Goal: Contribute content: Contribute content

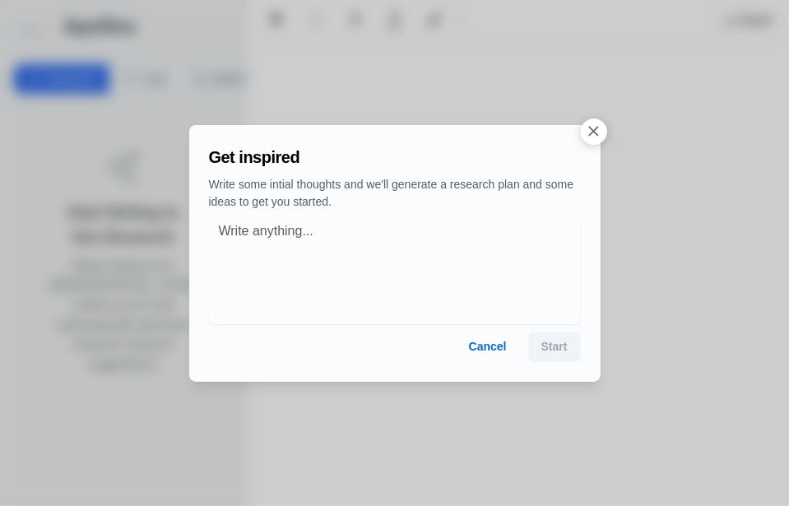
click at [592, 127] on icon "button" at bounding box center [593, 131] width 17 height 17
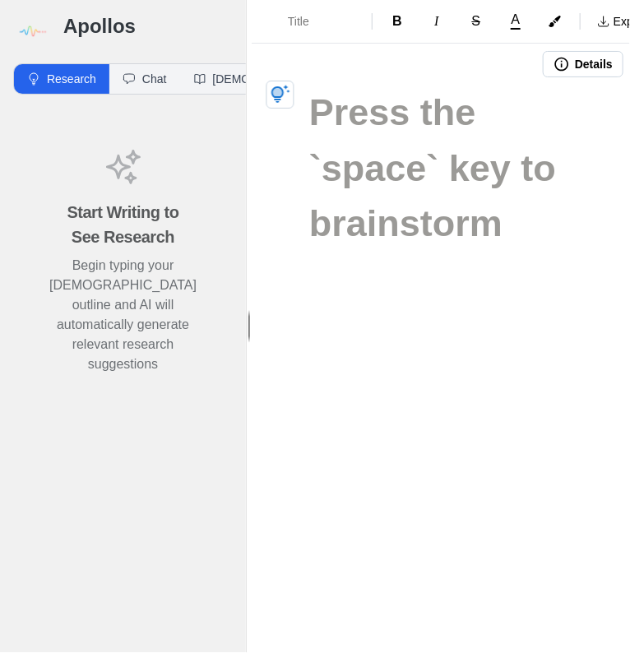
click at [619, 304] on div "Title B I S A Export Details" at bounding box center [441, 326] width 379 height 653
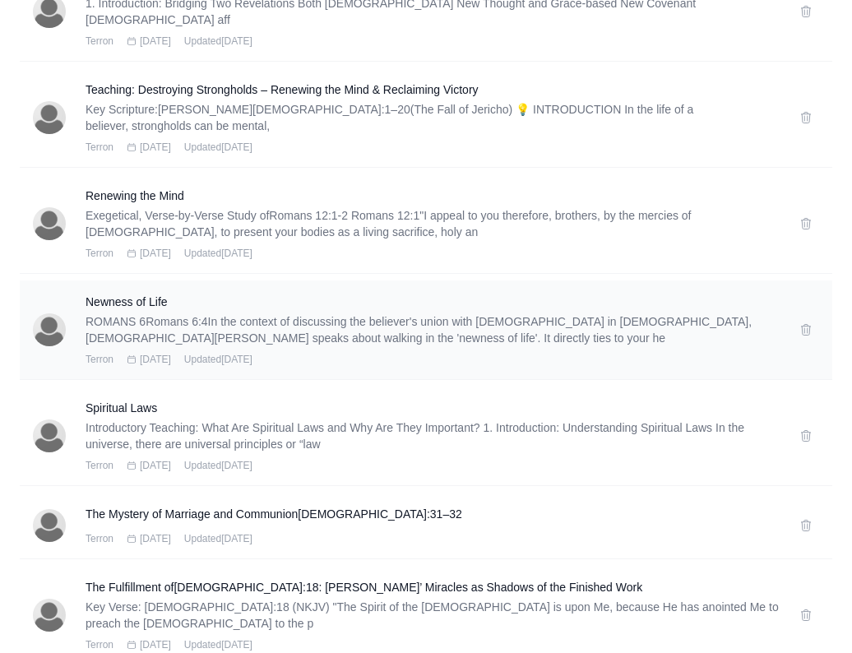
scroll to position [1570, 0]
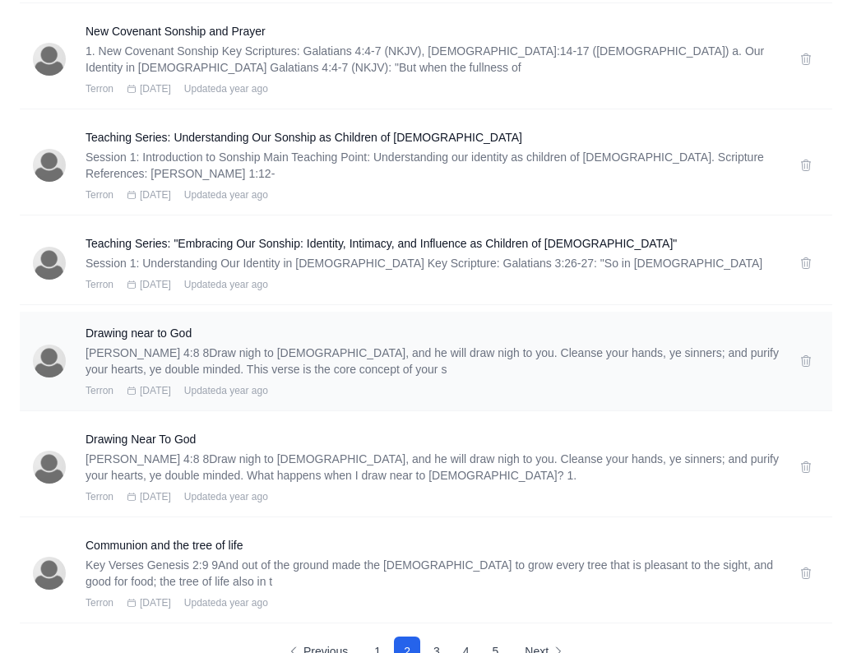
scroll to position [1702, 0]
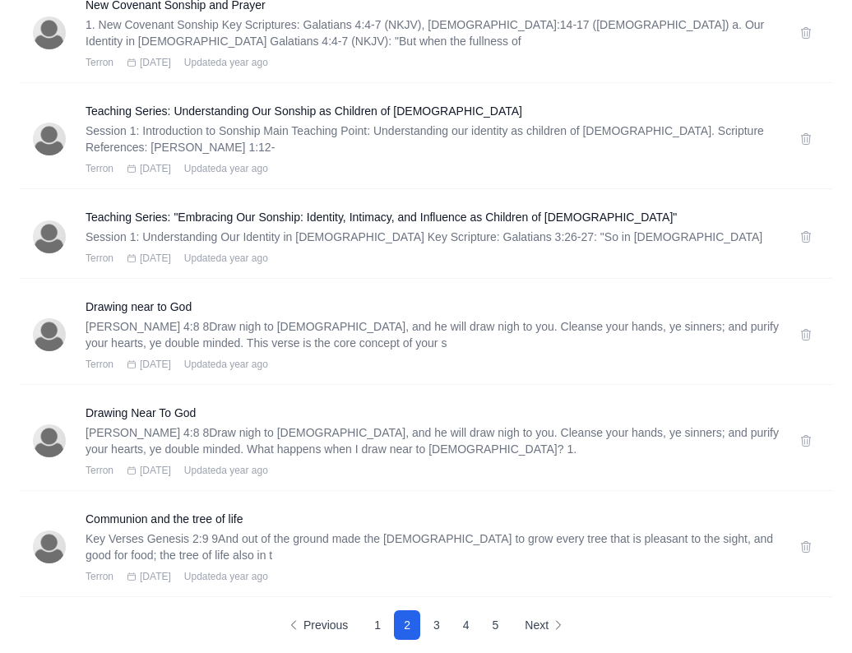
click at [429, 611] on button "3" at bounding box center [437, 626] width 26 height 30
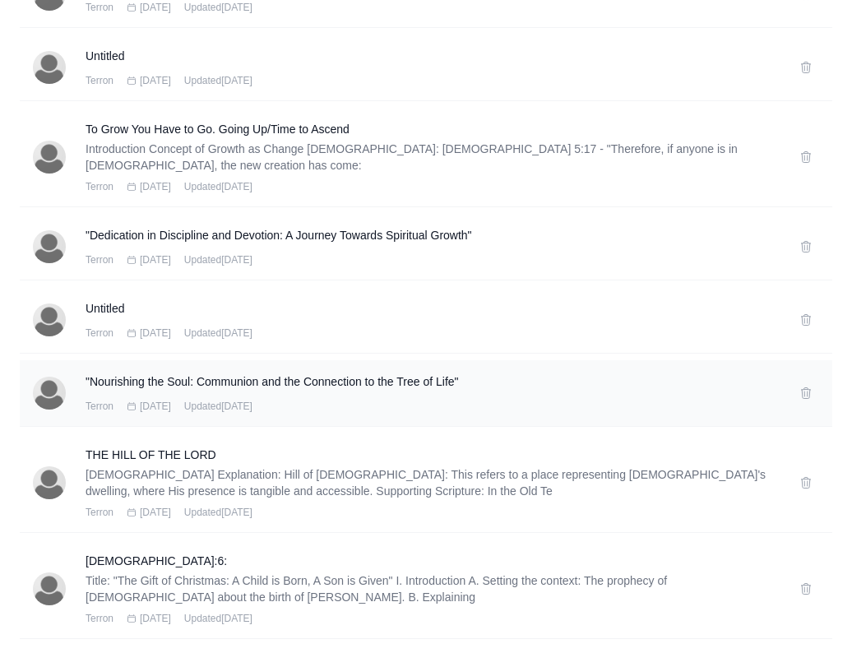
scroll to position [658, 0]
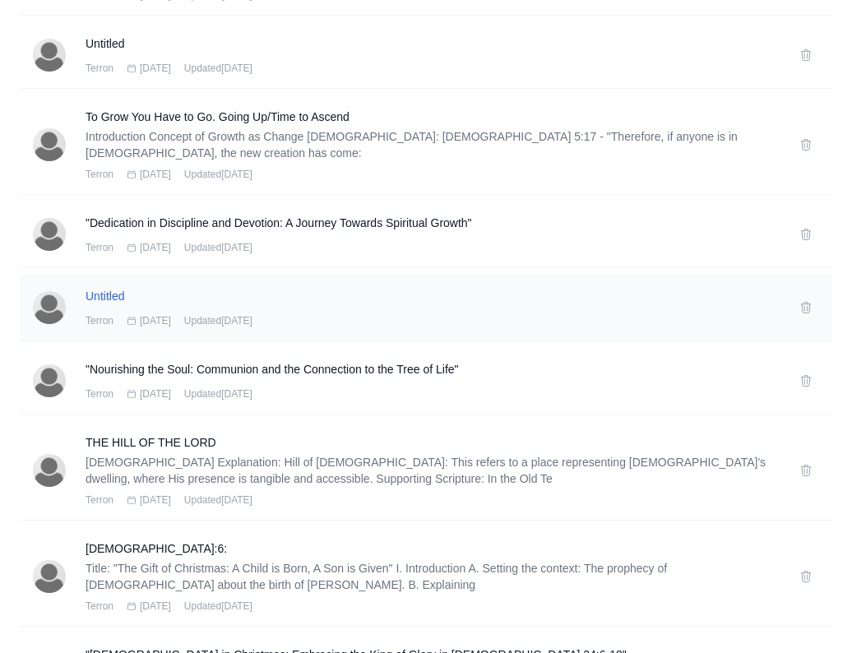
click at [114, 301] on h3 "Untitled" at bounding box center [433, 296] width 694 height 16
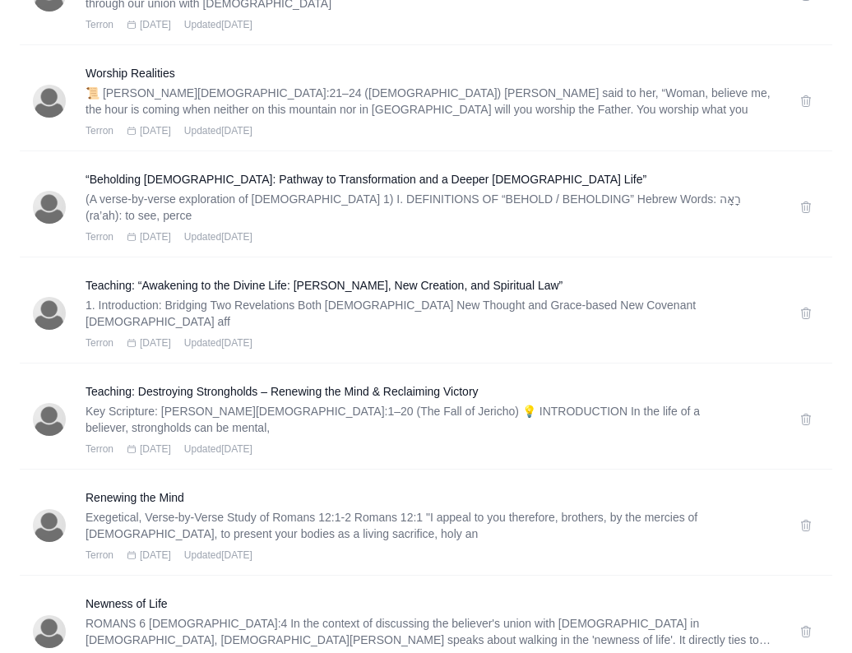
scroll to position [1586, 0]
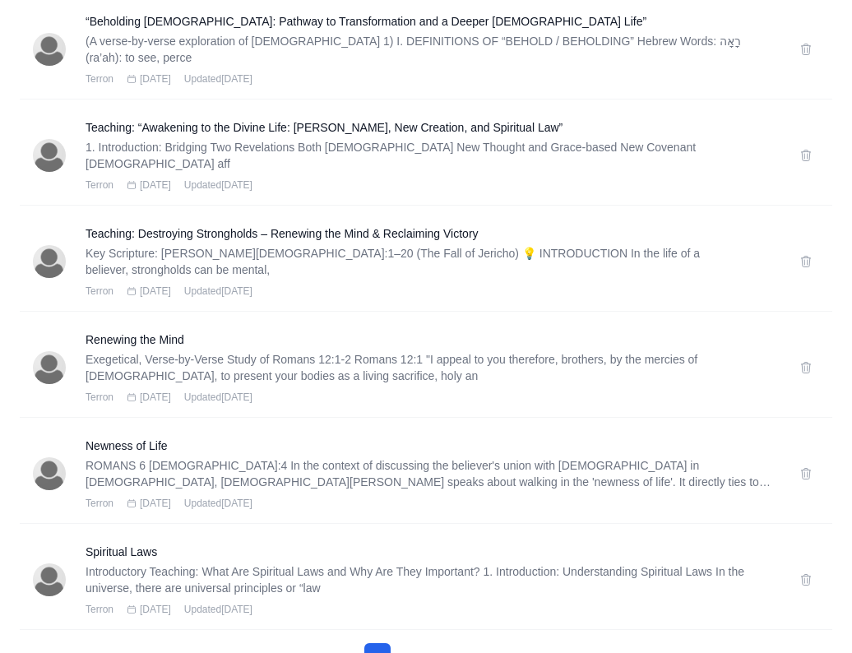
click at [440, 643] on button "3" at bounding box center [437, 658] width 26 height 30
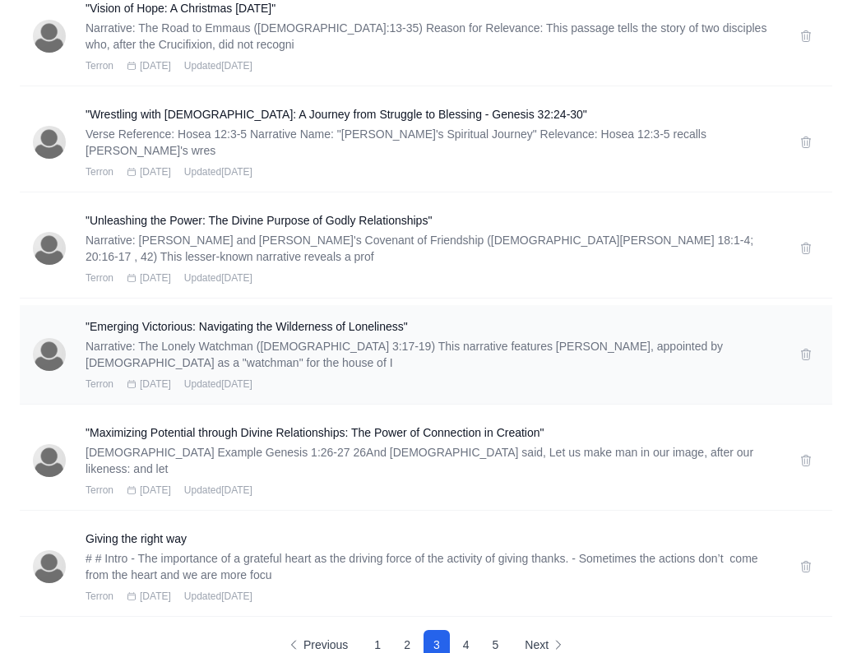
scroll to position [1521, 0]
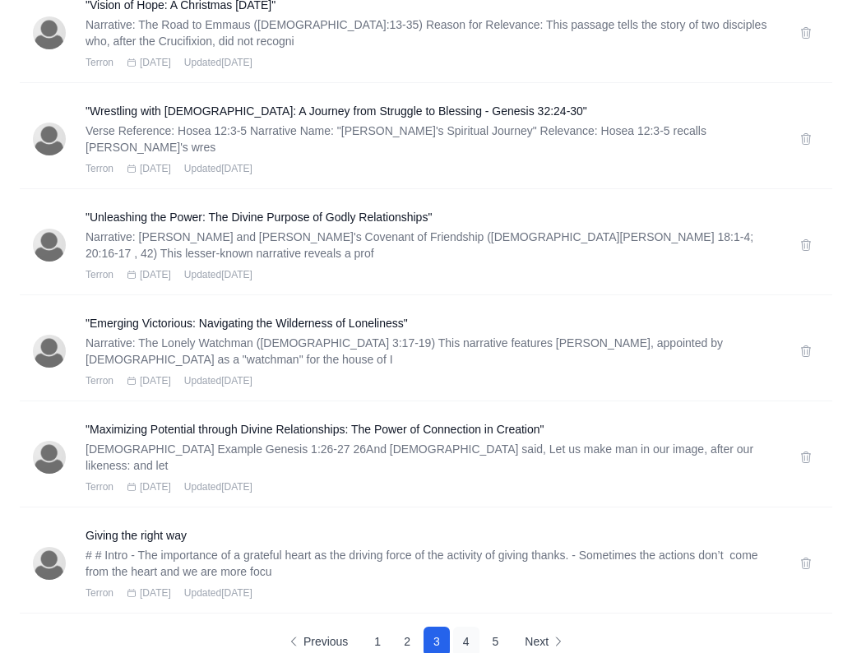
click at [470, 627] on button "4" at bounding box center [466, 642] width 26 height 30
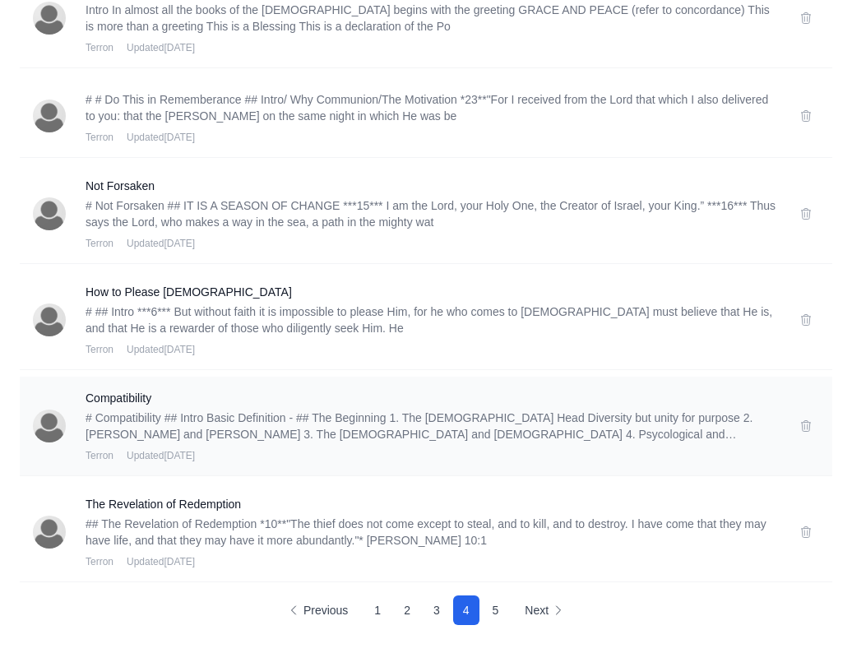
scroll to position [1751, 0]
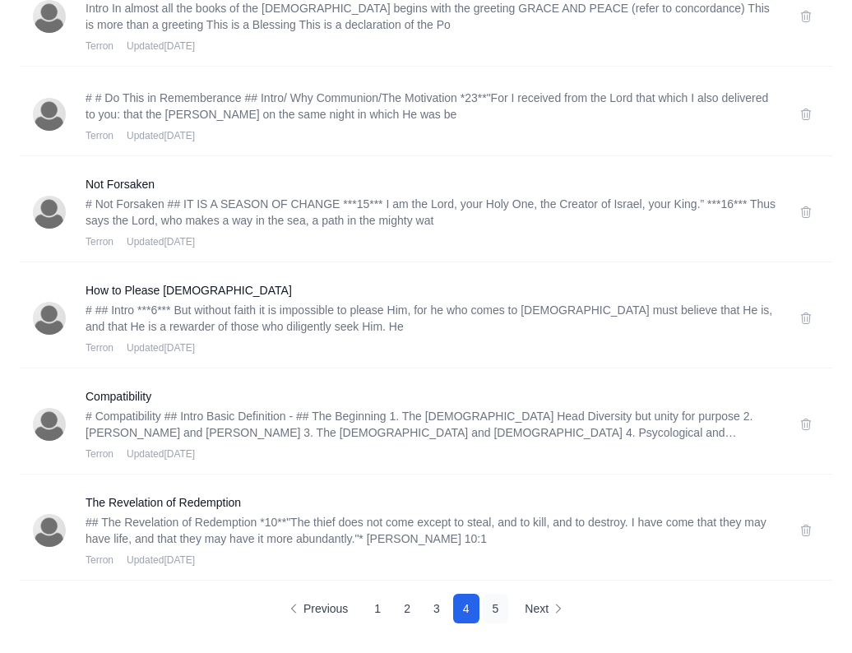
click at [501, 606] on button "5" at bounding box center [496, 609] width 26 height 30
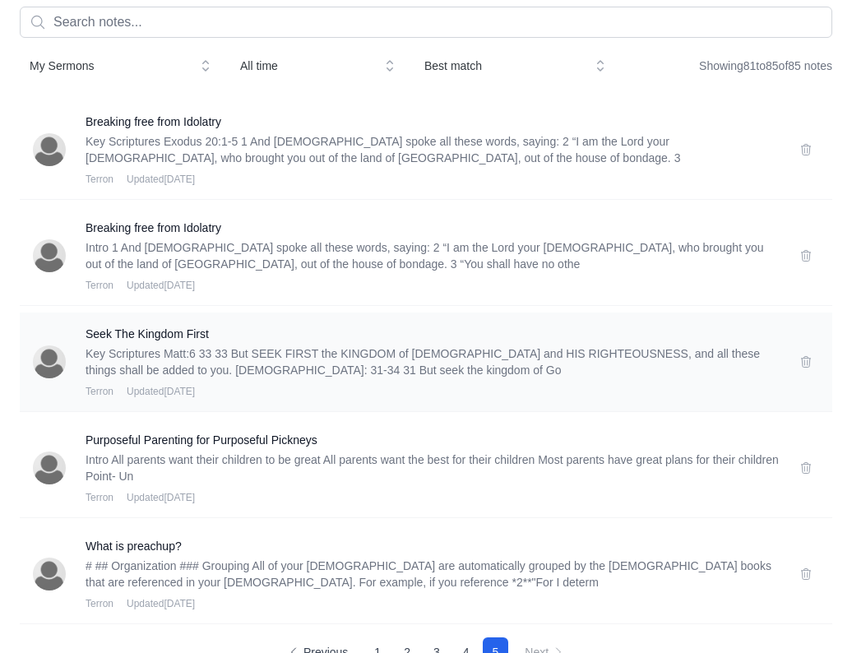
scroll to position [178, 0]
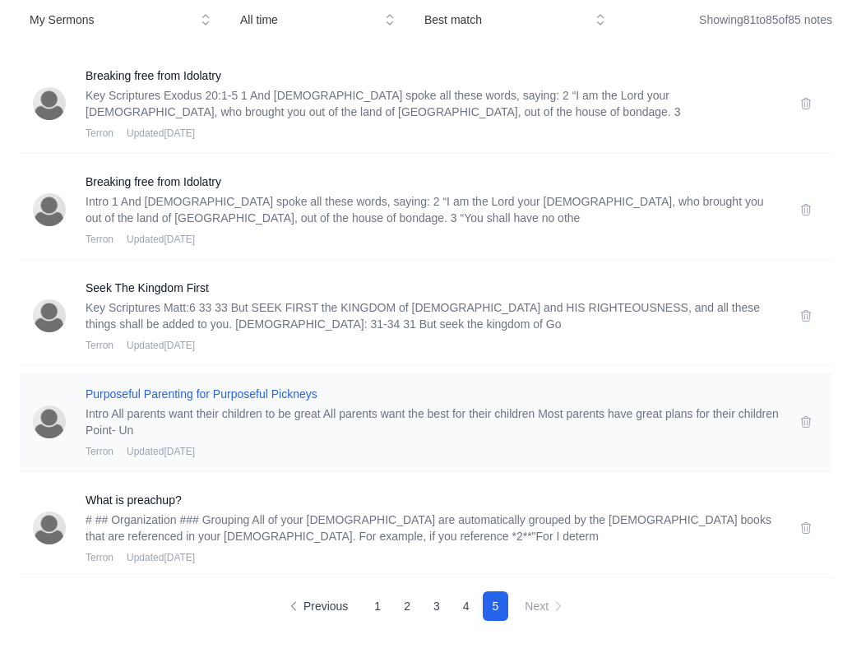
click at [248, 392] on h3 "Purposeful Parenting for Purposeful Pickneys" at bounding box center [433, 394] width 694 height 16
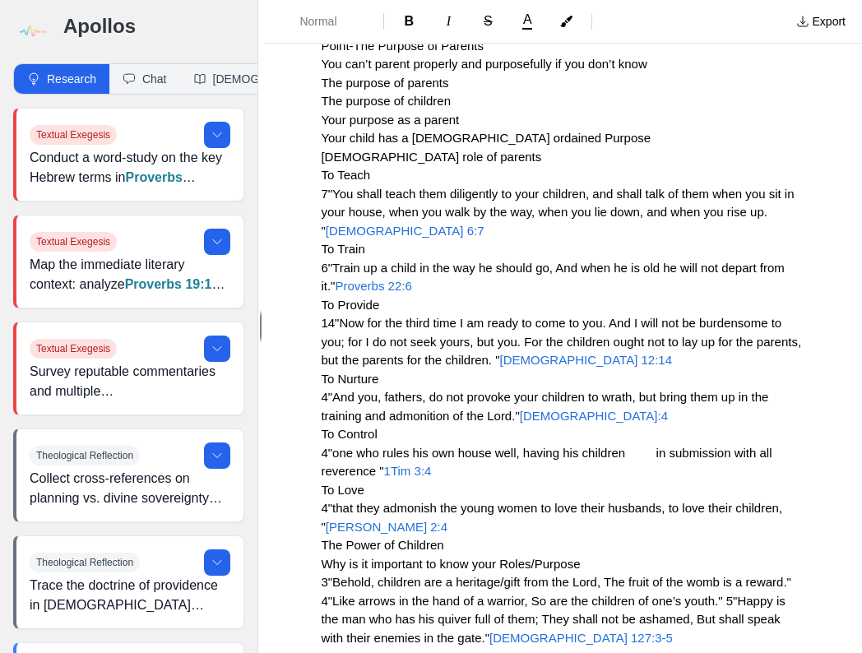
scroll to position [592, 0]
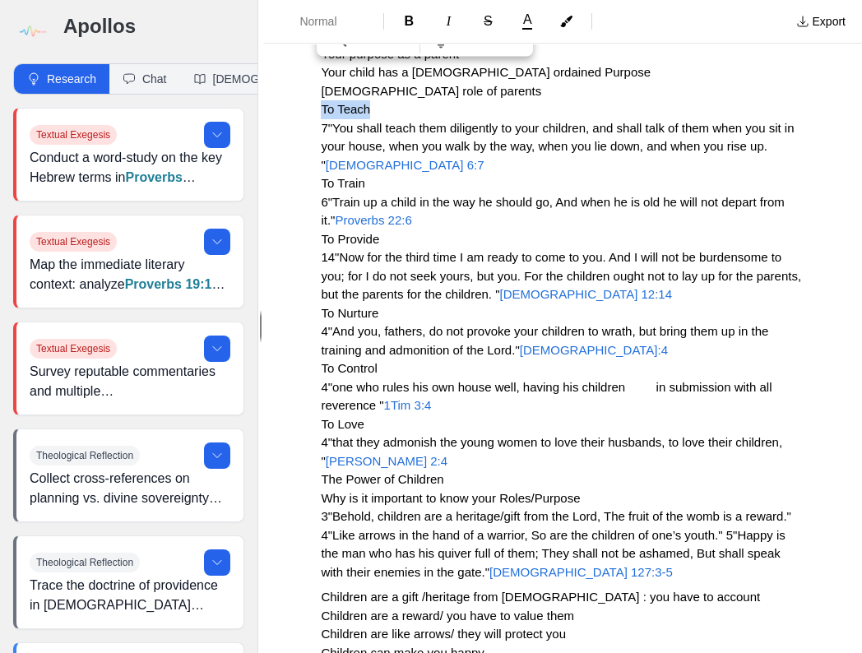
drag, startPoint x: 379, startPoint y: 111, endPoint x: 320, endPoint y: 102, distance: 59.1
click at [410, 17] on span "B" at bounding box center [410, 21] width 10 height 14
click at [402, 112] on p "Point-The Purpose of Parents You can’t parent properly and purposefully if you …" at bounding box center [563, 276] width 484 height 611
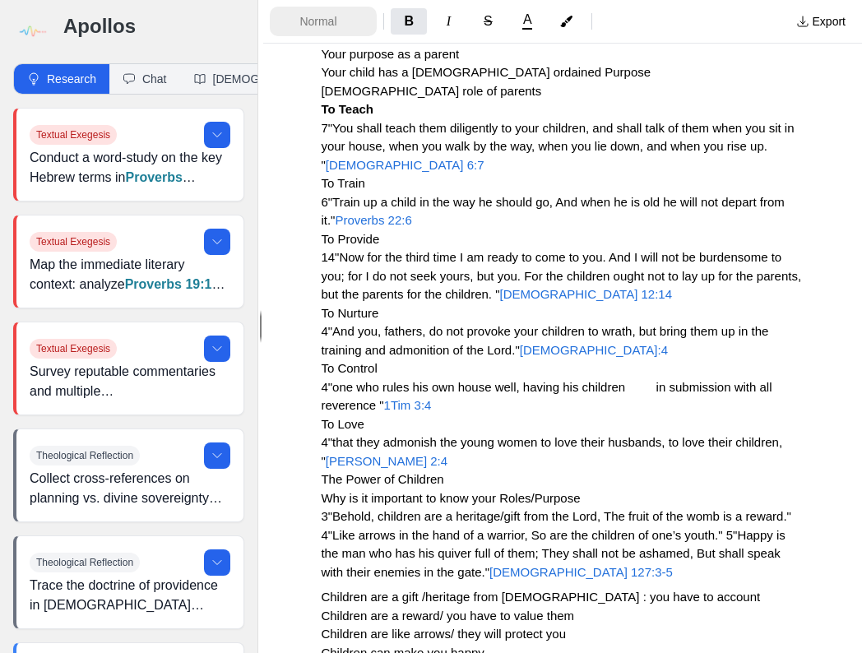
click at [337, 29] on span "Normal" at bounding box center [329, 21] width 58 height 16
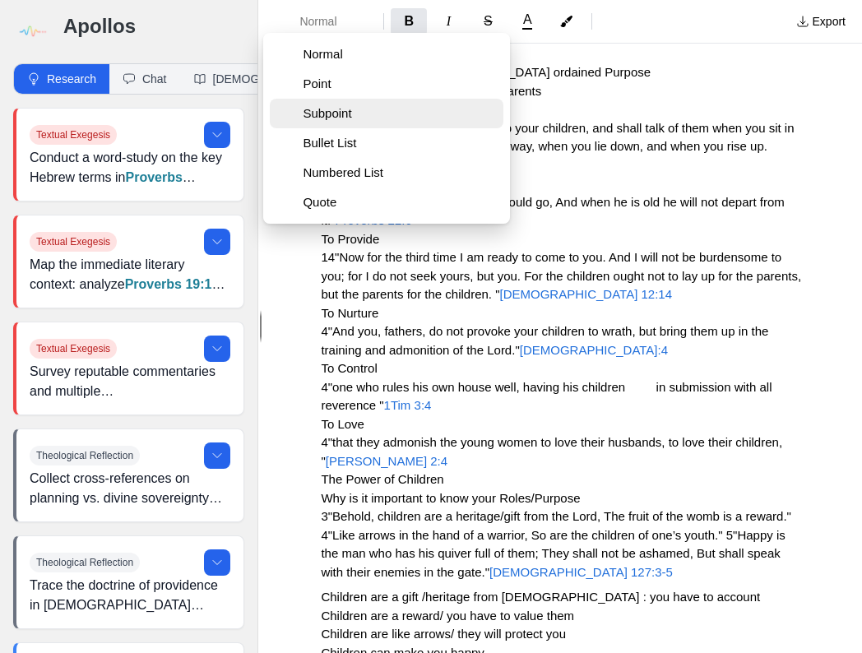
click at [313, 113] on span "Subpoint" at bounding box center [400, 113] width 194 height 16
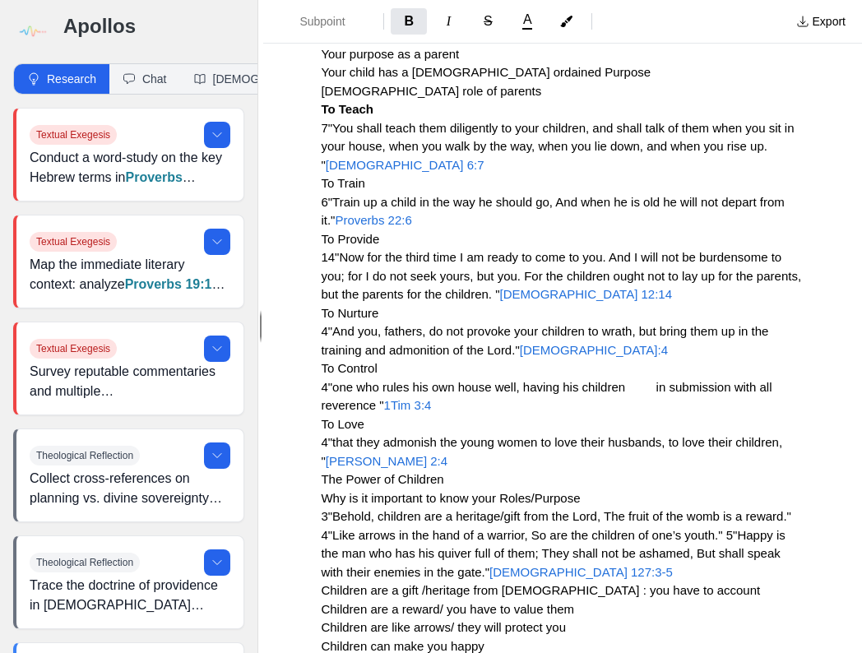
scroll to position [586, 0]
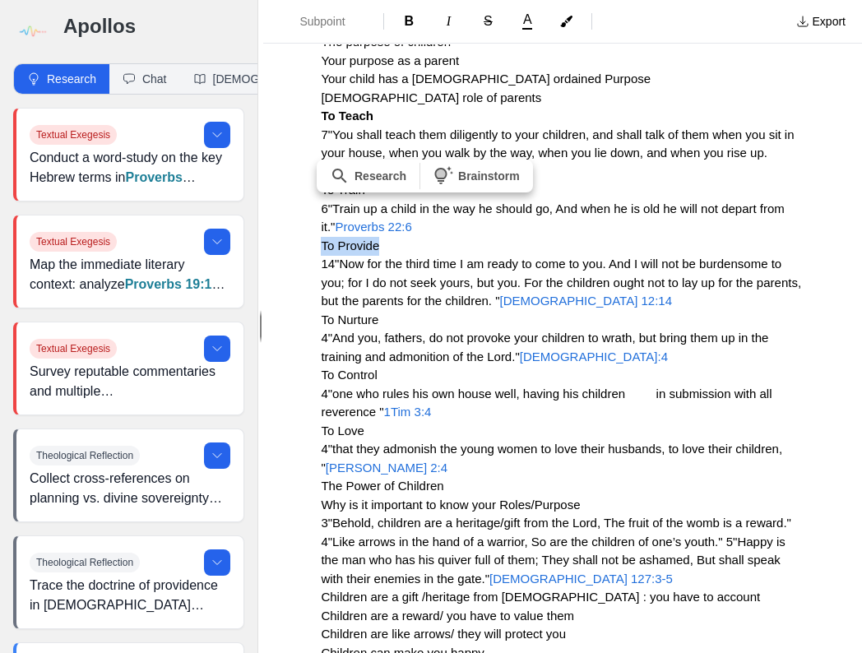
drag, startPoint x: 386, startPoint y: 247, endPoint x: 316, endPoint y: 253, distance: 70.3
click at [333, 28] on span "Subpoint" at bounding box center [329, 21] width 58 height 16
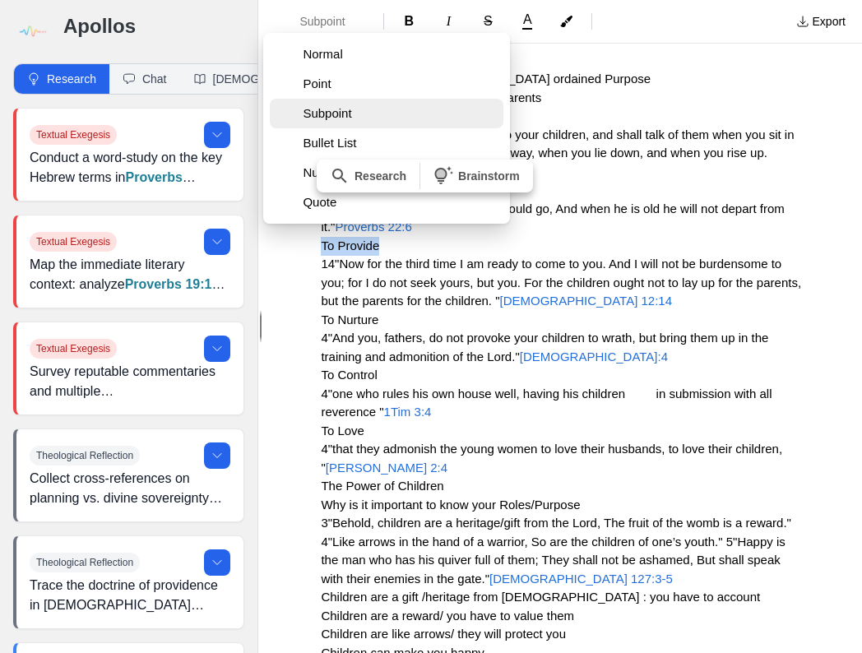
click at [339, 119] on span "Subpoint" at bounding box center [400, 113] width 194 height 16
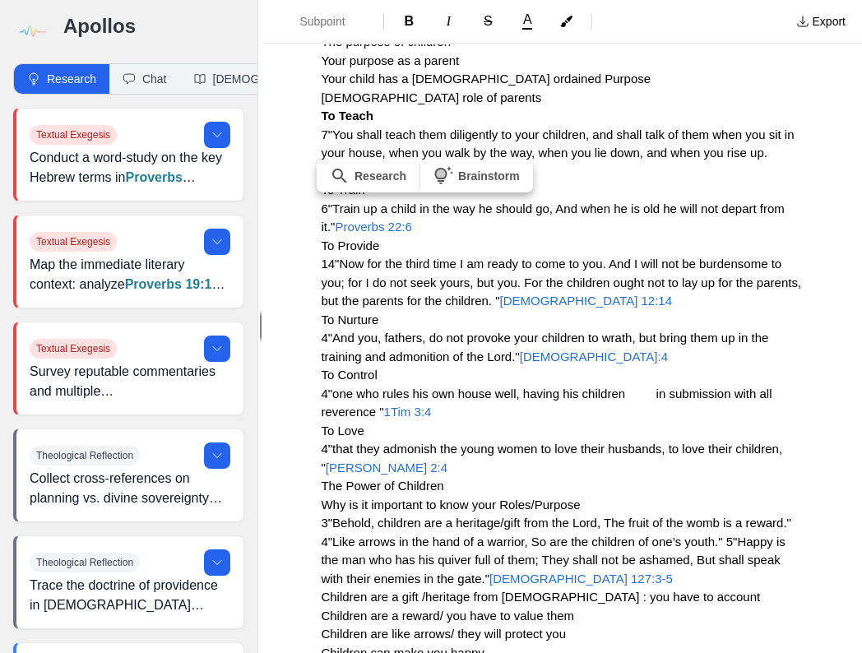
click at [447, 269] on span "14"Now for the third time I am ready to come to you. And I will not be burdenso…" at bounding box center [563, 282] width 484 height 51
drag, startPoint x: 322, startPoint y: 245, endPoint x: 388, endPoint y: 245, distance: 65.8
click at [387, 242] on h3 "Point-The Purpose of Parents You can’t parent properly and purposefully if you …" at bounding box center [563, 283] width 484 height 611
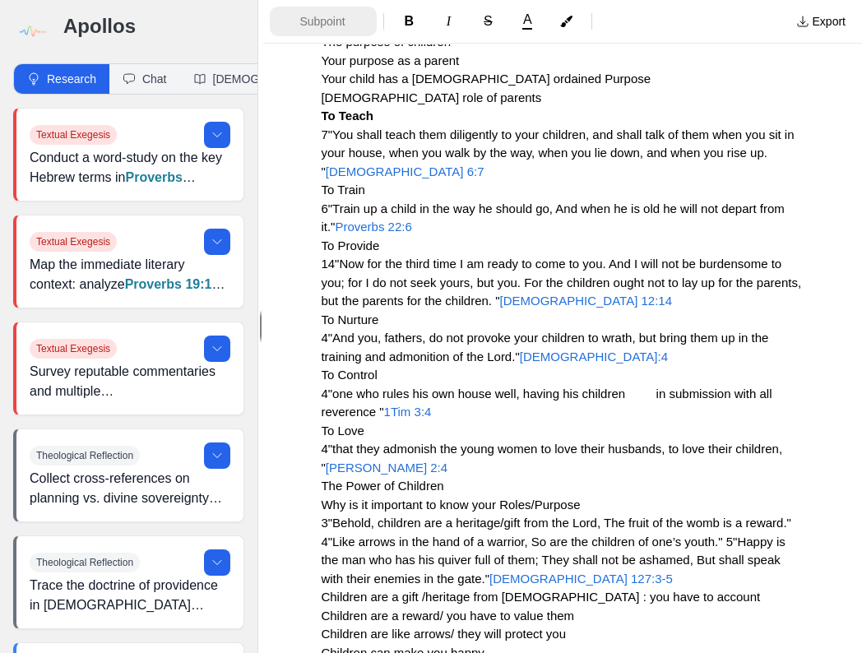
click at [326, 25] on span "Subpoint" at bounding box center [329, 21] width 58 height 16
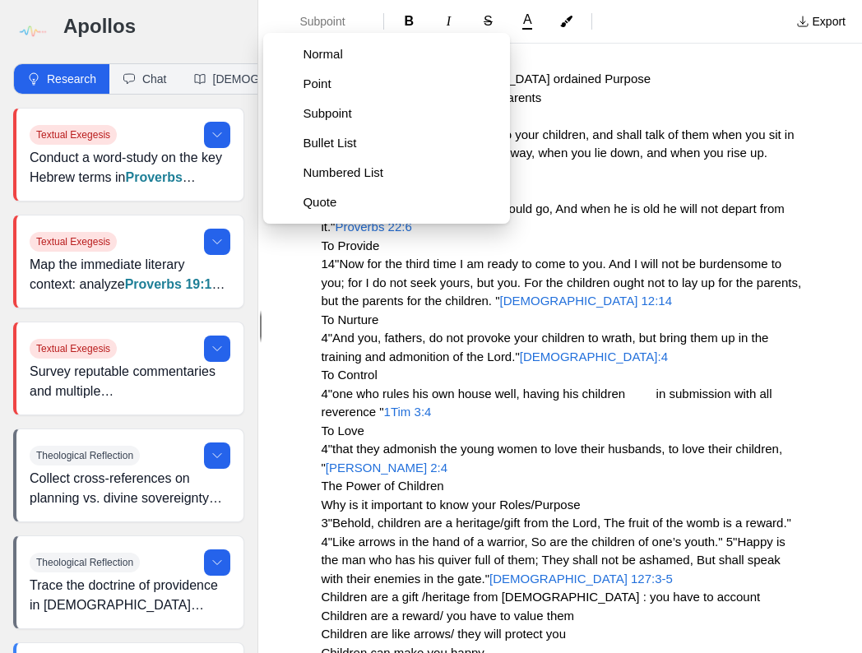
click at [323, 125] on button "Subpoint" at bounding box center [387, 114] width 234 height 30
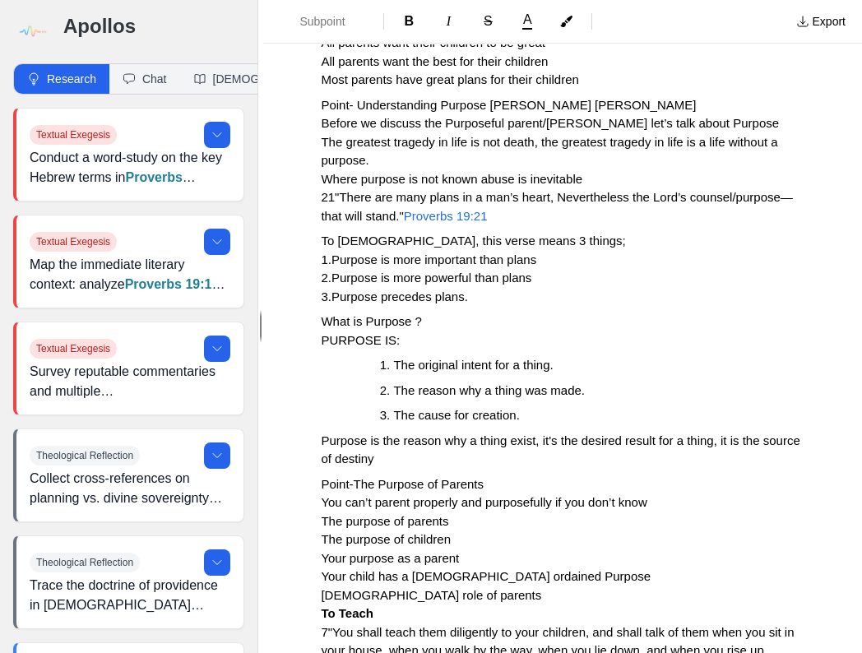
scroll to position [132, 0]
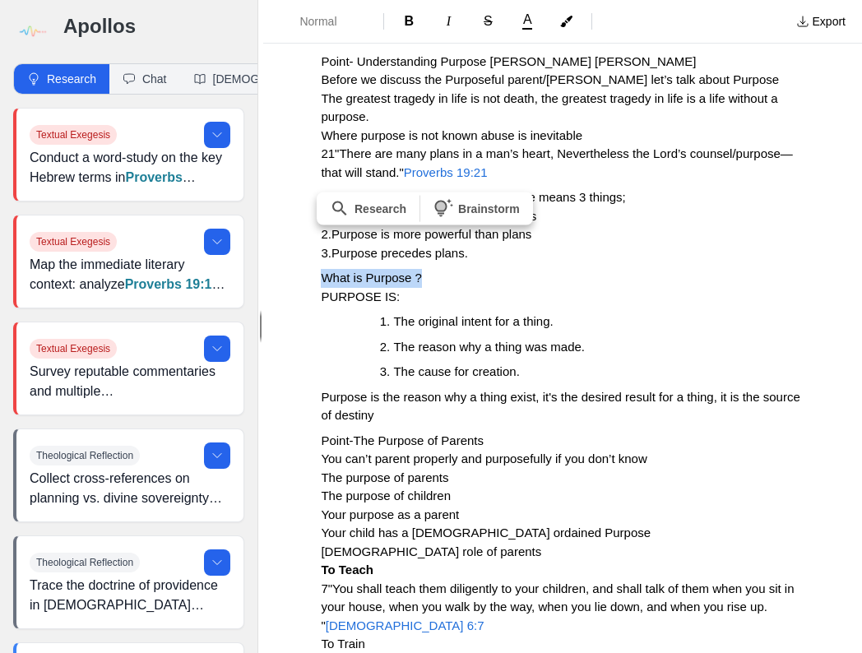
drag, startPoint x: 314, startPoint y: 276, endPoint x: 434, endPoint y: 276, distance: 120.1
click at [336, 15] on span "Normal" at bounding box center [329, 21] width 58 height 16
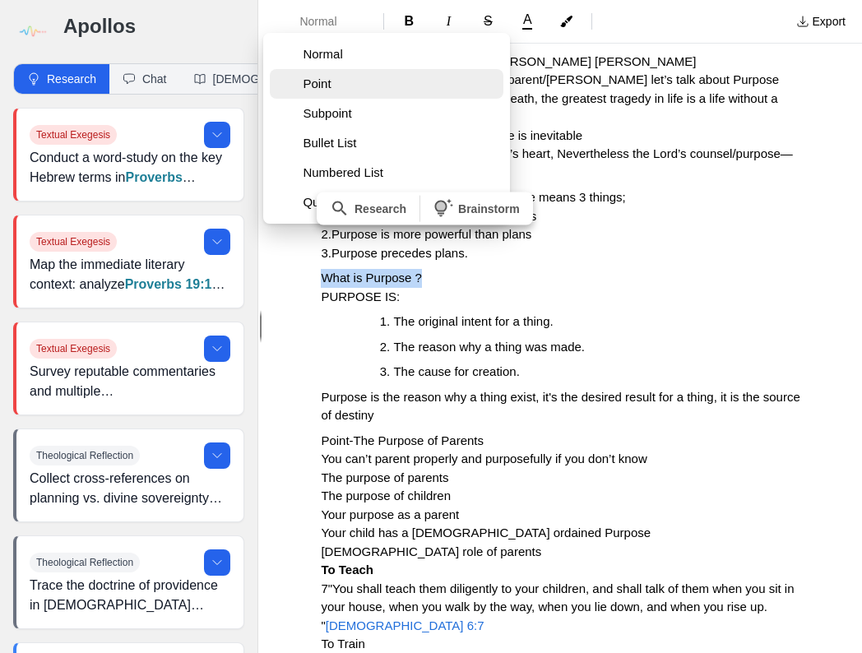
click at [334, 93] on button "Point" at bounding box center [387, 84] width 234 height 30
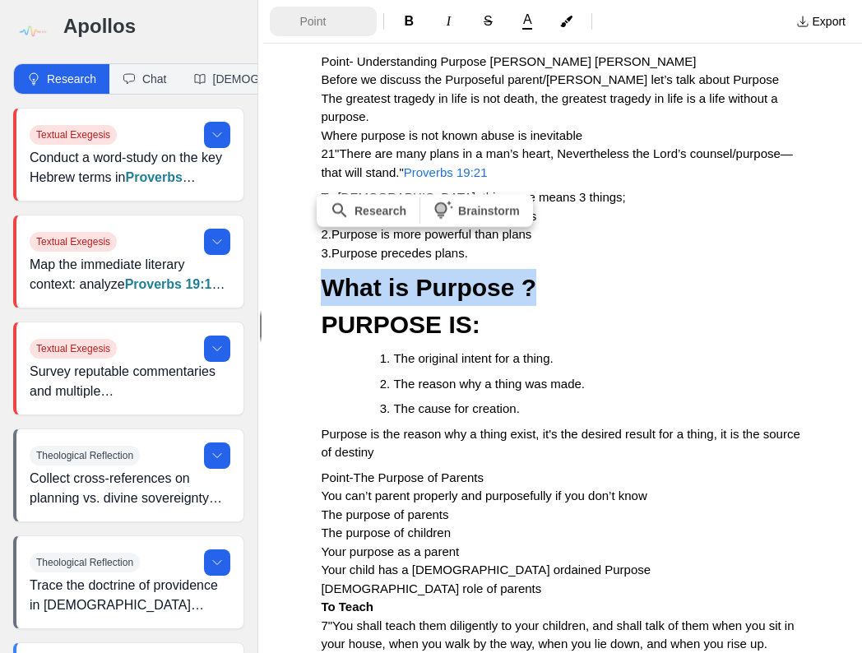
click at [327, 29] on span "Point" at bounding box center [329, 21] width 58 height 16
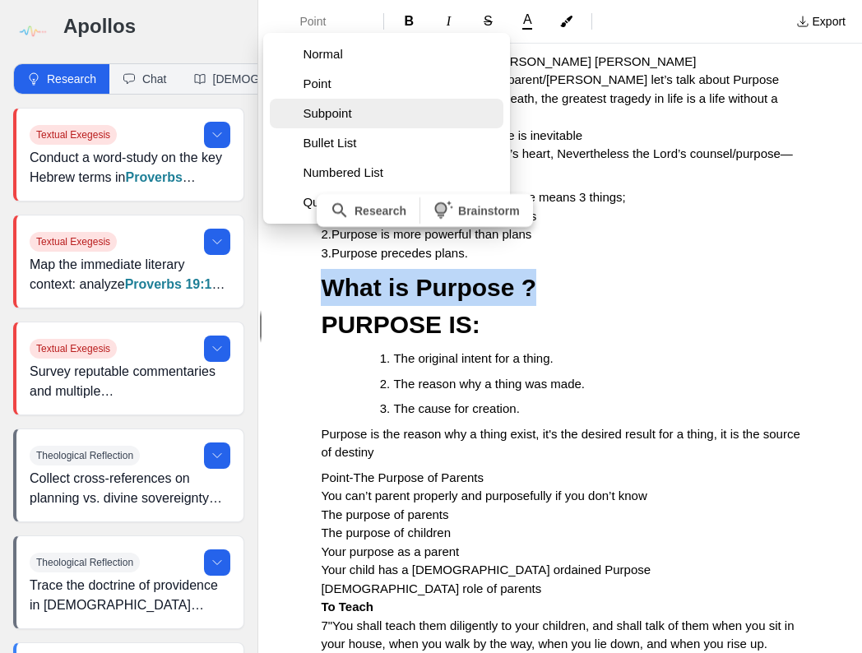
click at [337, 118] on span "Subpoint" at bounding box center [392, 113] width 178 height 16
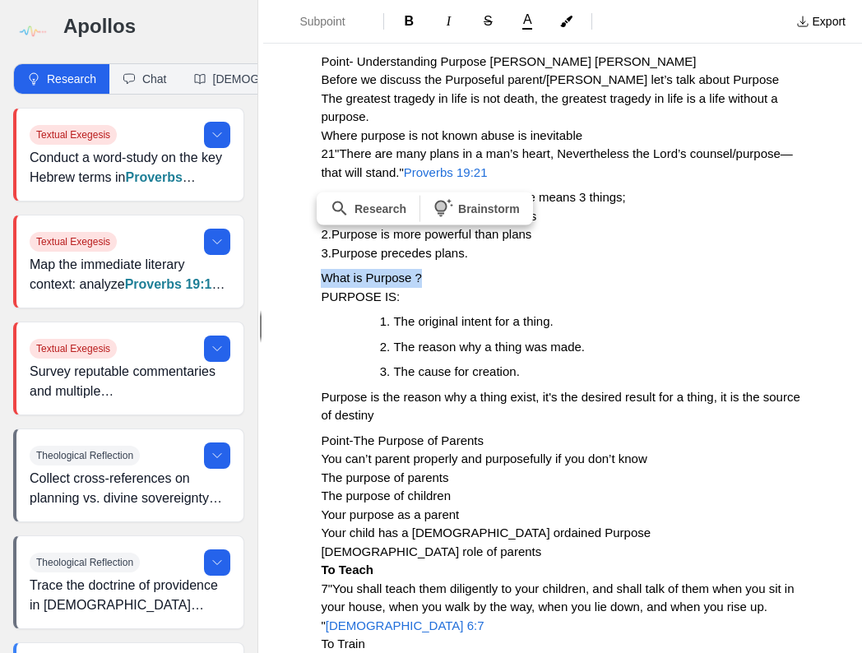
click at [556, 283] on h3 "What is Purpose ? PURPOSE IS:" at bounding box center [563, 287] width 484 height 37
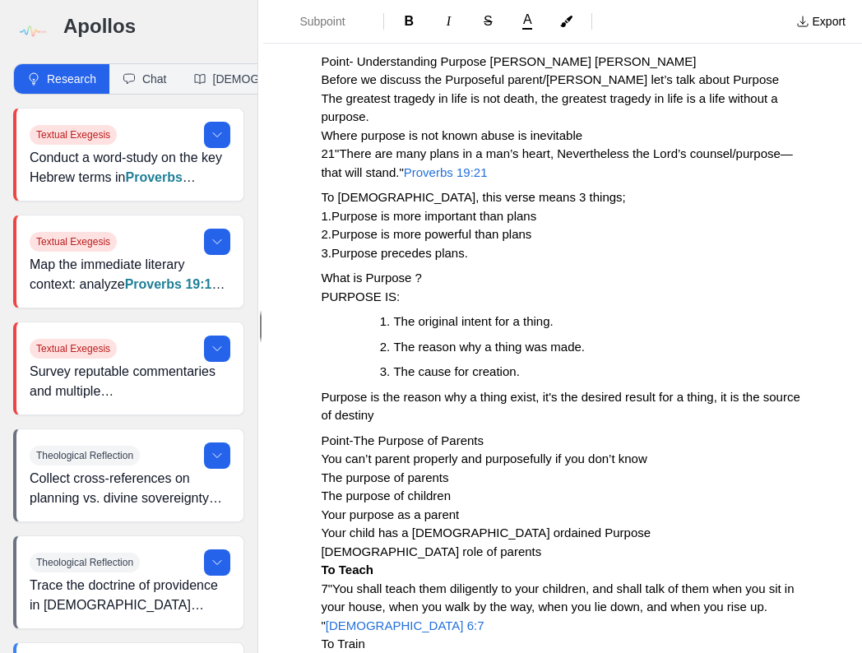
click at [346, 37] on div "Subpoint B I S A Export" at bounding box center [562, 22] width 599 height 44
click at [340, 20] on span "Subpoint" at bounding box center [329, 21] width 58 height 16
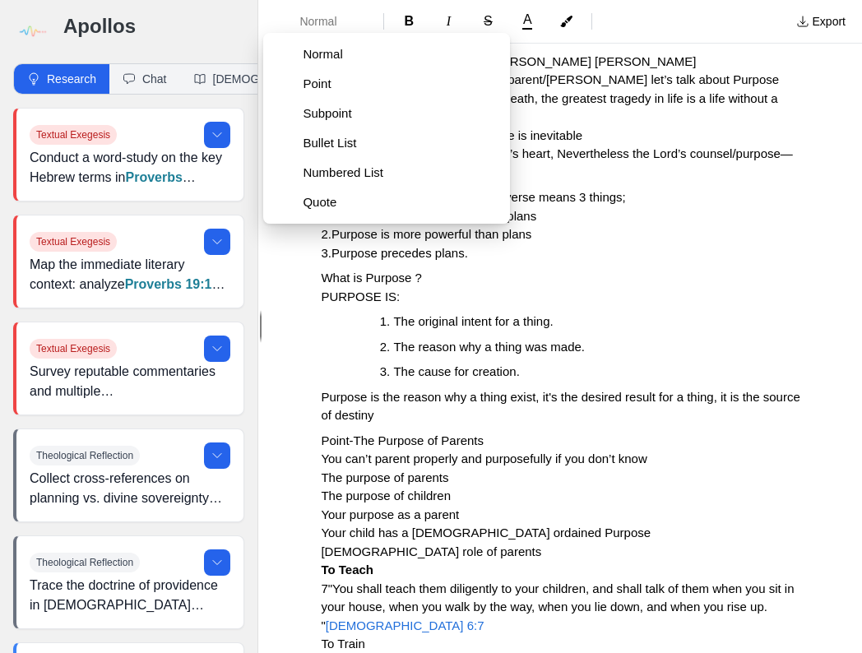
drag, startPoint x: 684, startPoint y: 257, endPoint x: 656, endPoint y: 229, distance: 39.6
click at [686, 254] on p "To God, this verse means 3 things; 1.Purpose is more important than plans 2.Pur…" at bounding box center [563, 225] width 484 height 74
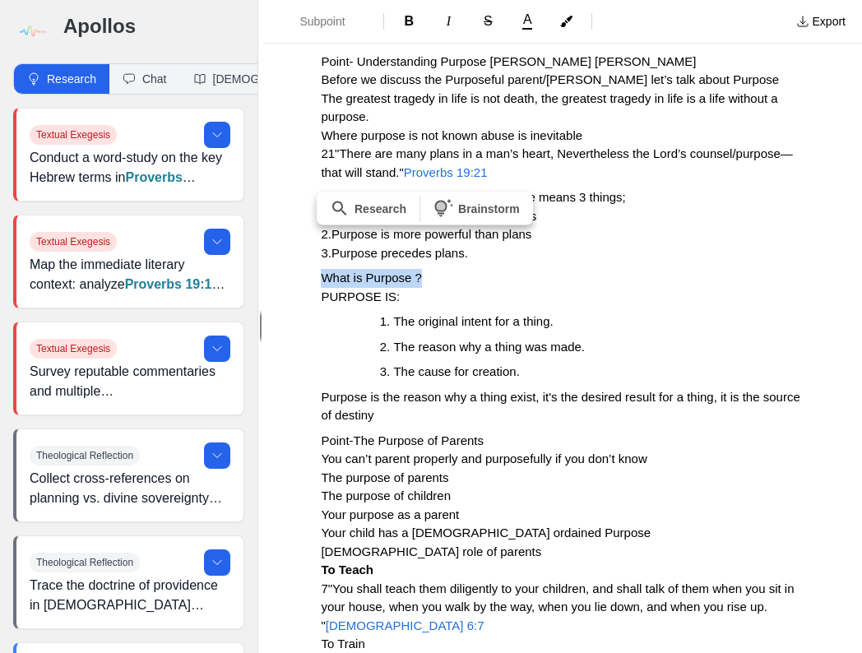
drag, startPoint x: 313, startPoint y: 279, endPoint x: 431, endPoint y: 283, distance: 118.6
click at [409, 21] on span "B" at bounding box center [410, 21] width 10 height 14
click at [558, 290] on h3 "What is Purpose ? PURPOSE IS:" at bounding box center [563, 287] width 484 height 37
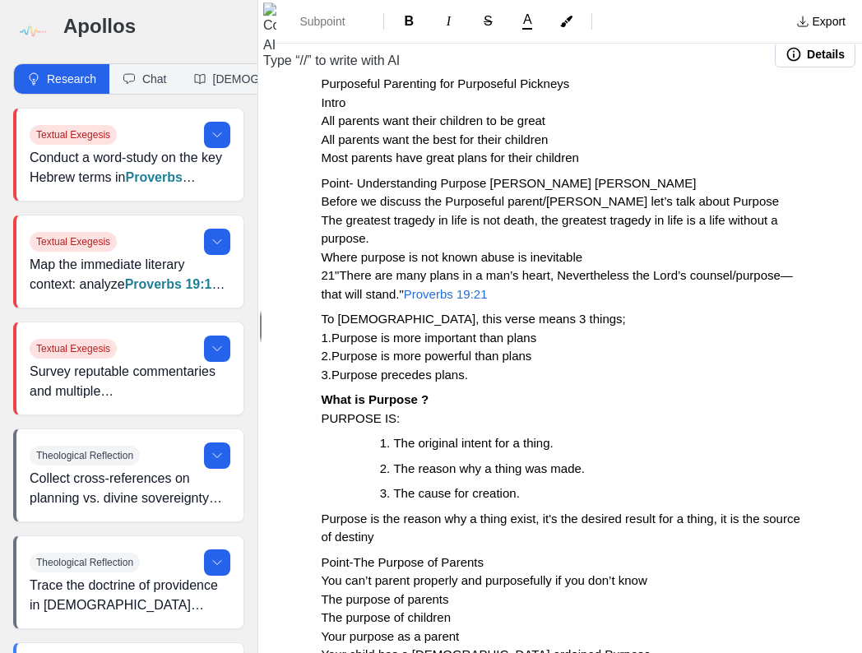
scroll to position [0, 0]
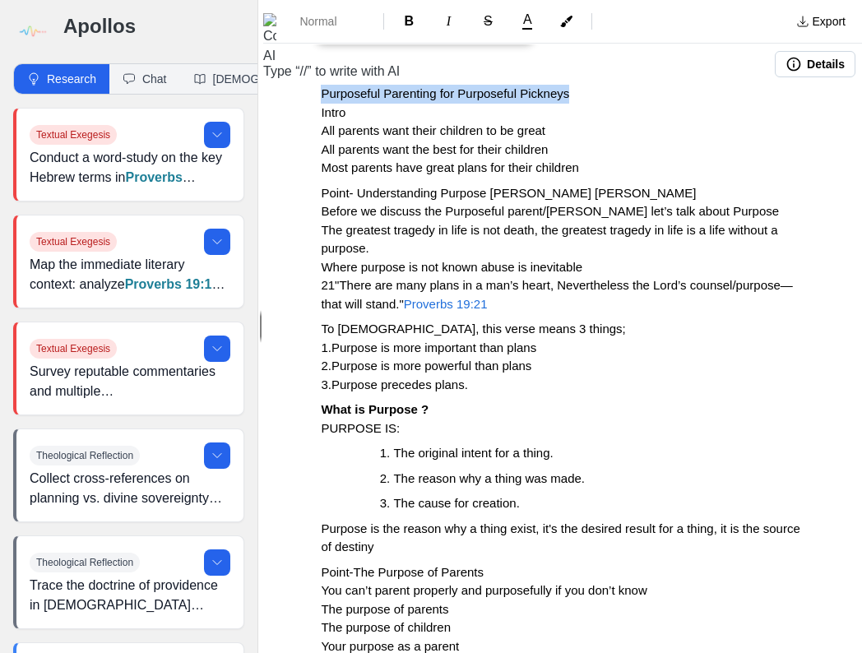
drag, startPoint x: 317, startPoint y: 92, endPoint x: 612, endPoint y: 95, distance: 295.4
click at [326, 20] on span "Normal" at bounding box center [329, 21] width 58 height 16
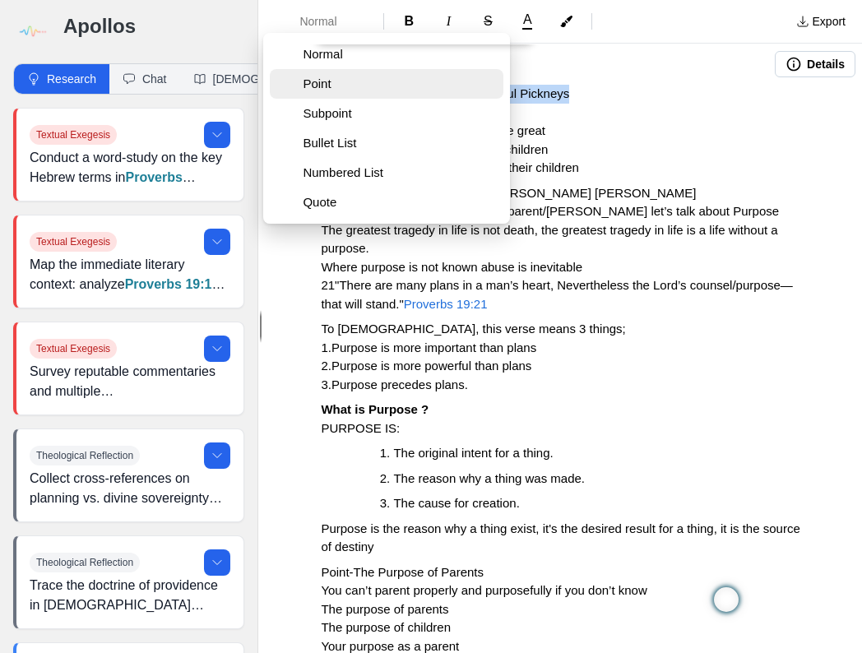
click at [323, 85] on span "Point" at bounding box center [400, 84] width 194 height 16
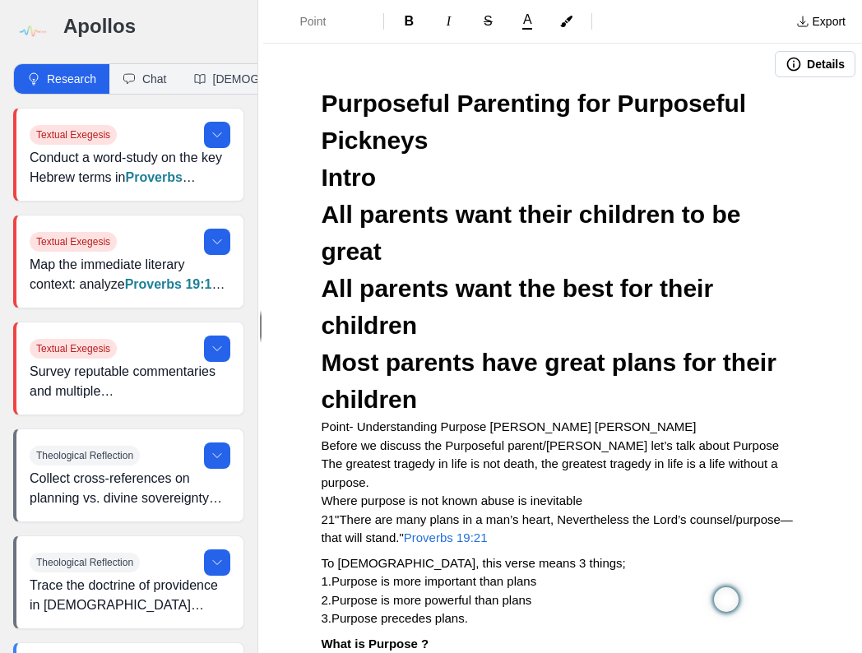
click at [495, 168] on h2 "Purposeful Parenting for Purposeful Pickneys Intro All parents want their child…" at bounding box center [563, 251] width 484 height 333
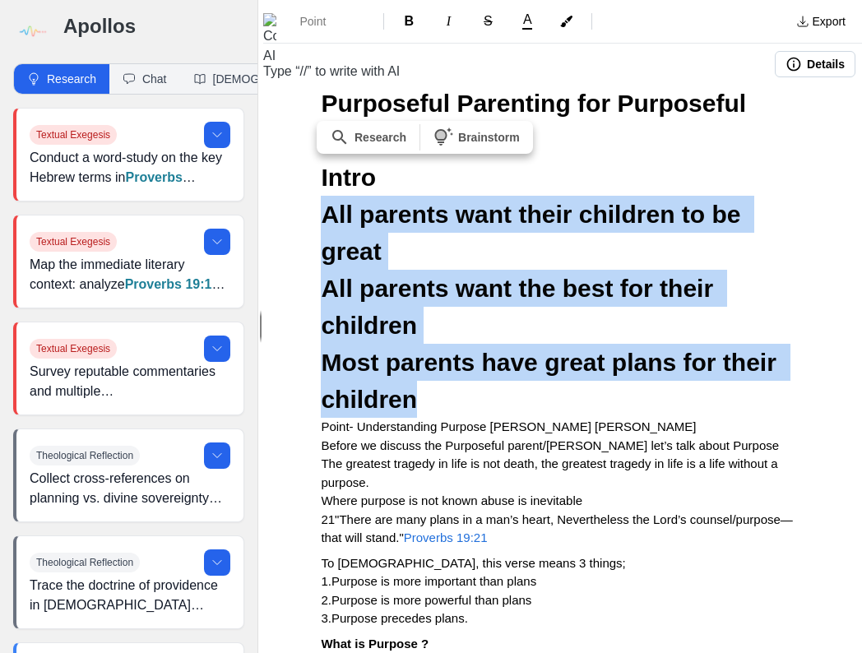
drag, startPoint x: 428, startPoint y: 403, endPoint x: 323, endPoint y: 203, distance: 226.0
click at [323, 203] on h2 "Purposeful Parenting for Purposeful Pickneys Intro All parents want their child…" at bounding box center [563, 251] width 484 height 333
click at [342, 24] on span "Point" at bounding box center [329, 21] width 58 height 16
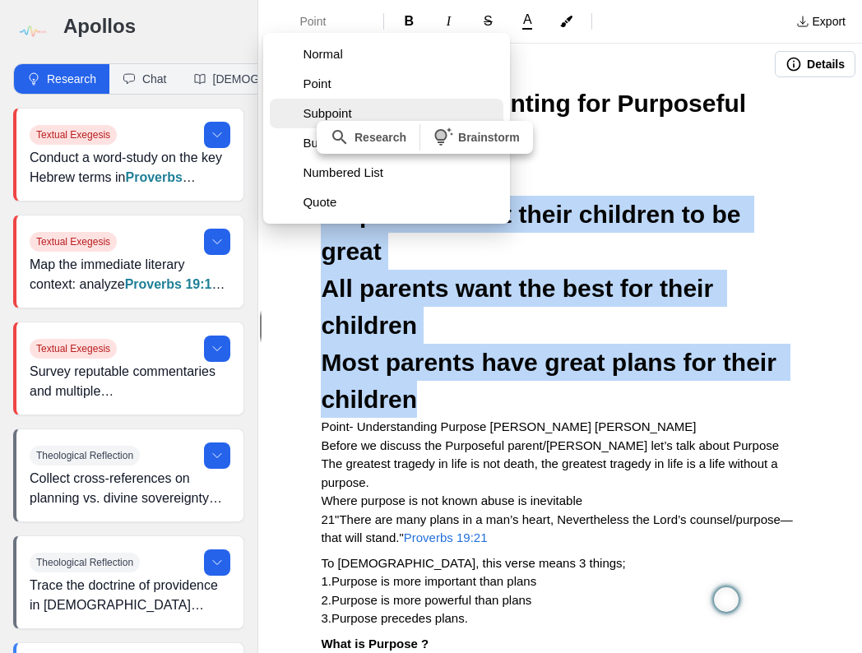
click at [347, 115] on span "Subpoint" at bounding box center [392, 113] width 178 height 16
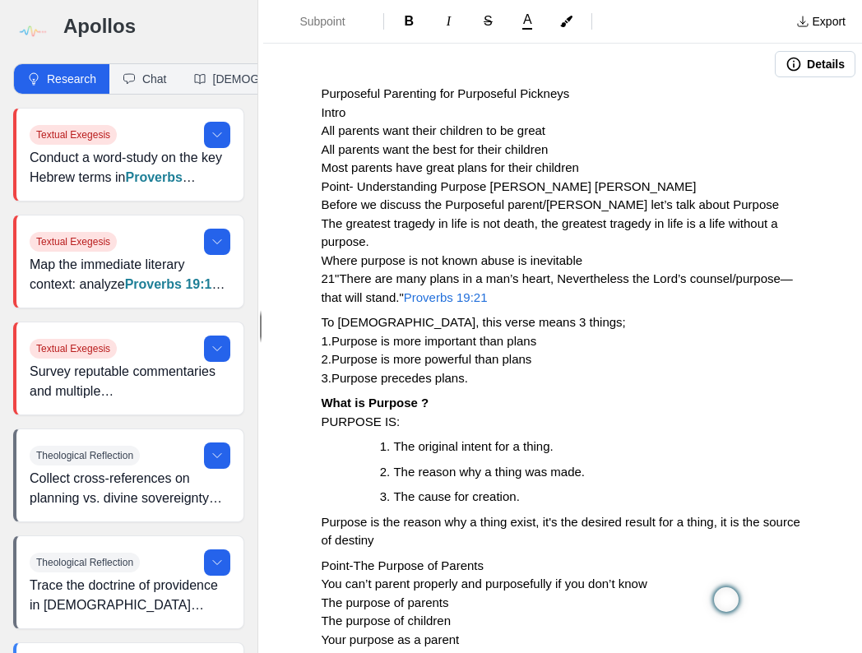
click at [687, 109] on h3 "Purposeful Parenting for Purposeful Pickneys Intro All parents want their child…" at bounding box center [563, 131] width 484 height 93
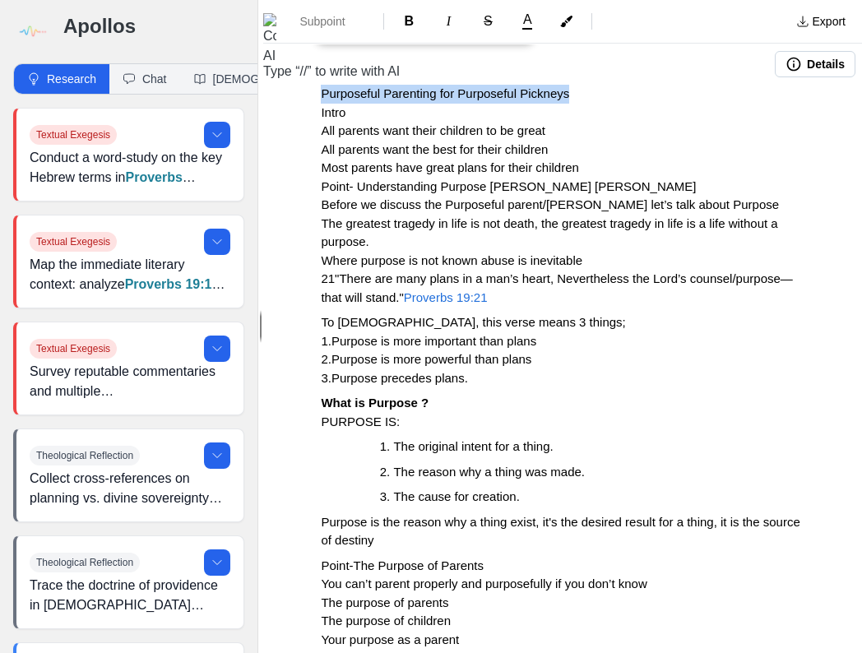
drag, startPoint x: 319, startPoint y: 90, endPoint x: 595, endPoint y: 99, distance: 275.8
click at [411, 22] on span "B" at bounding box center [410, 21] width 10 height 14
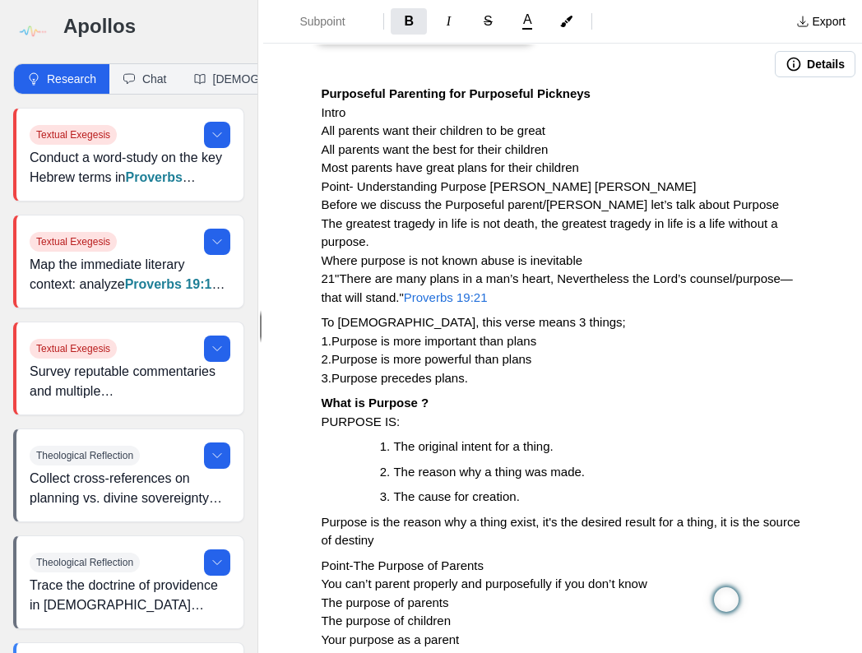
click at [629, 86] on h3 "Purposeful Parenting for Purposeful Pickneys Intro All parents want their child…" at bounding box center [563, 131] width 484 height 93
click at [621, 119] on h3 "Purposeful Parenting for Purposeful Pickneys Intro All parents want their child…" at bounding box center [563, 131] width 484 height 93
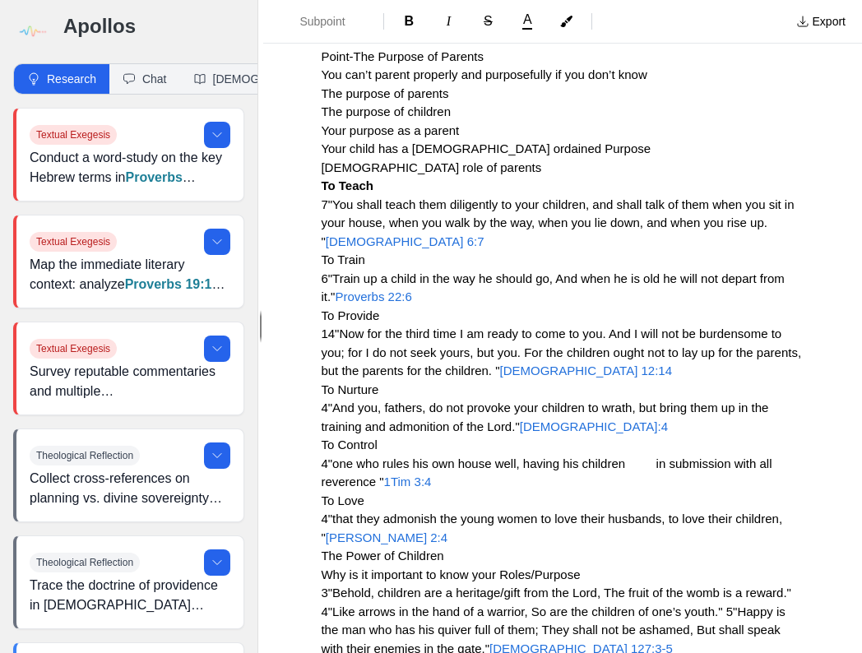
scroll to position [527, 0]
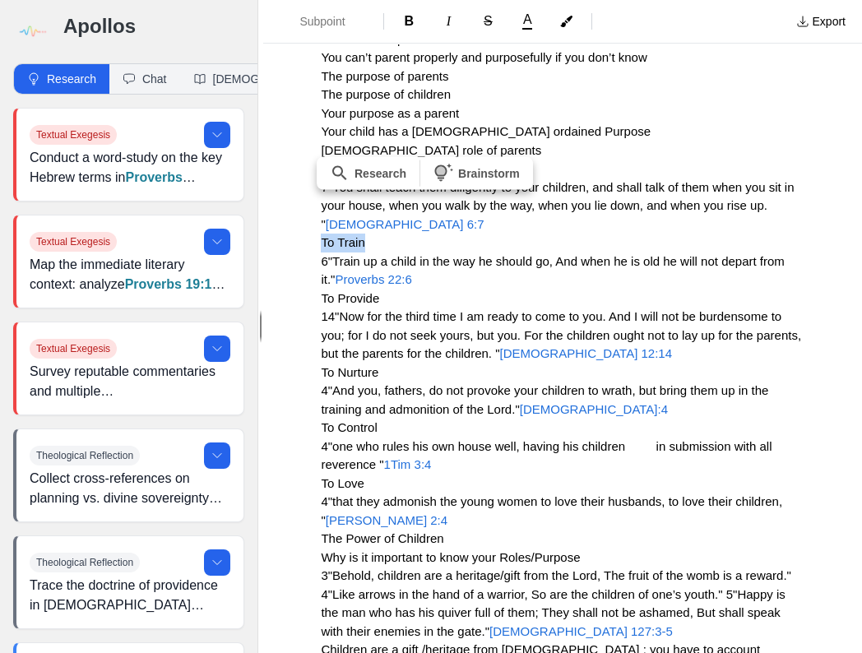
drag, startPoint x: 367, startPoint y: 244, endPoint x: 314, endPoint y: 244, distance: 53.5
click at [409, 20] on span "B" at bounding box center [410, 21] width 10 height 14
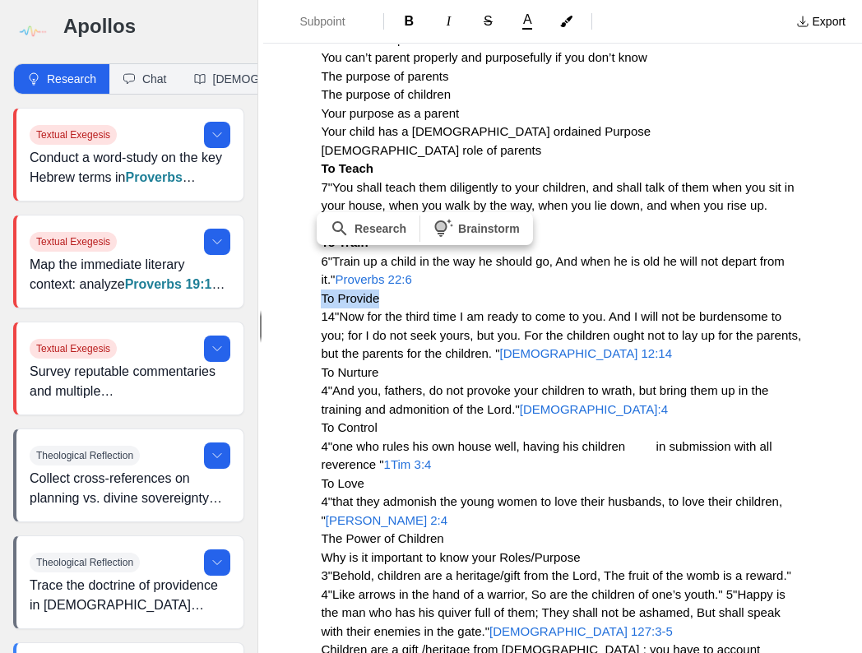
drag, startPoint x: 383, startPoint y: 296, endPoint x: 321, endPoint y: 296, distance: 62.5
click at [321, 296] on h3 "Point-The Purpose of Parents You can’t parent properly and purposefully if you …" at bounding box center [563, 335] width 484 height 611
click at [408, 26] on span "B" at bounding box center [410, 21] width 10 height 14
click at [468, 290] on h3 "Point-The Purpose of Parents You can’t parent properly and purposefully if you …" at bounding box center [563, 335] width 484 height 611
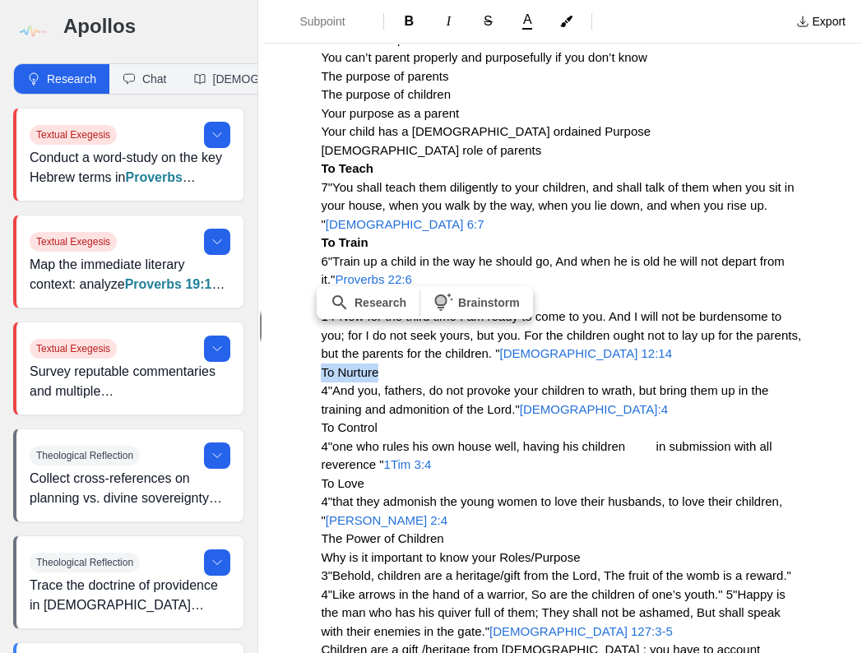
drag, startPoint x: 385, startPoint y: 373, endPoint x: 319, endPoint y: 380, distance: 66.2
click at [409, 23] on span "B" at bounding box center [410, 21] width 10 height 14
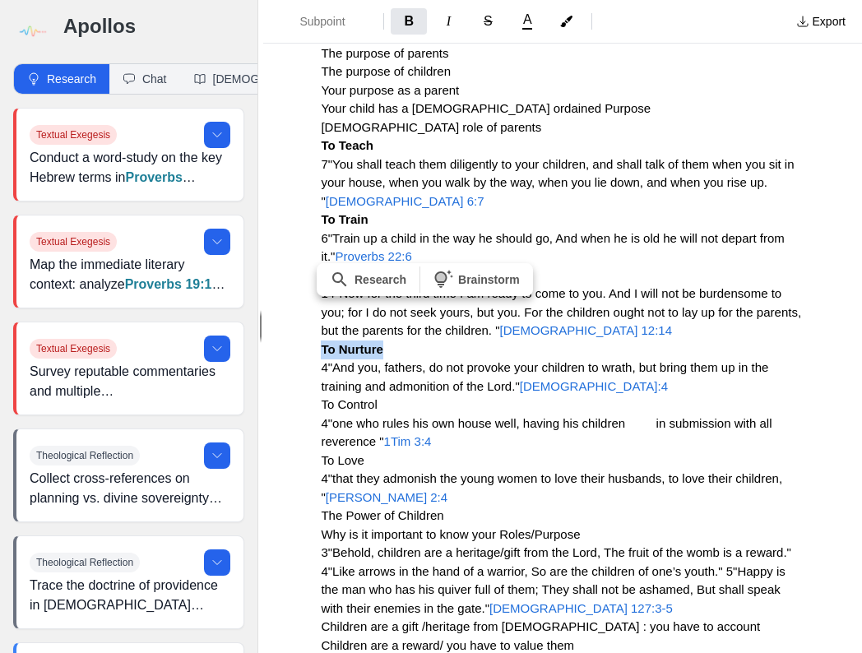
scroll to position [592, 0]
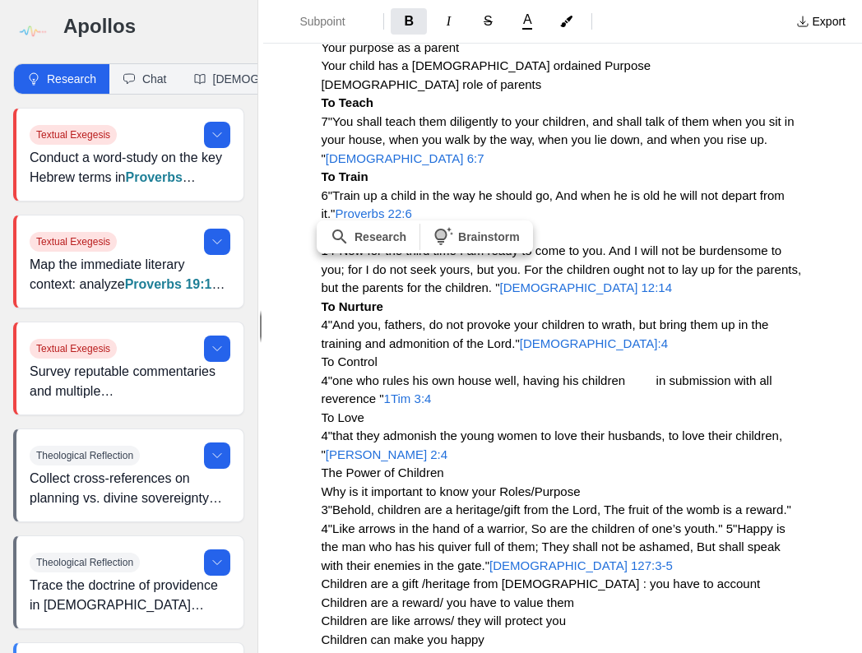
click at [404, 368] on h3 "Point-The Purpose of Parents You can’t parent properly and purposefully if you …" at bounding box center [563, 270] width 484 height 611
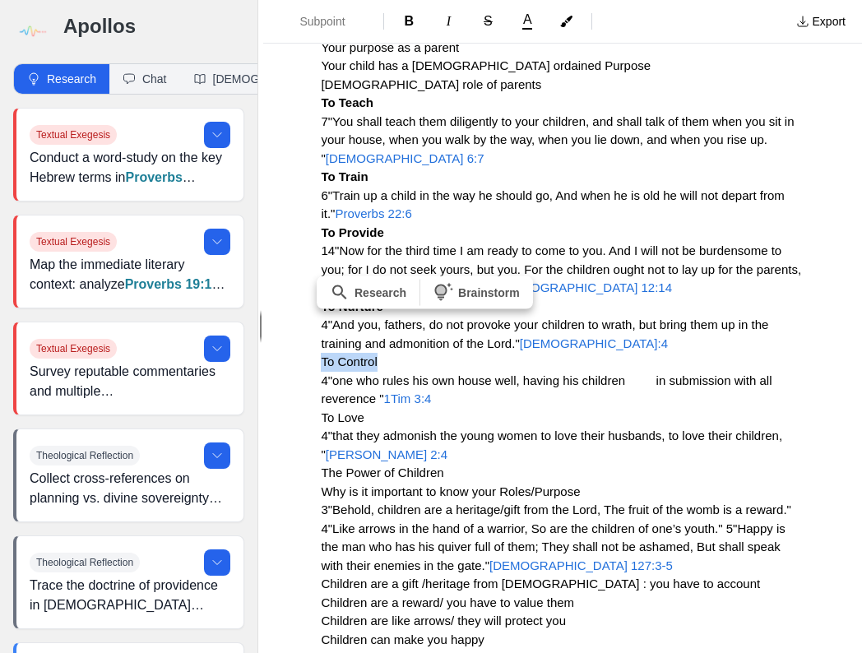
drag, startPoint x: 387, startPoint y: 362, endPoint x: 319, endPoint y: 360, distance: 67.5
click at [410, 23] on span "B" at bounding box center [410, 21] width 10 height 14
click at [440, 367] on h3 "Point-The Purpose of Parents You can’t parent properly and purposefully if you …" at bounding box center [563, 270] width 484 height 611
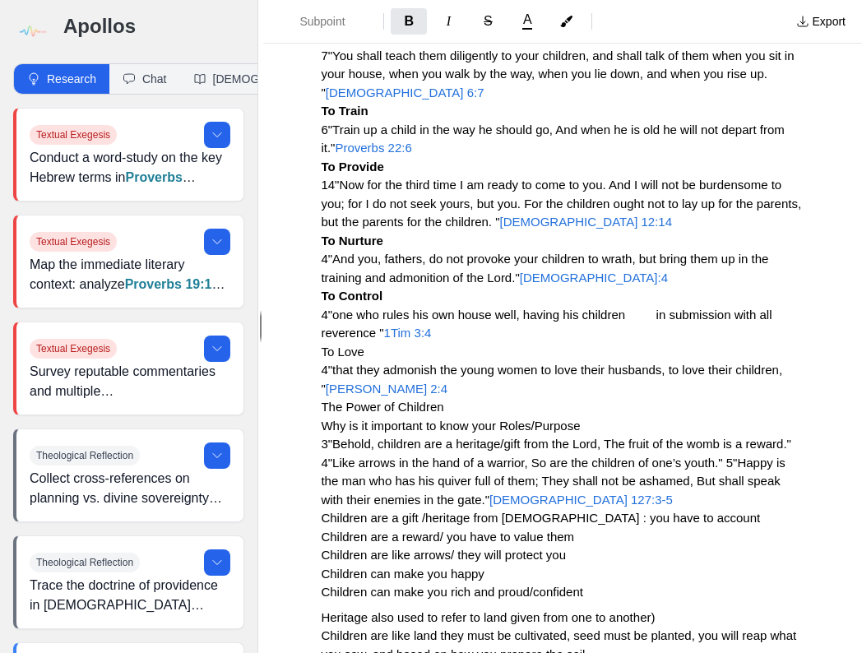
scroll to position [724, 0]
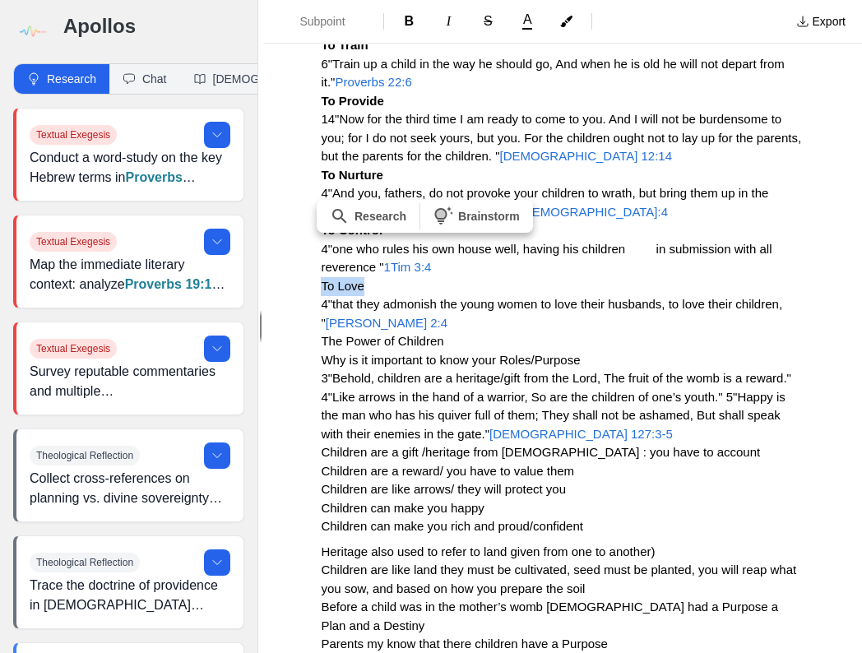
drag, startPoint x: 367, startPoint y: 284, endPoint x: 315, endPoint y: 286, distance: 51.9
click at [315, 286] on div "Purposeful Parenting for Purposeful Pickneys Intro All parents want their child…" at bounding box center [562, 596] width 599 height 2470
click at [411, 23] on span "B" at bounding box center [410, 21] width 10 height 14
click at [453, 297] on span "4"that they admonish the young women to love their husbands, to love their chil…" at bounding box center [553, 313] width 465 height 33
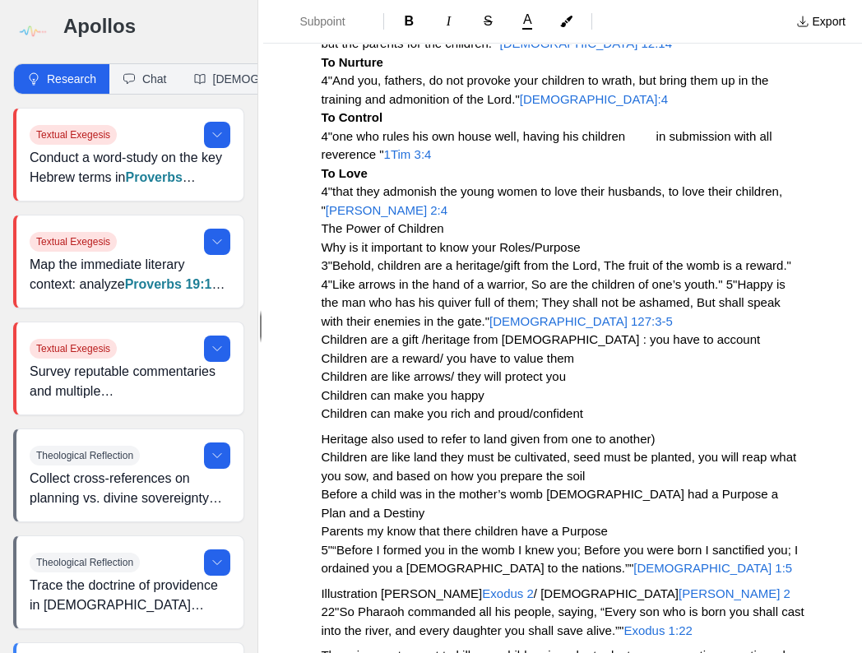
scroll to position [856, 0]
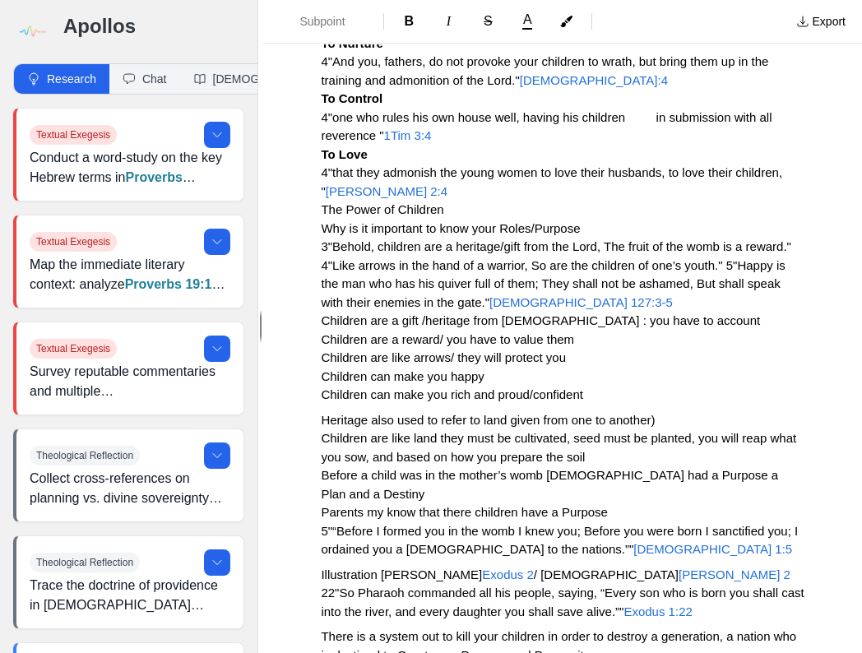
click at [322, 210] on span "The Power of Children" at bounding box center [382, 209] width 123 height 14
click at [321, 26] on span "Subpoint" at bounding box center [329, 21] width 58 height 16
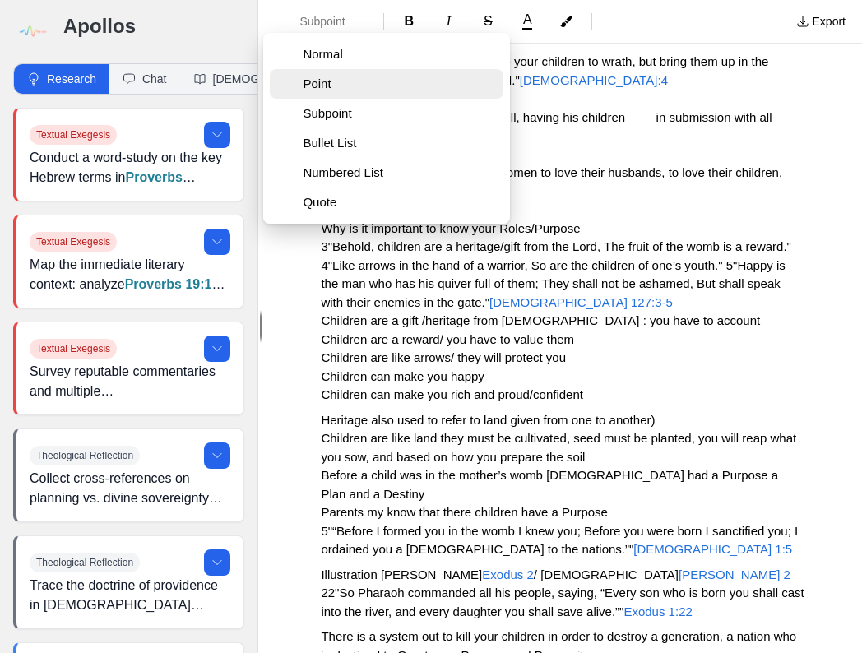
click at [332, 84] on span "Point" at bounding box center [400, 84] width 194 height 16
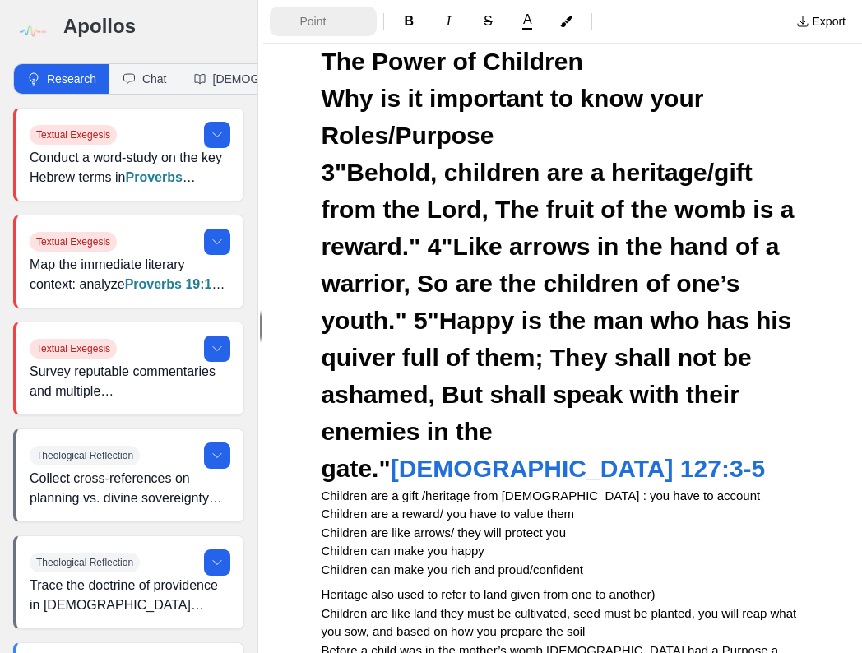
click at [319, 12] on button "Point" at bounding box center [323, 22] width 107 height 30
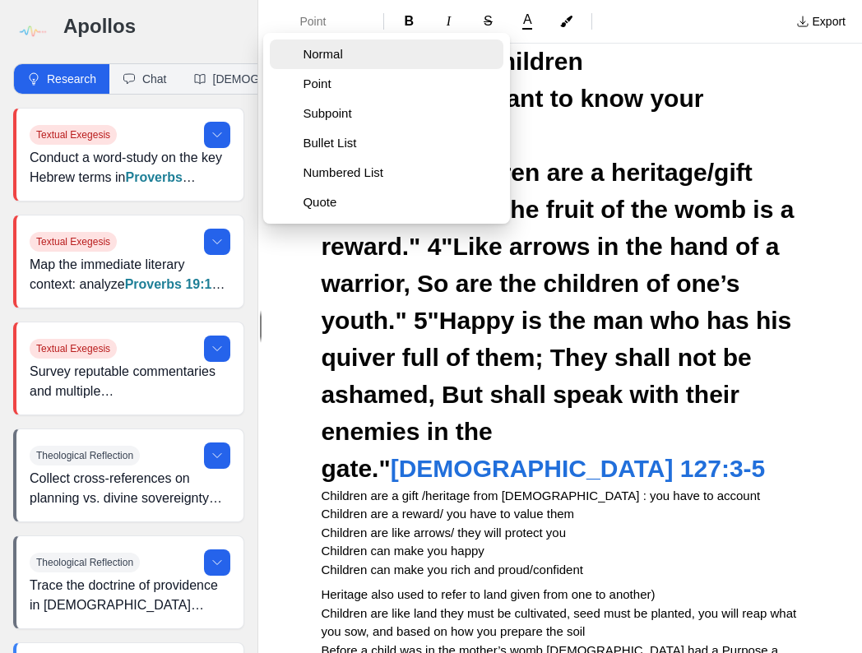
click at [328, 59] on span "Normal" at bounding box center [400, 54] width 194 height 16
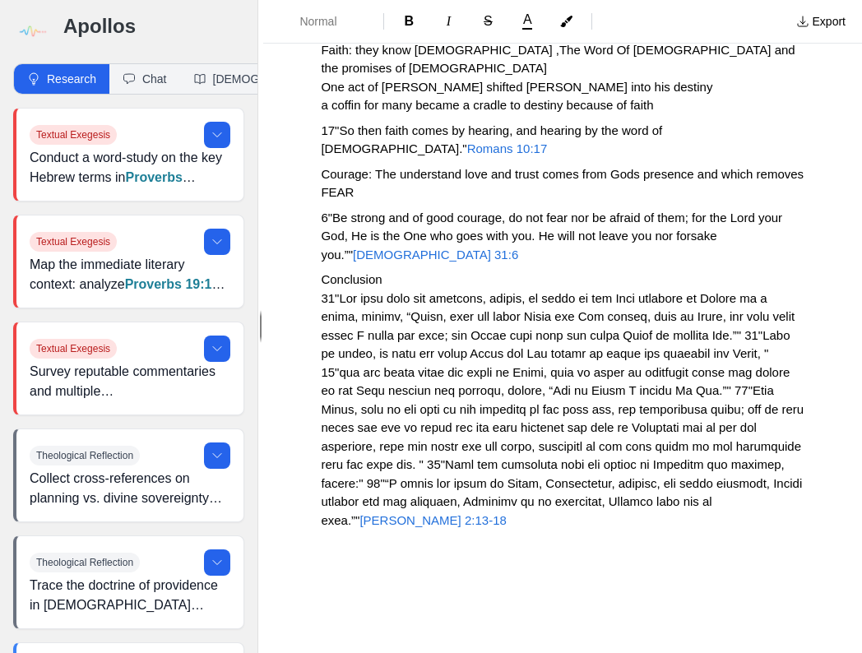
scroll to position [725, 0]
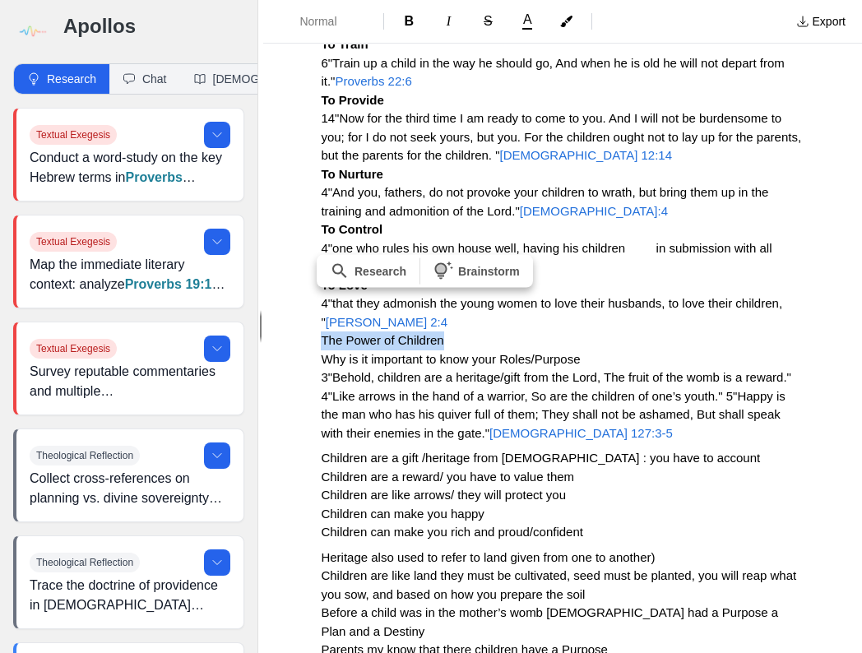
drag, startPoint x: 451, startPoint y: 339, endPoint x: 313, endPoint y: 340, distance: 138.2
click at [313, 340] on div "Purposeful Parenting for Purposeful Pickneys Intro All parents want their child…" at bounding box center [562, 598] width 599 height 2477
click at [408, 26] on span "B" at bounding box center [410, 21] width 10 height 14
click at [523, 330] on p "Point-The Purpose of Parents You can’t parent properly and purposefully if you …" at bounding box center [563, 137] width 484 height 611
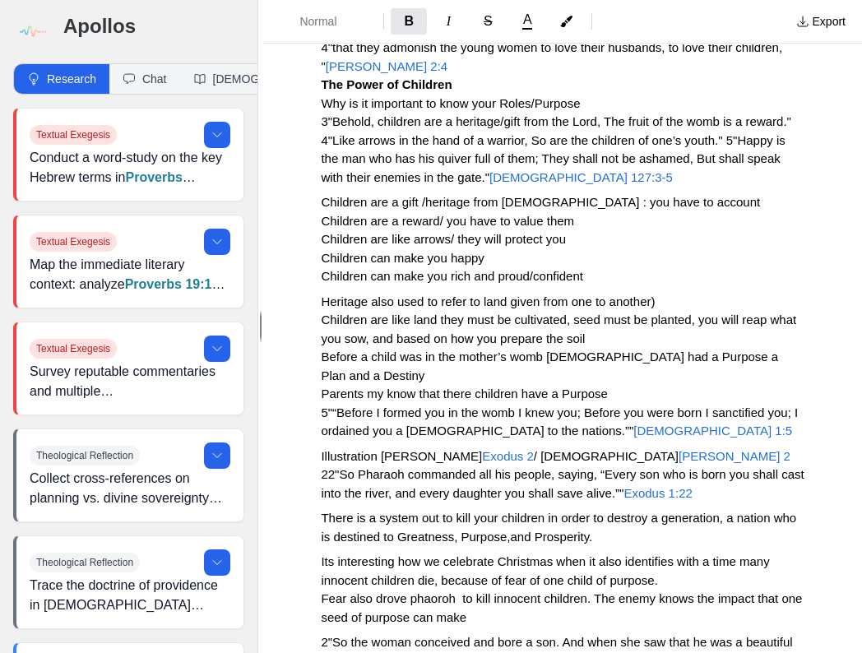
scroll to position [1013, 0]
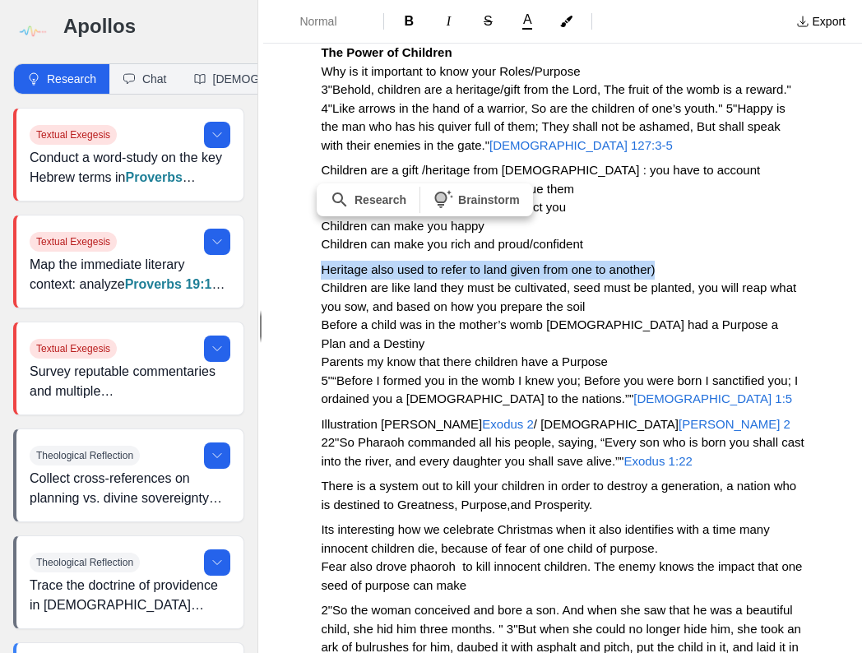
drag, startPoint x: 315, startPoint y: 269, endPoint x: 690, endPoint y: 266, distance: 374.4
click at [690, 266] on div "Purposeful Parenting for Purposeful Pickneys Intro All parents want their child…" at bounding box center [562, 310] width 599 height 2477
click at [411, 23] on span "B" at bounding box center [410, 21] width 10 height 14
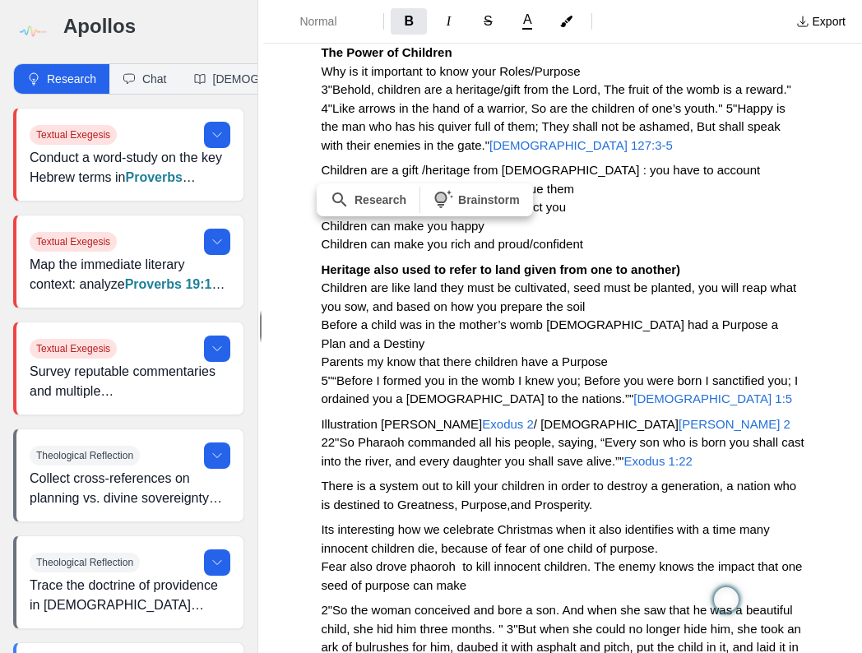
click at [761, 242] on p "Children are a gift /heritage from God : you have to account Children are a rew…" at bounding box center [563, 207] width 484 height 93
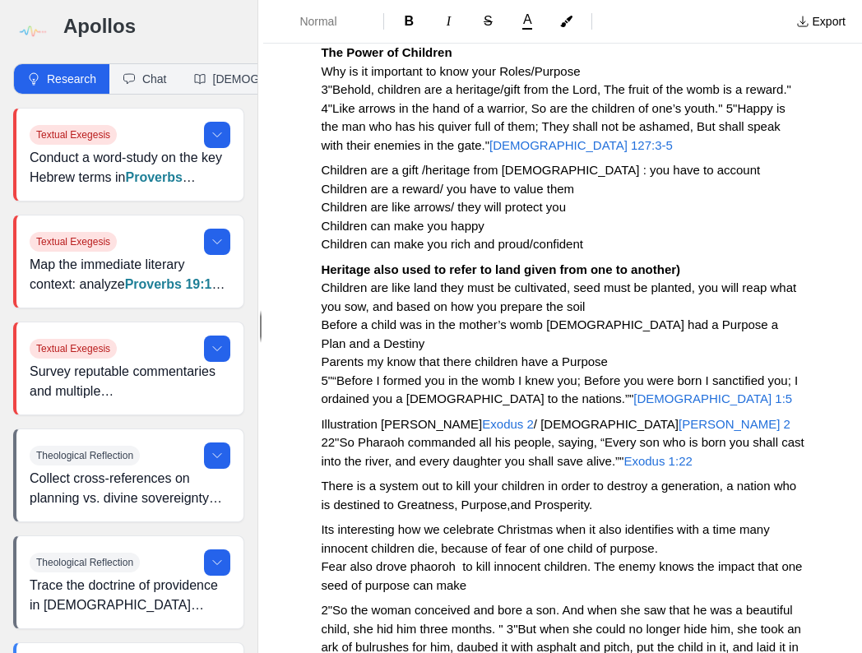
click at [322, 289] on span "Children are like land they must be cultivated, seed must be planted, you will …" at bounding box center [560, 297] width 479 height 33
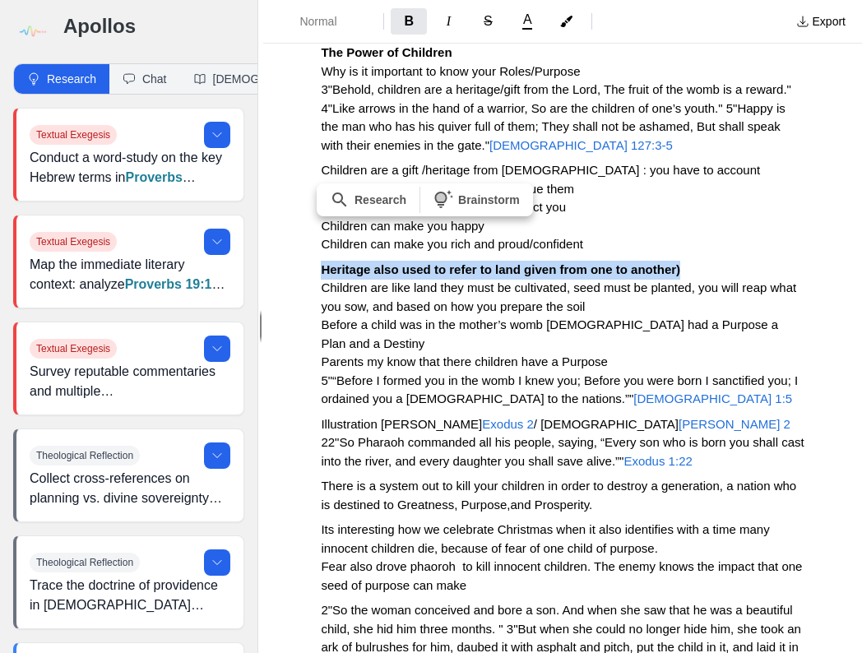
drag, startPoint x: 320, startPoint y: 271, endPoint x: 514, endPoint y: 262, distance: 194.4
click at [743, 270] on div "Purposeful Parenting for Purposeful Pickneys Intro All parents want their child…" at bounding box center [562, 310] width 599 height 2477
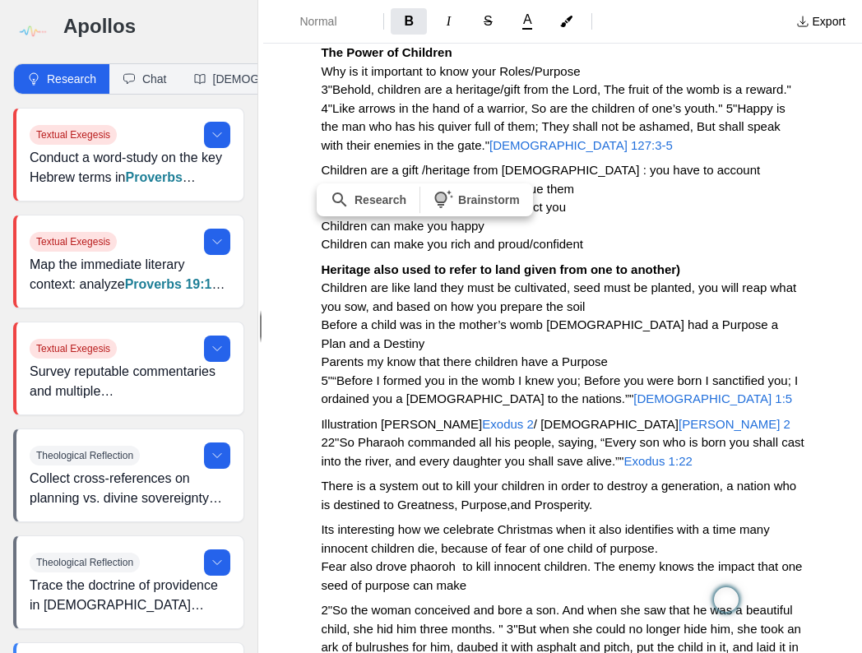
click at [724, 230] on p "Children are a gift /heritage from God : you have to account Children are a rew…" at bounding box center [563, 207] width 484 height 93
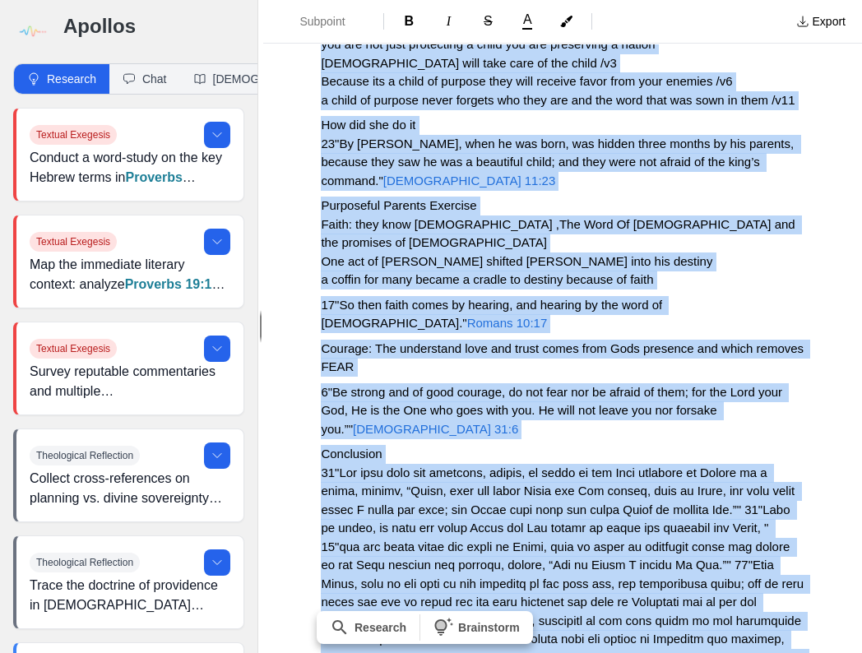
scroll to position [1907, 0]
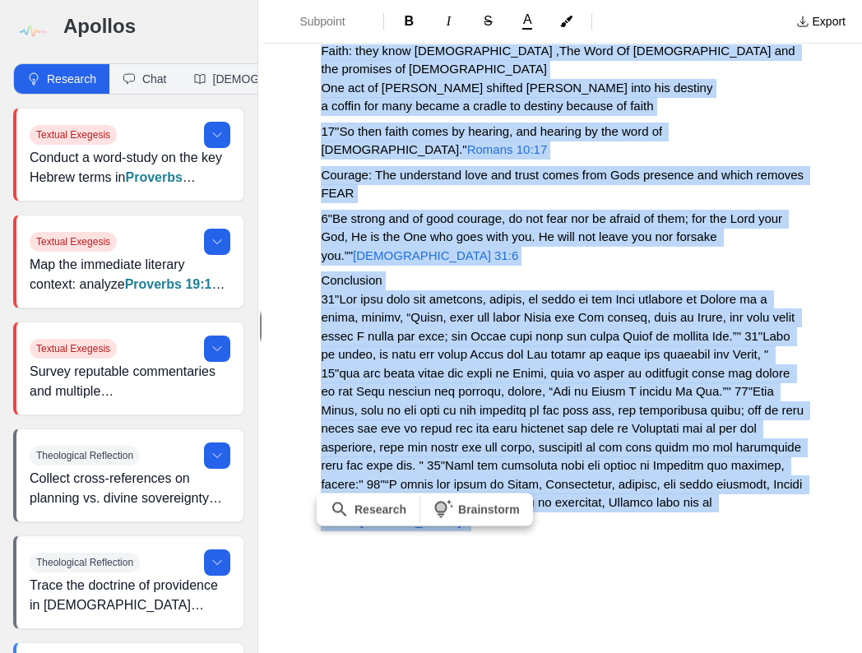
drag, startPoint x: 317, startPoint y: 91, endPoint x: 795, endPoint y: 520, distance: 642.1
copy div "Purposeful Parenting for Purposeful Pickneys Intro All parents want their child…"
click at [520, 244] on p "6"Be strong and of good courage, do not fear nor be afraid of them; for the Lor…" at bounding box center [563, 238] width 484 height 56
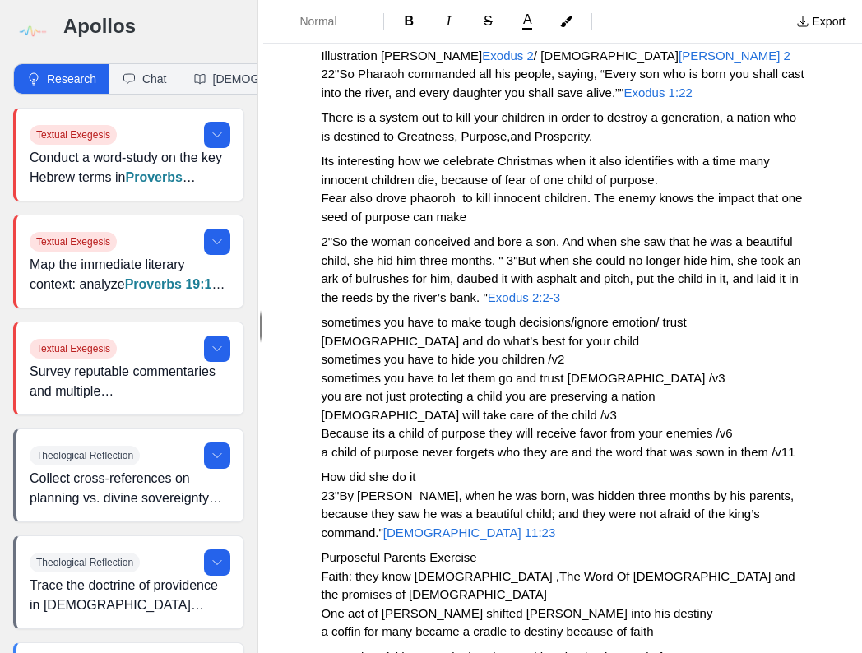
scroll to position [1447, 0]
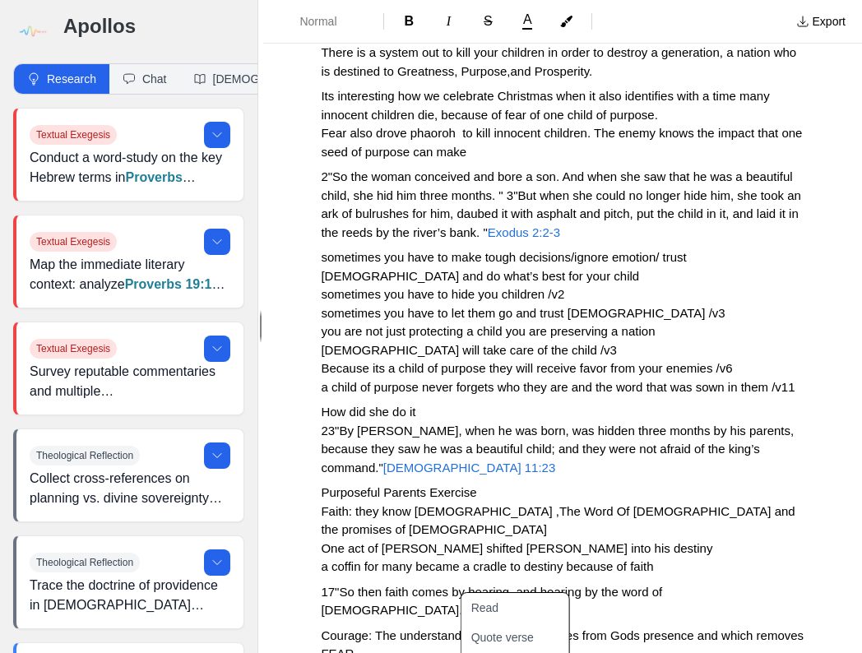
click at [332, 20] on span "Normal" at bounding box center [329, 21] width 58 height 16
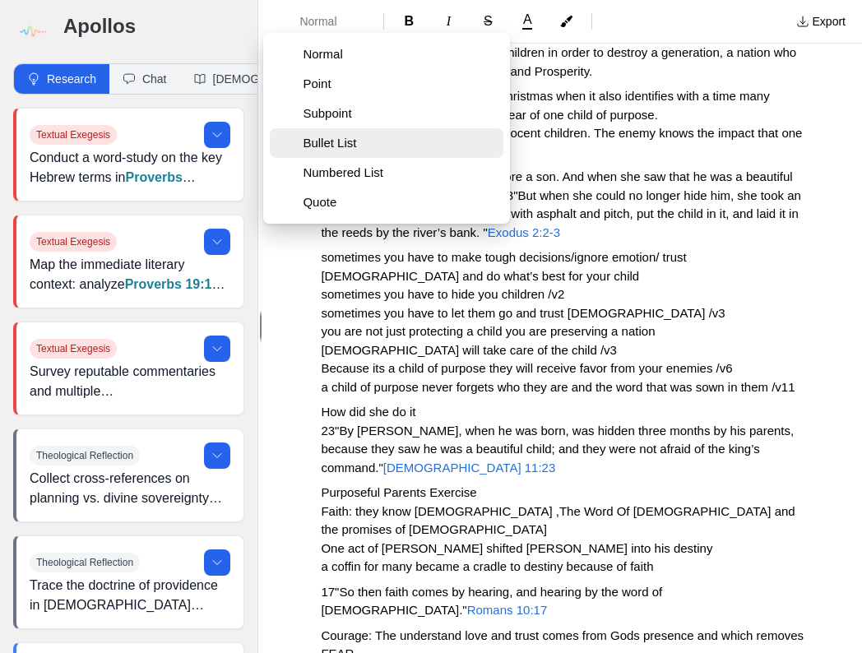
click at [346, 151] on button "Bullet List" at bounding box center [387, 143] width 234 height 30
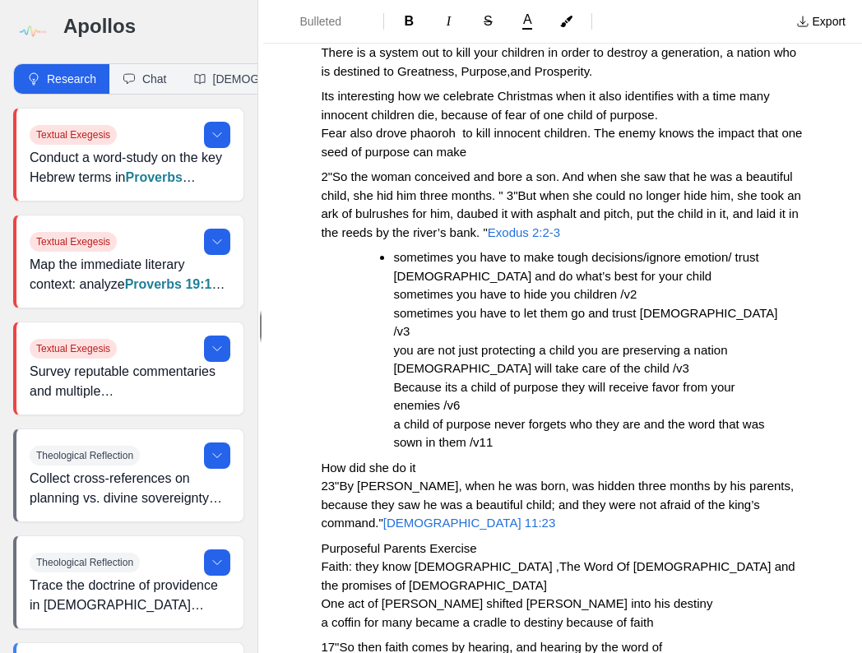
click at [387, 276] on ul "sometimes you have to make tough decisions/ignore emotion/ trust God and do wha…" at bounding box center [569, 350] width 471 height 204
click at [322, 26] on span "Bulleted List" at bounding box center [329, 21] width 58 height 16
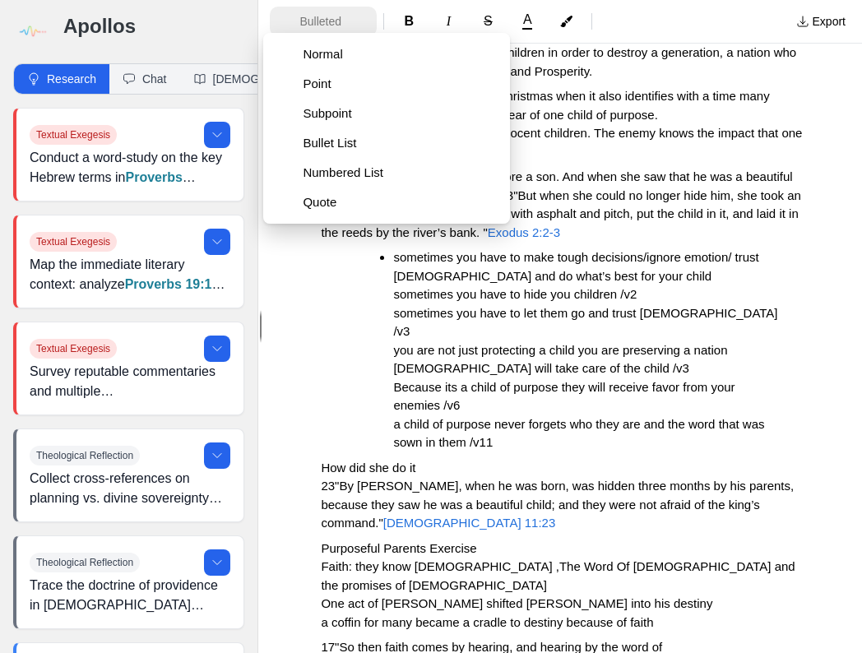
click at [322, 26] on span "Bulleted List" at bounding box center [329, 21] width 58 height 16
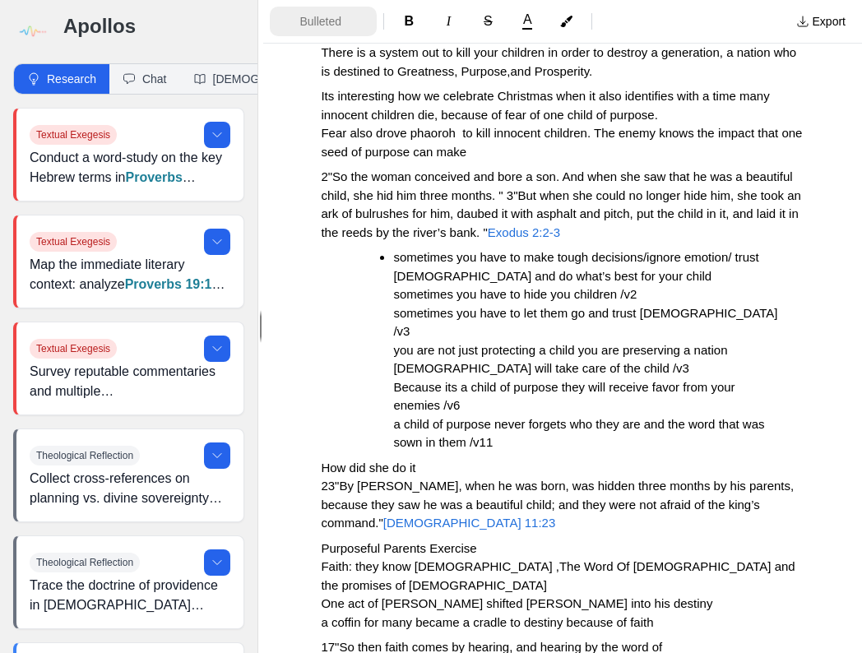
click at [322, 26] on span "Bulleted List" at bounding box center [329, 21] width 58 height 16
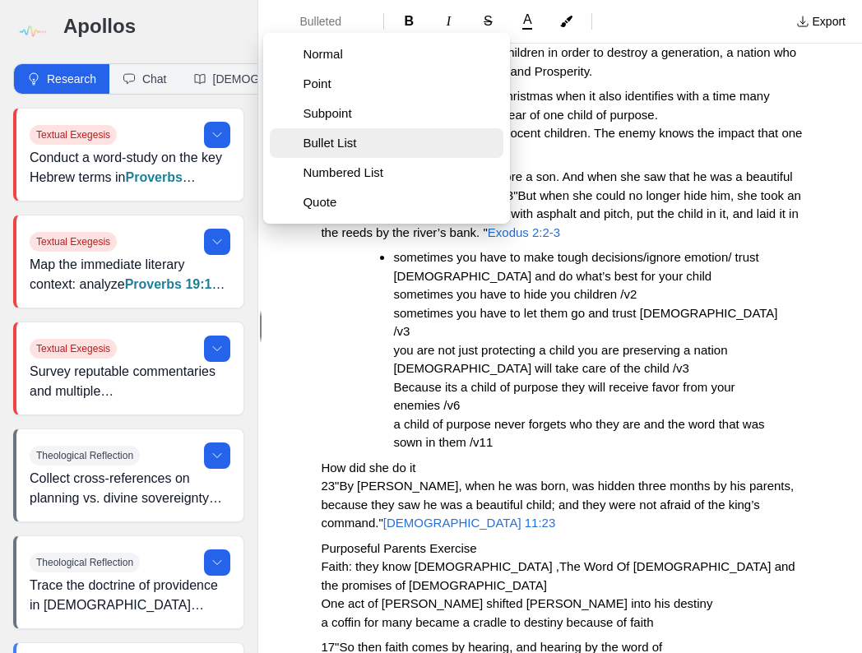
click at [337, 144] on span "Bullet List" at bounding box center [392, 143] width 178 height 16
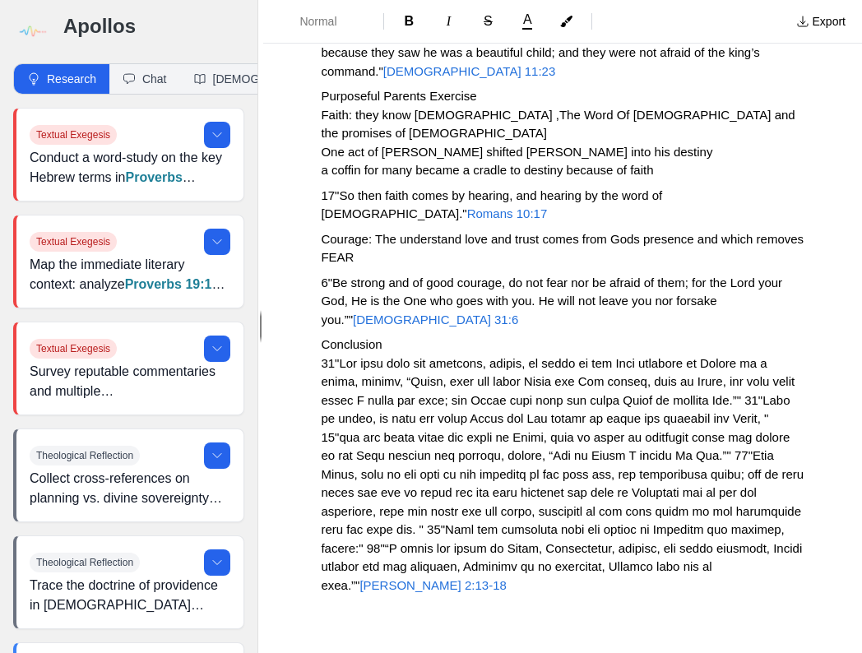
scroll to position [1907, 0]
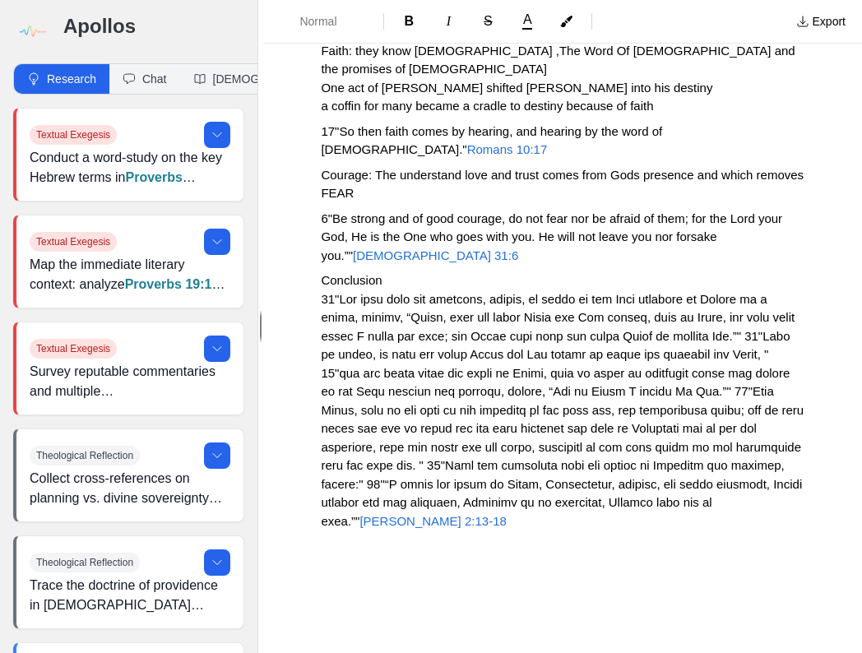
click at [558, 524] on p "Conclusion Matthew 2:13-18" at bounding box center [563, 401] width 484 height 259
click at [326, 571] on p at bounding box center [563, 572] width 484 height 19
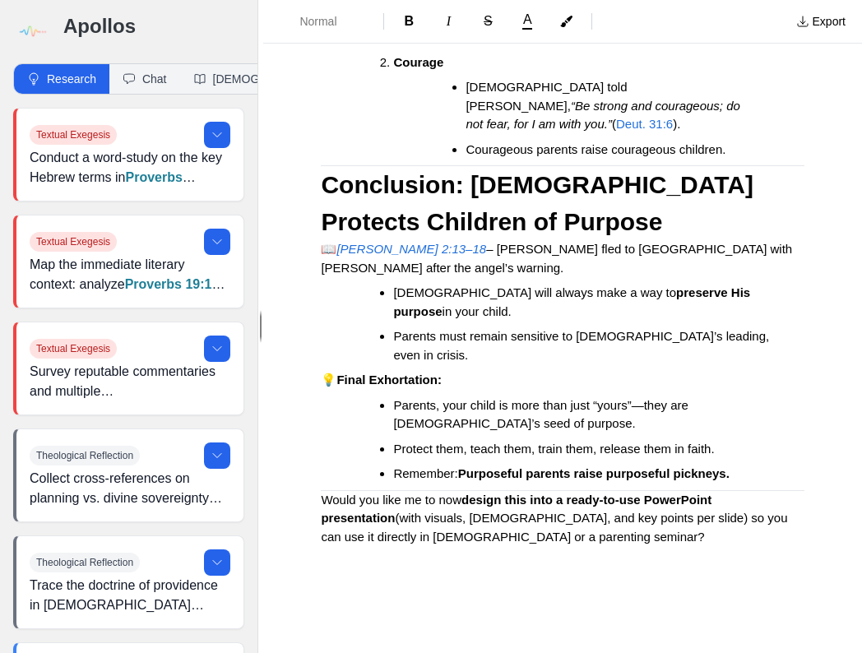
scroll to position [4271, 0]
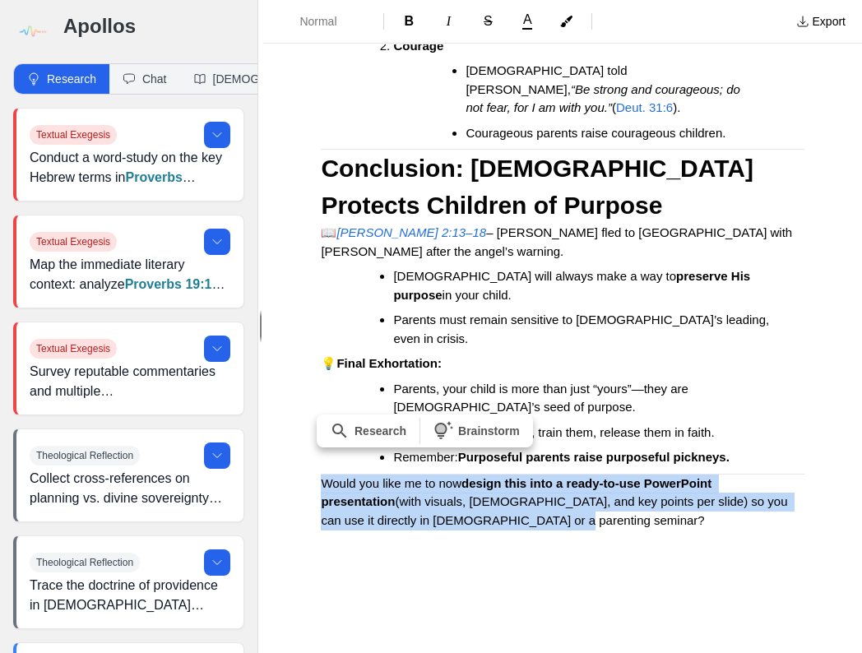
drag, startPoint x: 561, startPoint y: 523, endPoint x: 314, endPoint y: 481, distance: 250.4
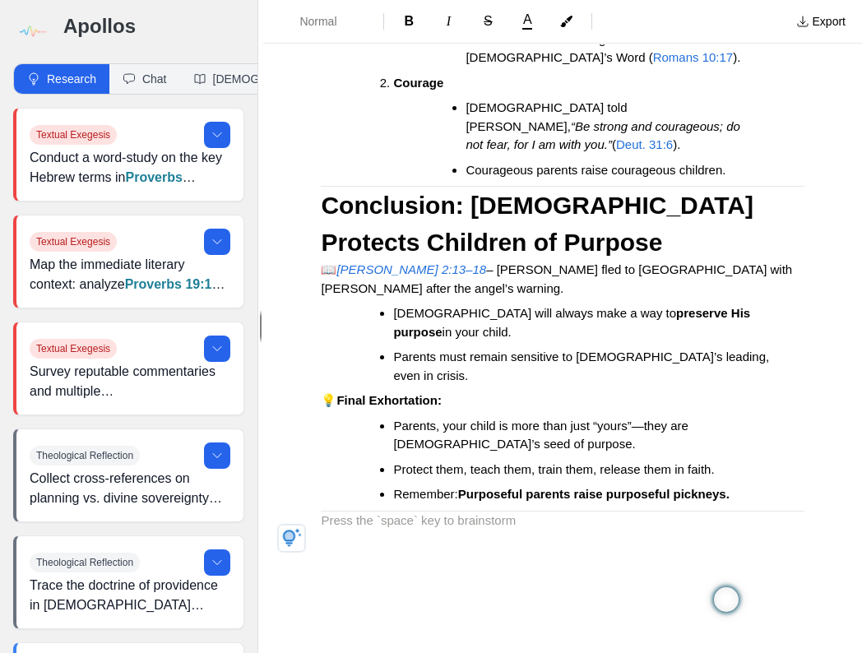
scroll to position [4259, 0]
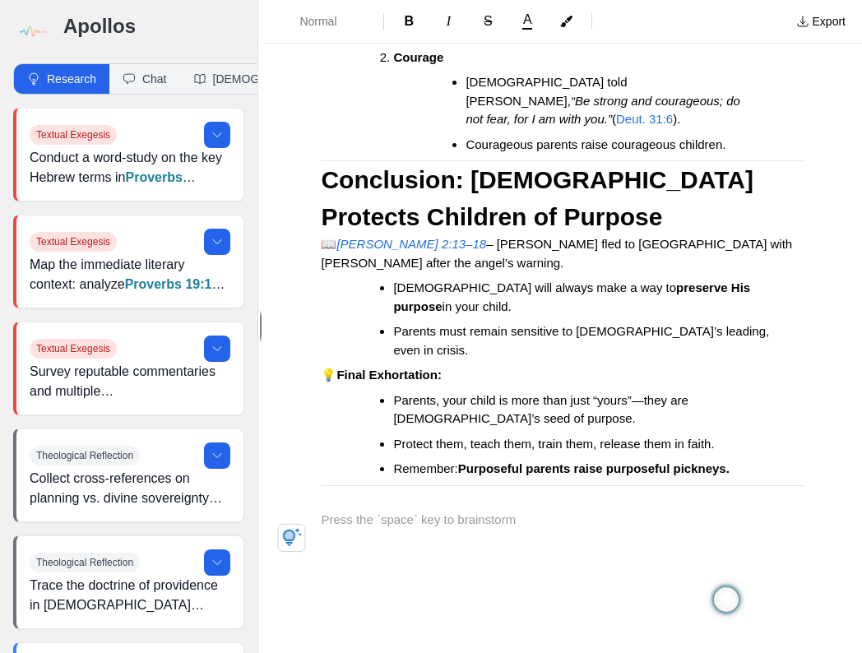
click at [329, 520] on p at bounding box center [563, 520] width 484 height 19
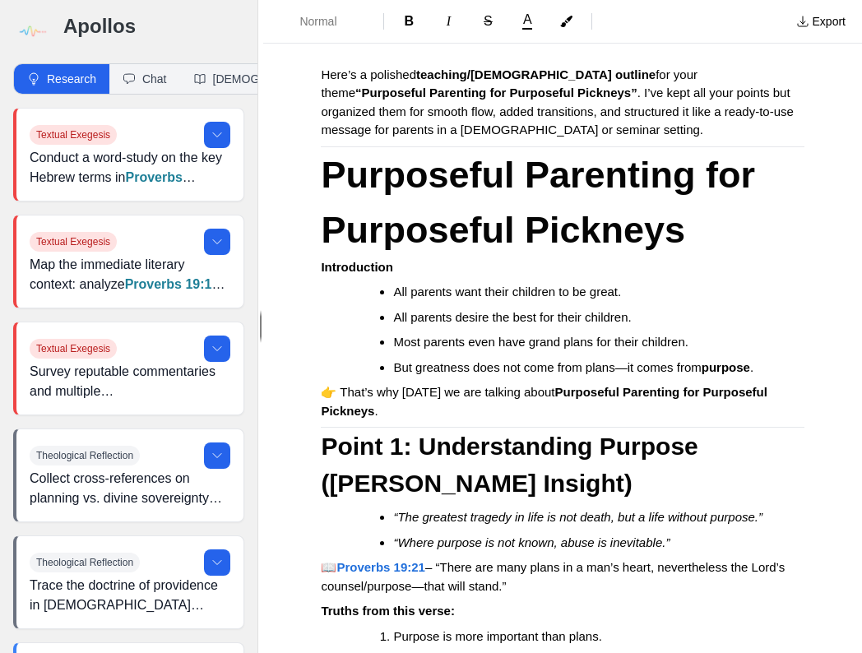
scroll to position [2408, 0]
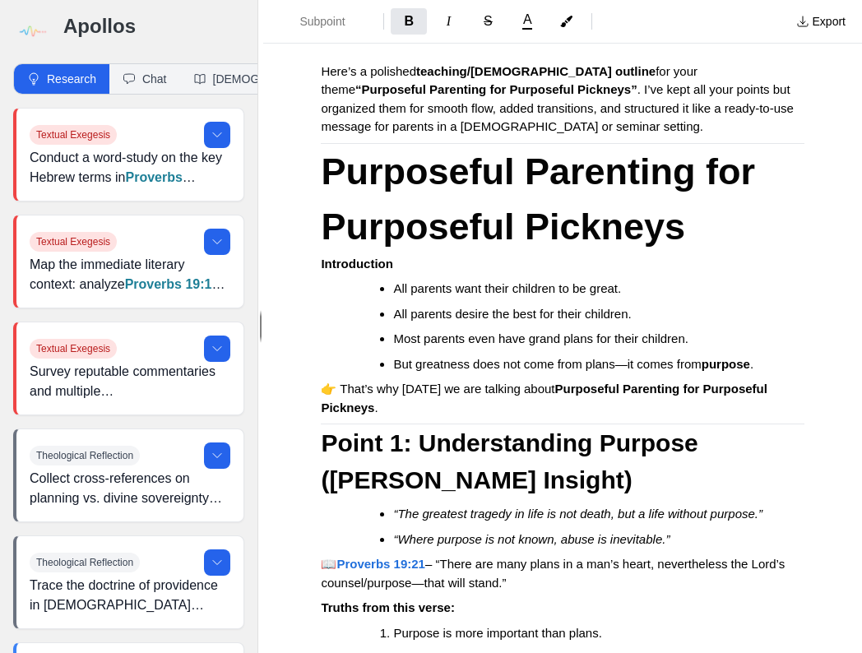
click at [402, 262] on h3 "Introduction" at bounding box center [563, 264] width 484 height 19
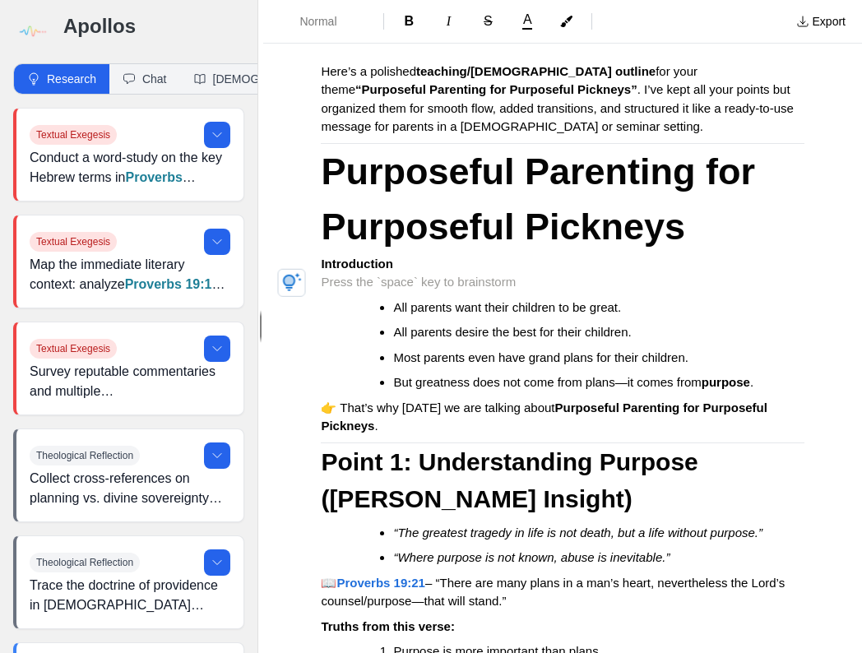
click at [339, 281] on p at bounding box center [563, 282] width 484 height 19
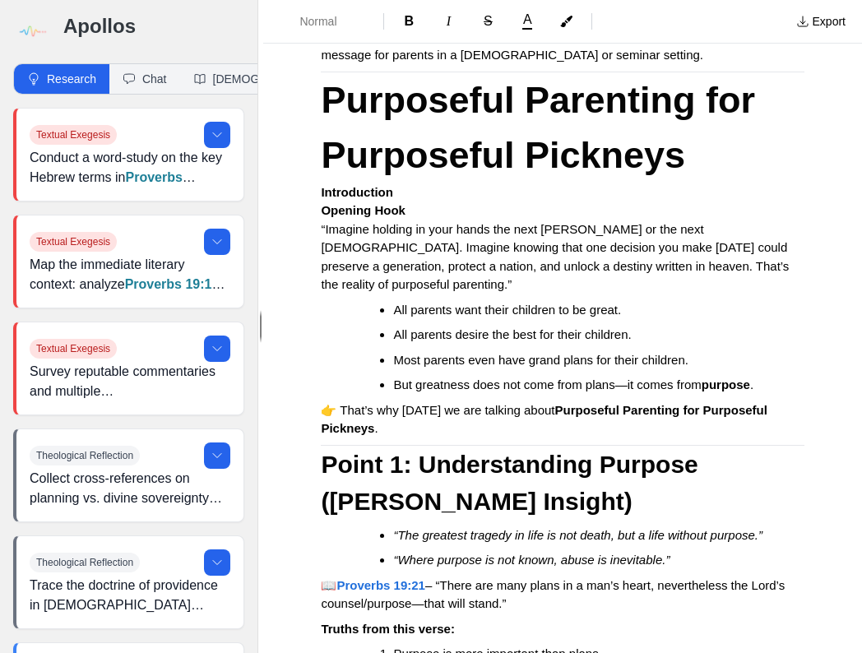
scroll to position [2473, 0]
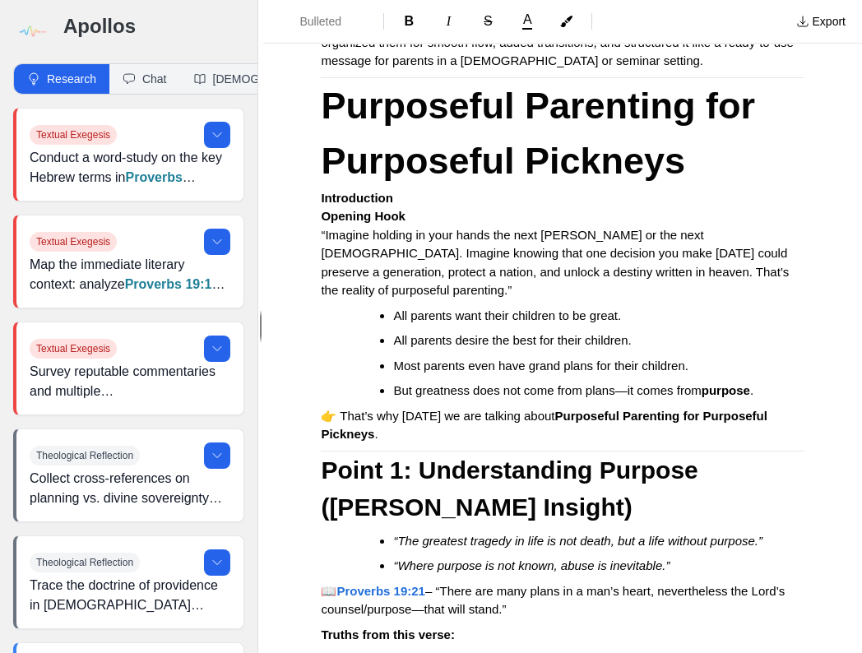
click at [451, 401] on li "But greatness does not come from plans—it comes from purpose ." at bounding box center [585, 391] width 385 height 19
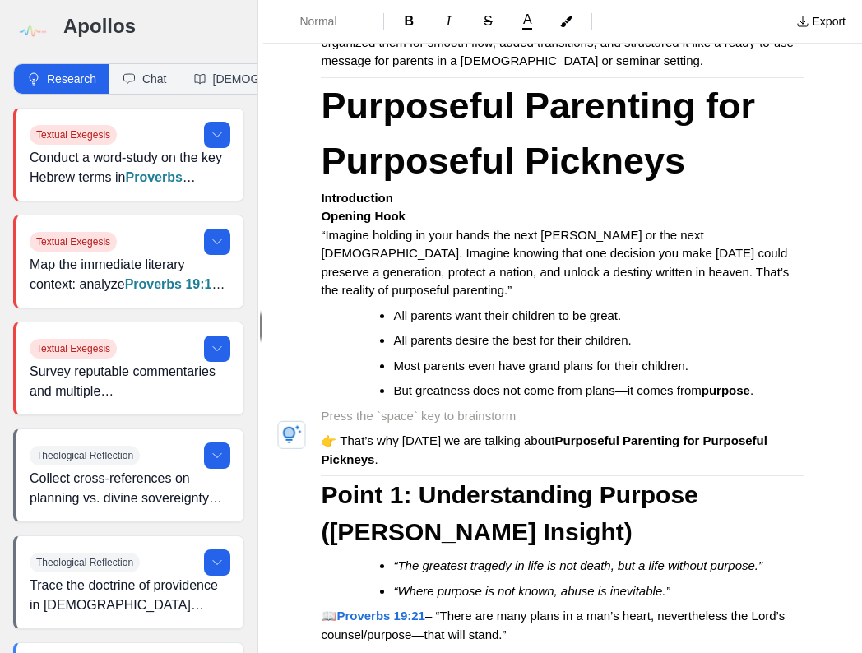
click at [363, 426] on p at bounding box center [563, 416] width 484 height 19
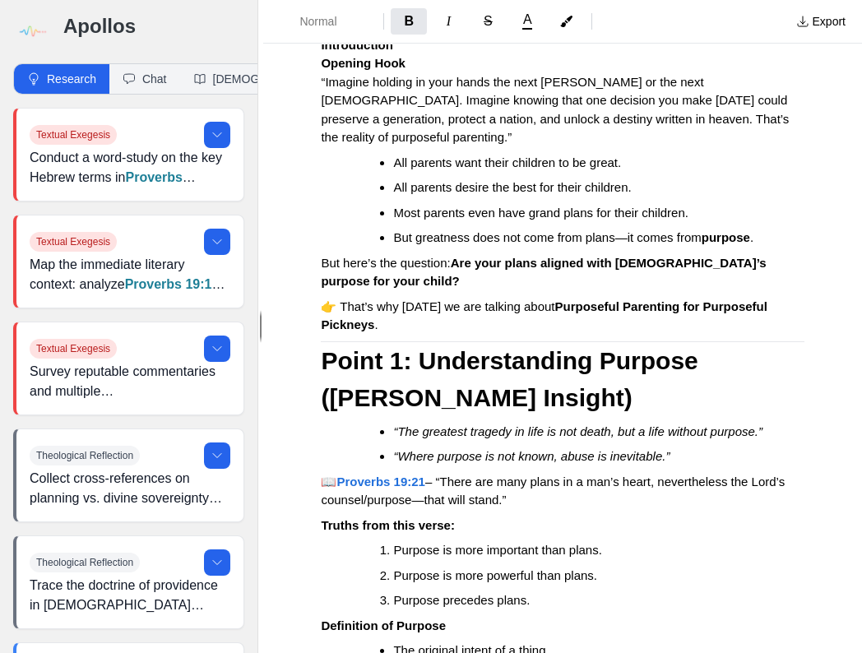
scroll to position [2671, 0]
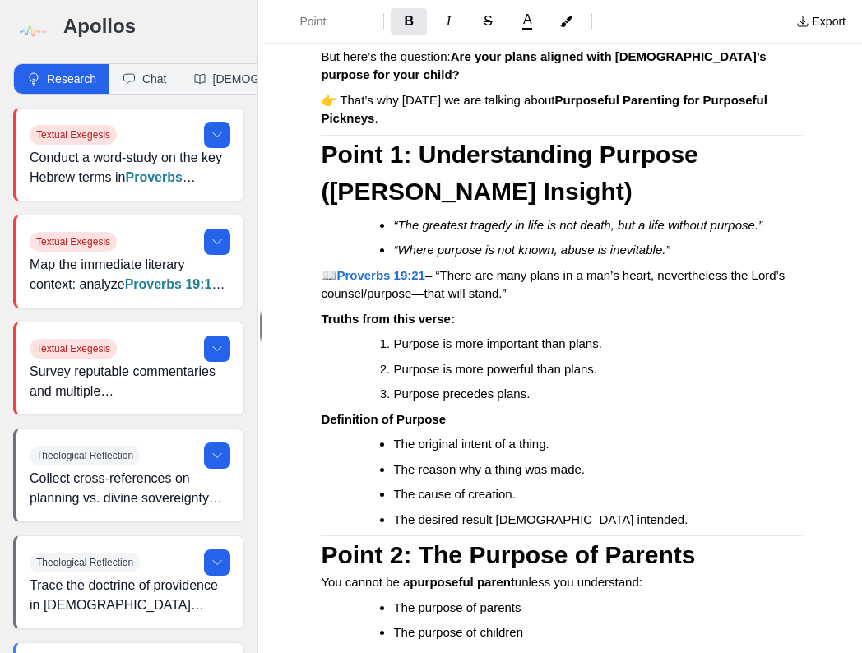
scroll to position [2803, 0]
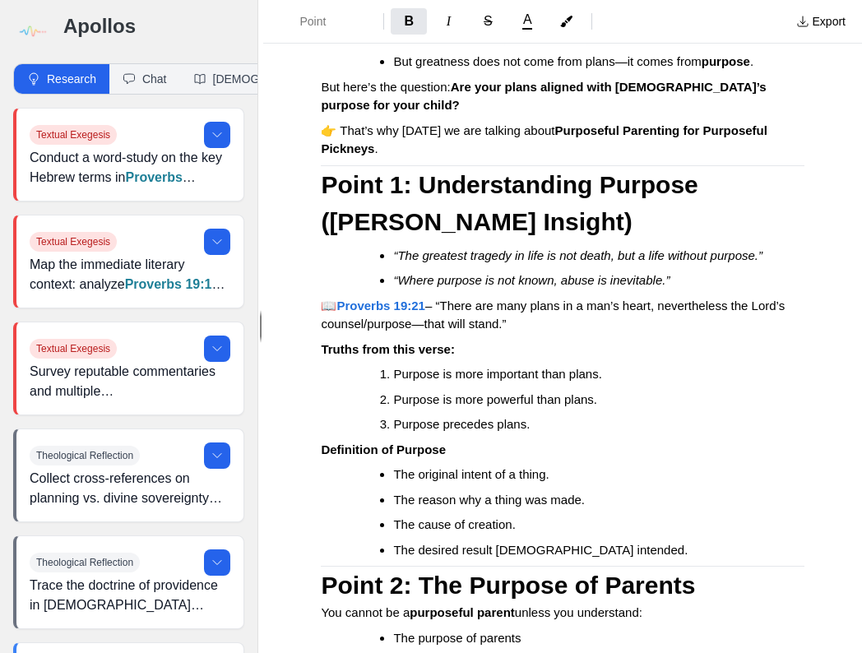
click at [595, 240] on h2 "Point 1: Understanding Purpose ([PERSON_NAME] Insight)" at bounding box center [563, 203] width 484 height 74
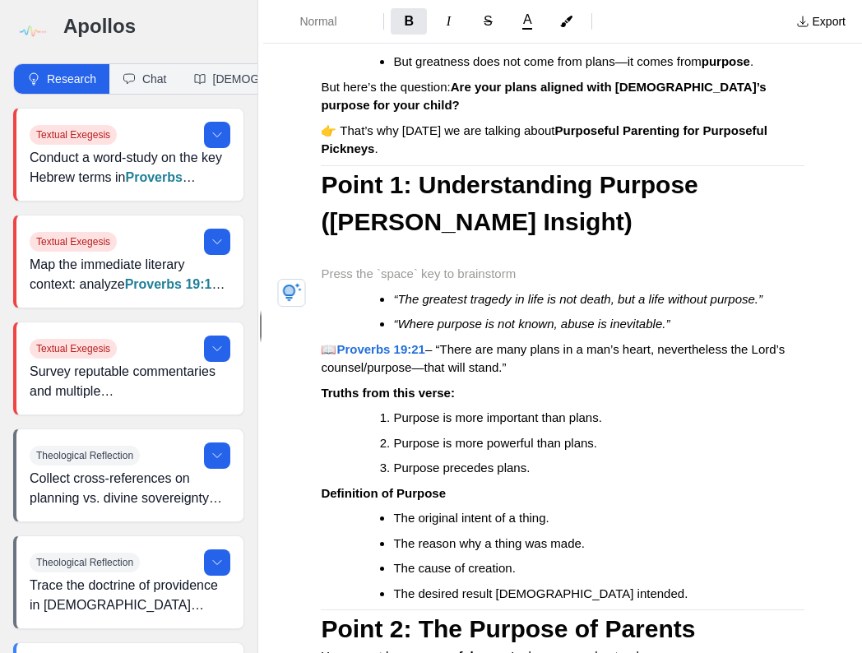
click at [336, 284] on p at bounding box center [563, 274] width 484 height 19
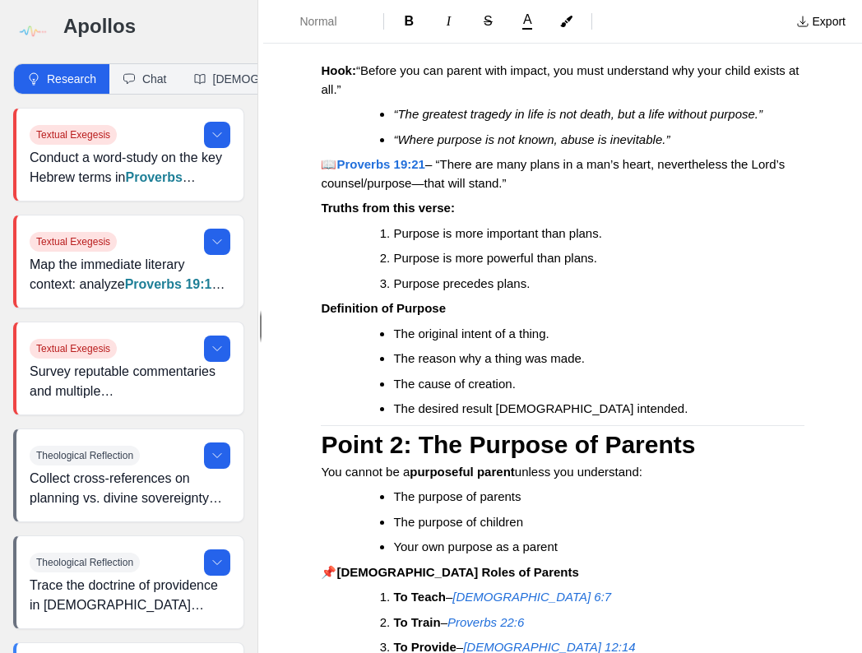
scroll to position [3132, 0]
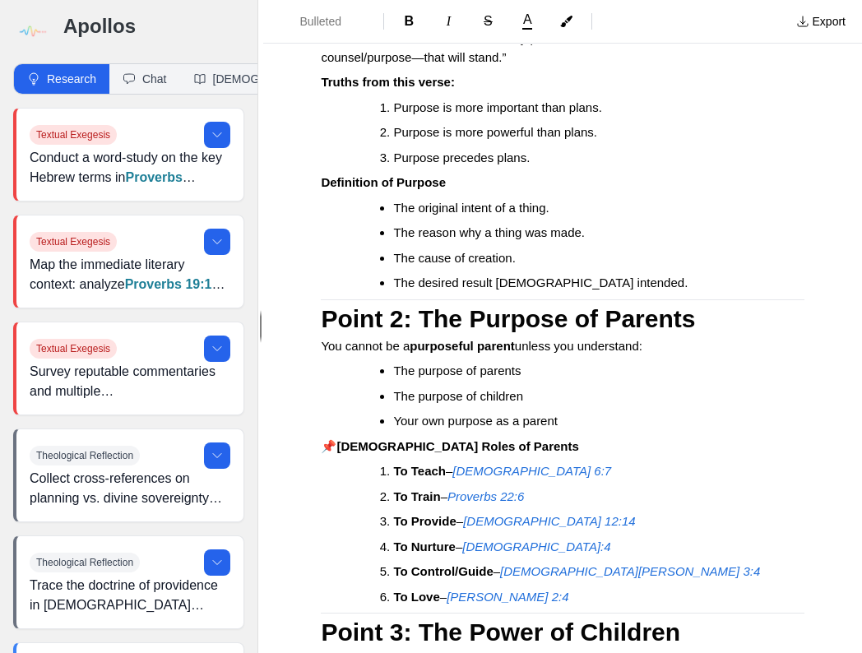
click at [592, 293] on li "The desired result [DEMOGRAPHIC_DATA] intended." at bounding box center [585, 283] width 385 height 19
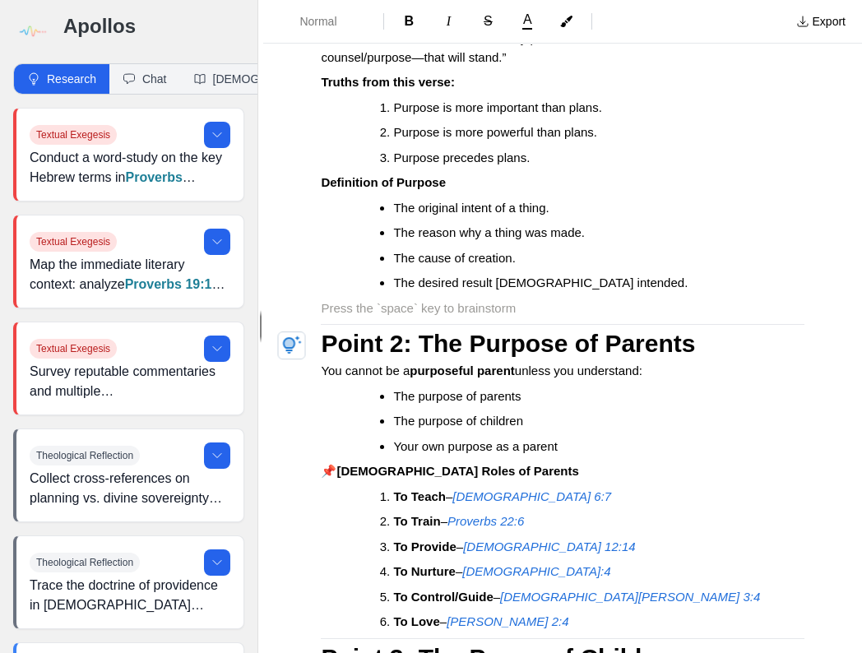
click at [325, 318] on p at bounding box center [563, 309] width 484 height 19
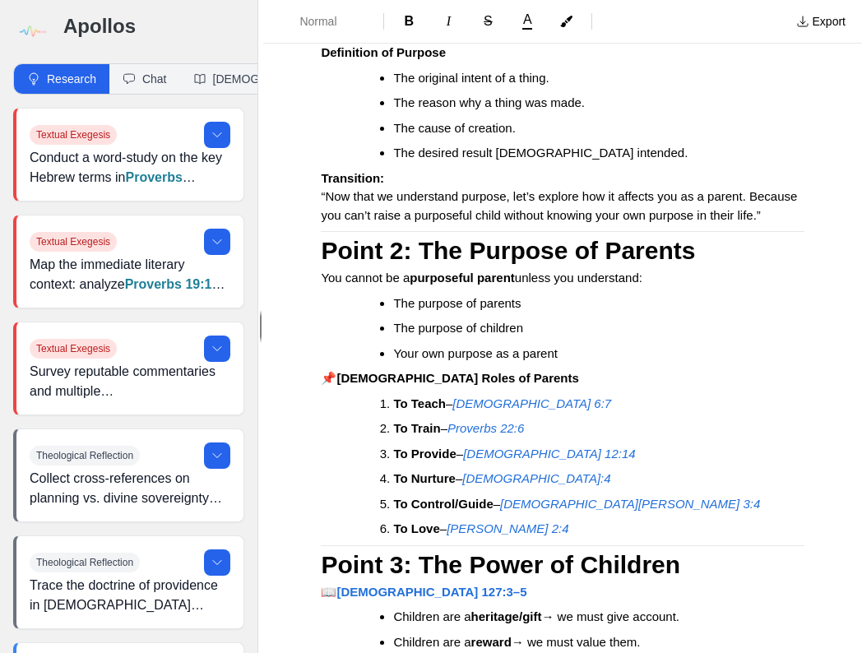
scroll to position [3263, 0]
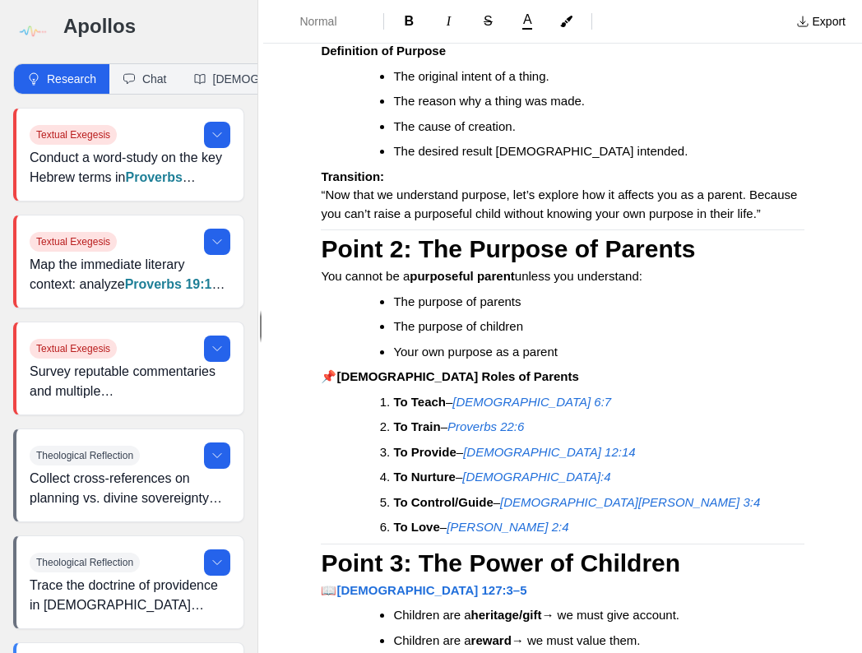
click at [322, 283] on span "You cannot be a" at bounding box center [365, 276] width 89 height 14
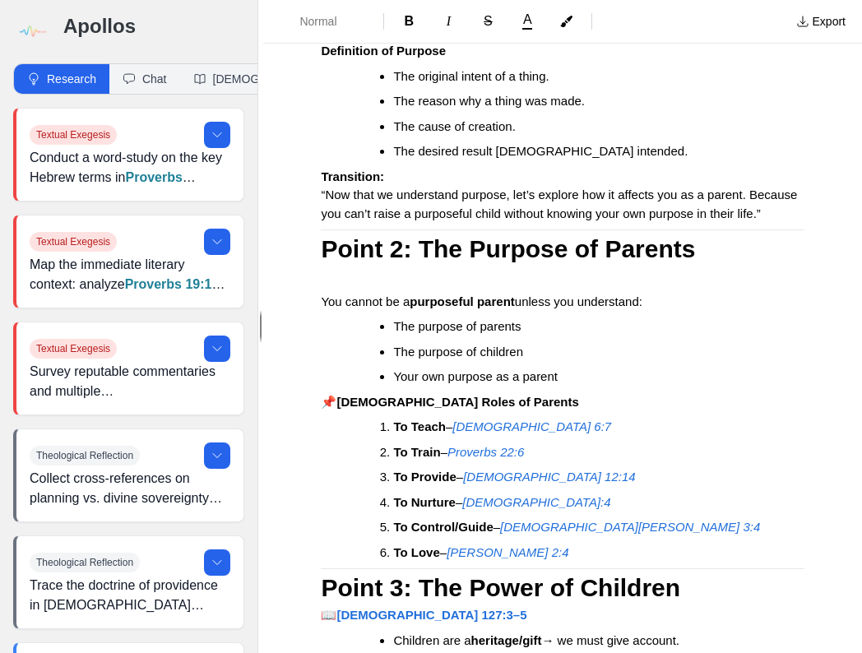
click at [341, 286] on p at bounding box center [563, 276] width 484 height 19
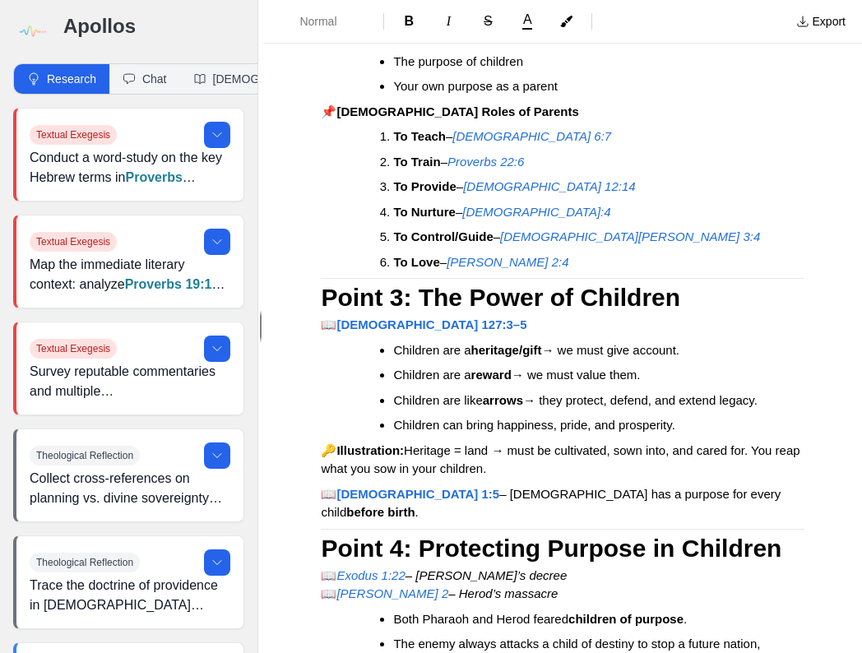
scroll to position [3593, 0]
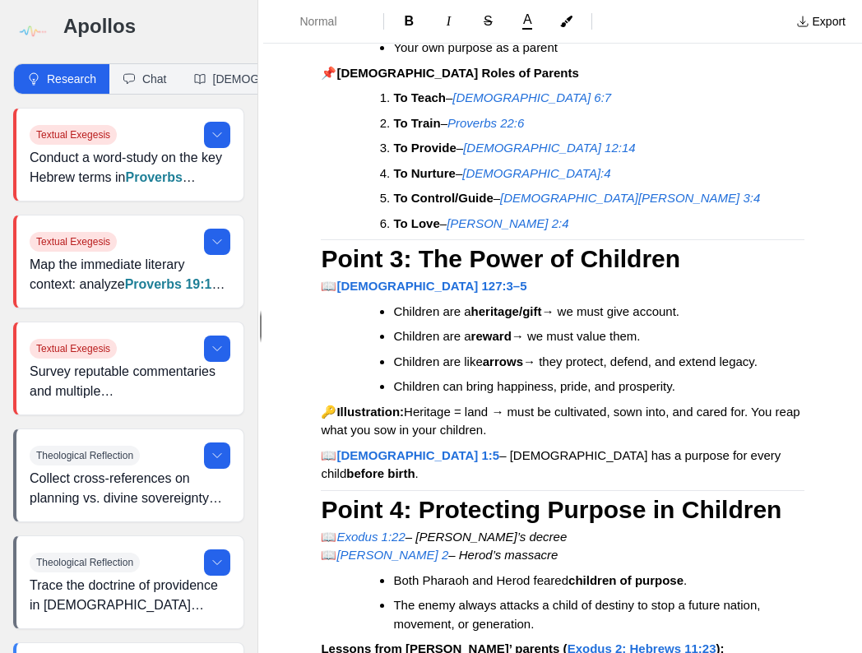
click at [523, 234] on li "To Love – Titus 2:4" at bounding box center [585, 224] width 385 height 19
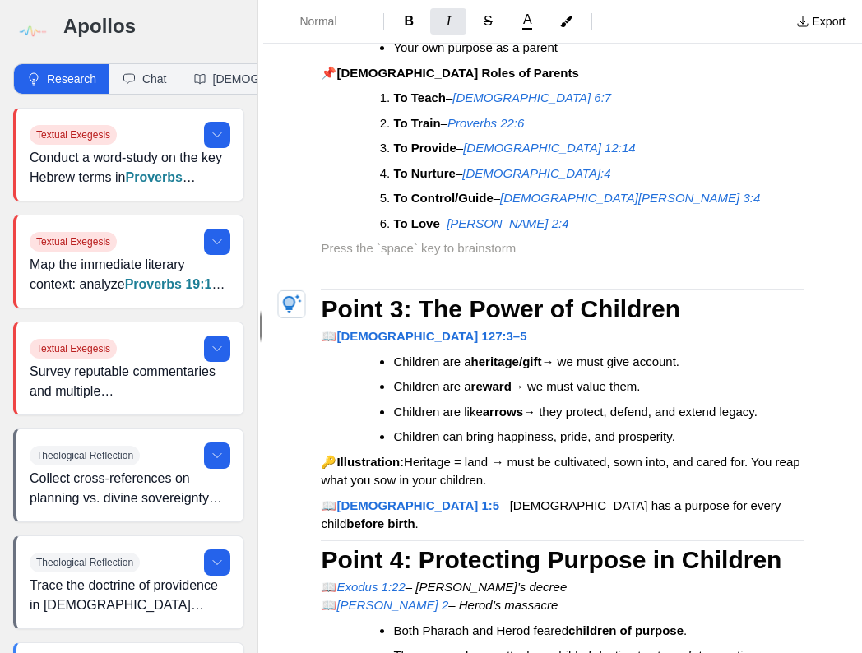
click at [334, 258] on p at bounding box center [563, 248] width 484 height 19
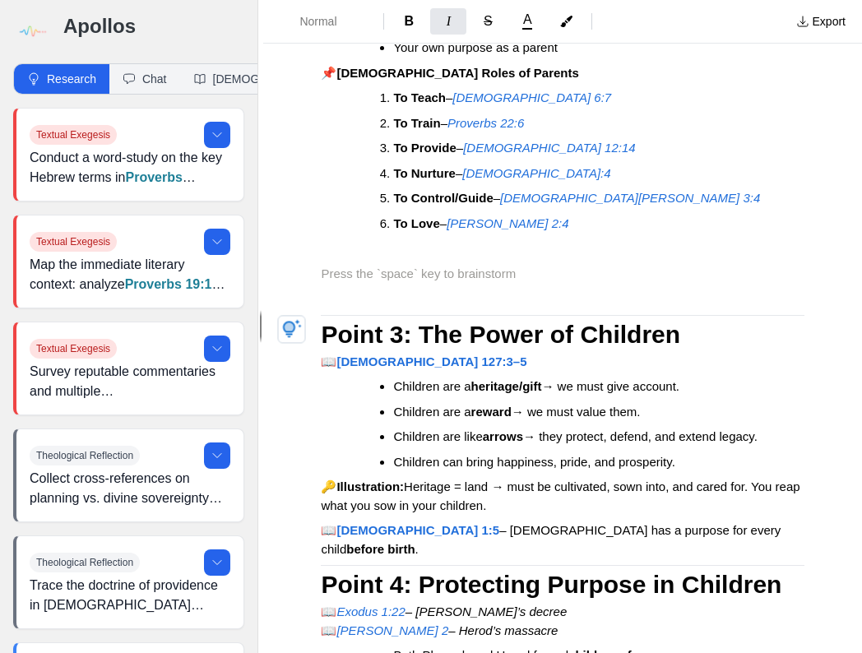
click at [322, 284] on p at bounding box center [563, 274] width 484 height 19
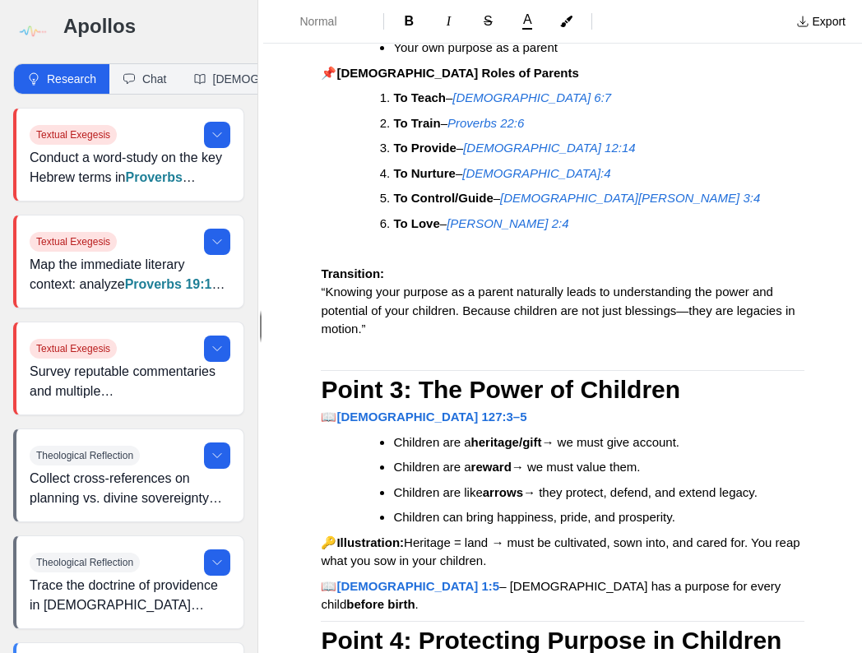
click at [320, 330] on div "Purposeful Parenting for Purposeful Pickneys Intro All parents want their child…" at bounding box center [562, 306] width 599 height 7628
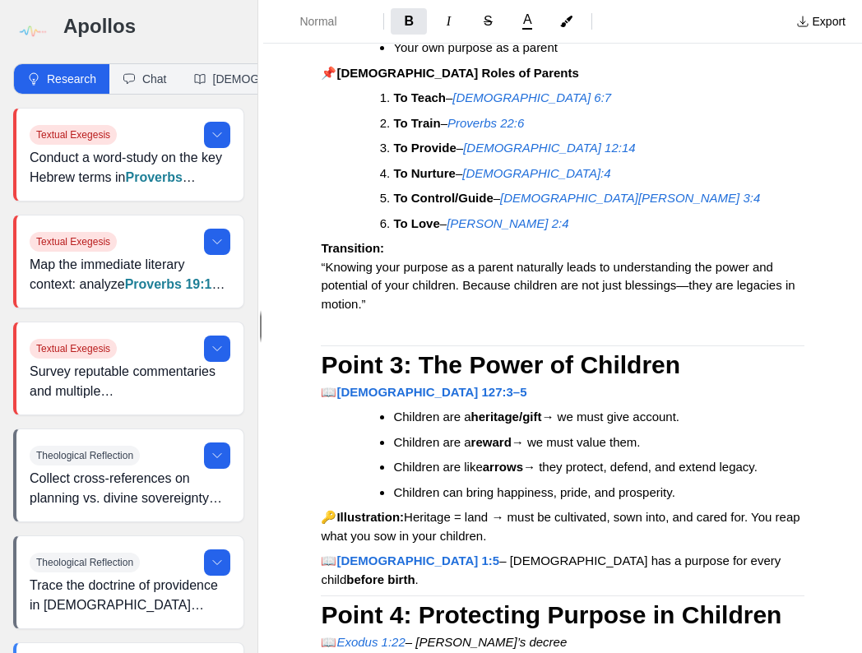
click at [467, 369] on div "Purposeful Parenting for Purposeful Pickneys Intro All parents want their child…" at bounding box center [562, 293] width 599 height 7603
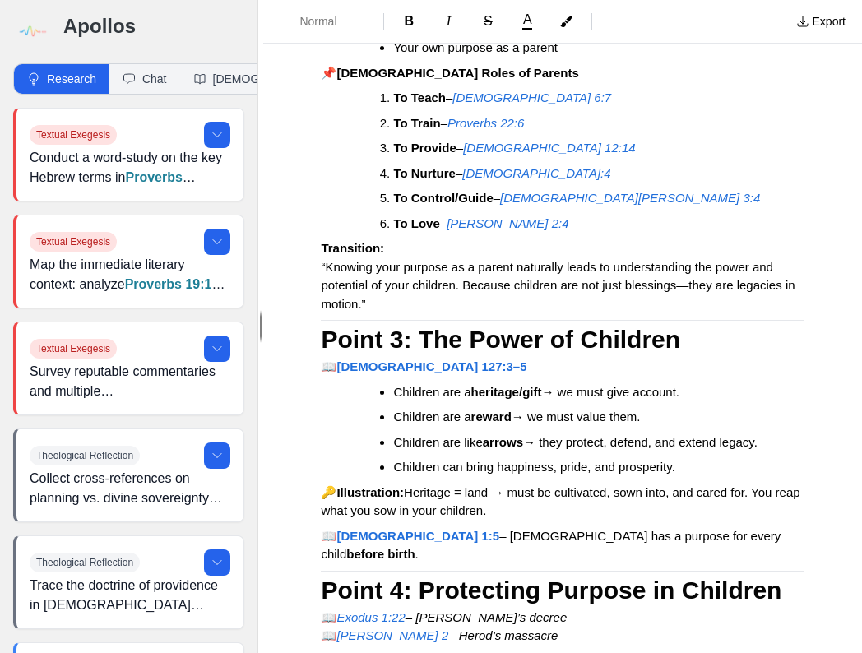
click at [698, 358] on h2 "Point 3: The Power of Children" at bounding box center [563, 339] width 484 height 37
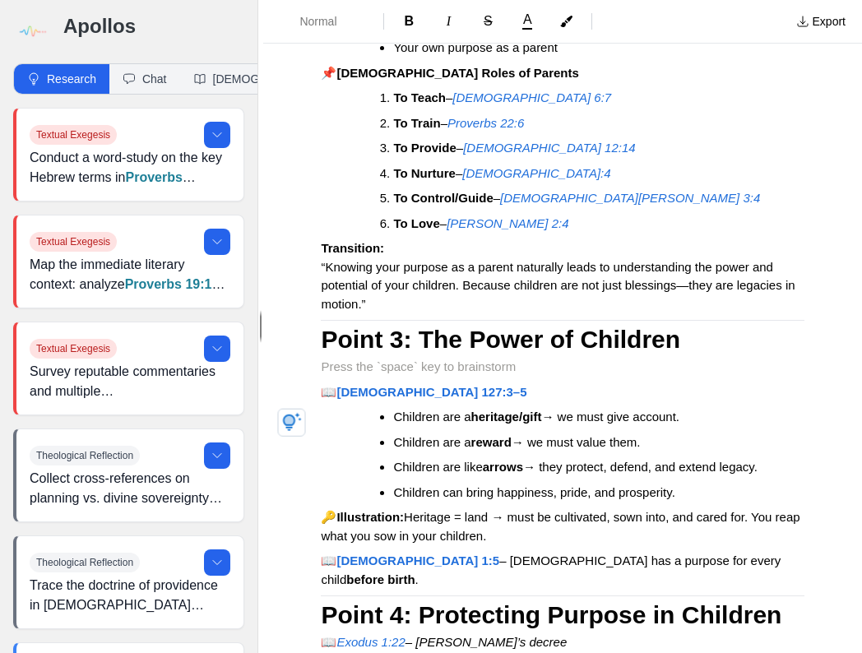
click at [337, 377] on p at bounding box center [563, 367] width 484 height 19
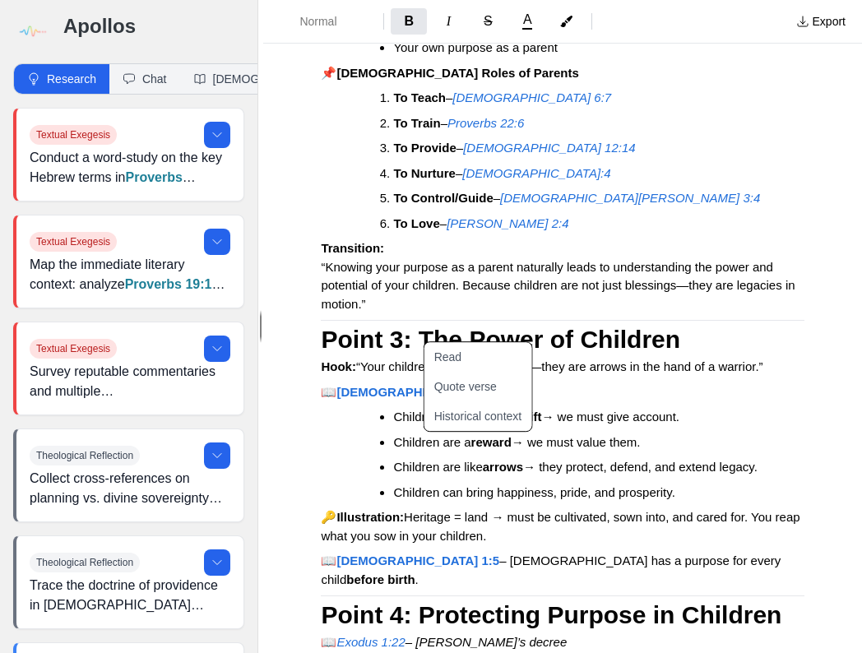
click at [809, 432] on div "Purposeful Parenting for Purposeful Pickneys Intro All parents want their child…" at bounding box center [562, 293] width 599 height 7603
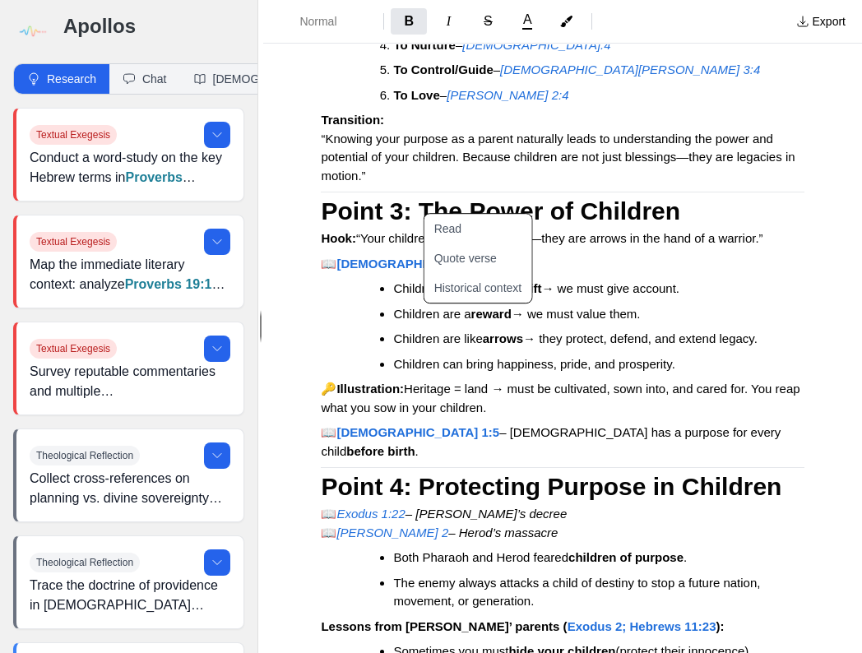
scroll to position [3724, 0]
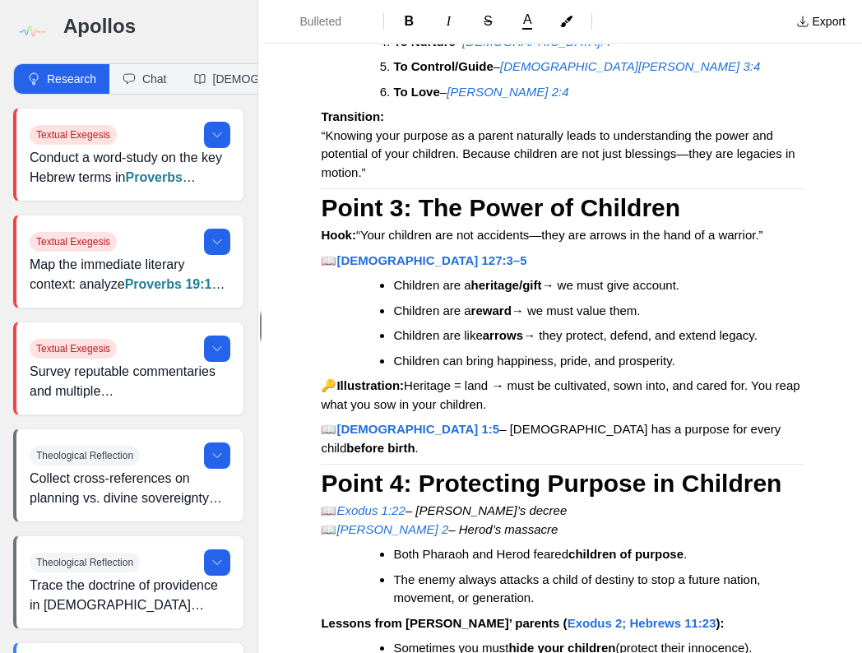
click at [789, 370] on ul "Children are a heritage/gift → we must give account. Children are a reward → we…" at bounding box center [569, 323] width 471 height 94
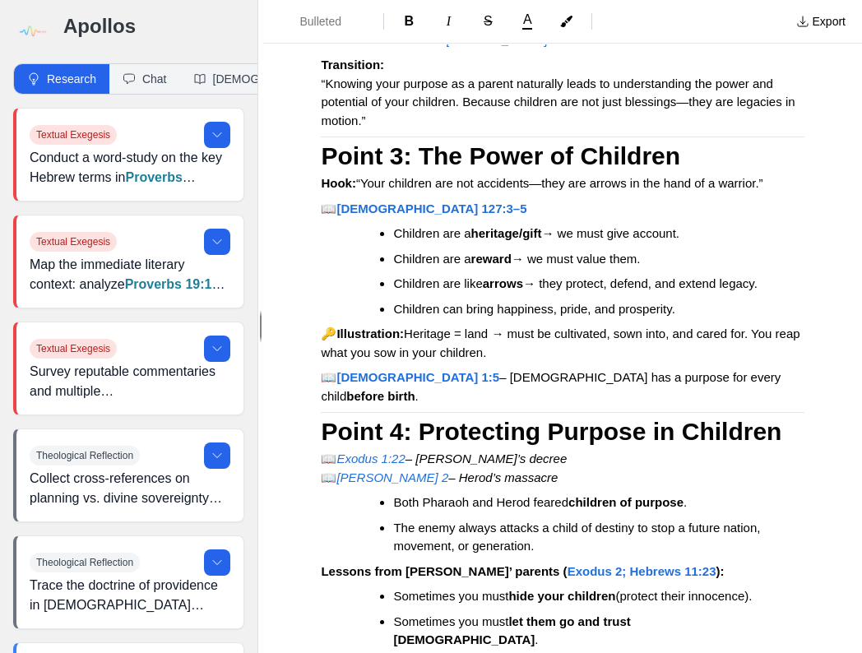
scroll to position [3856, 0]
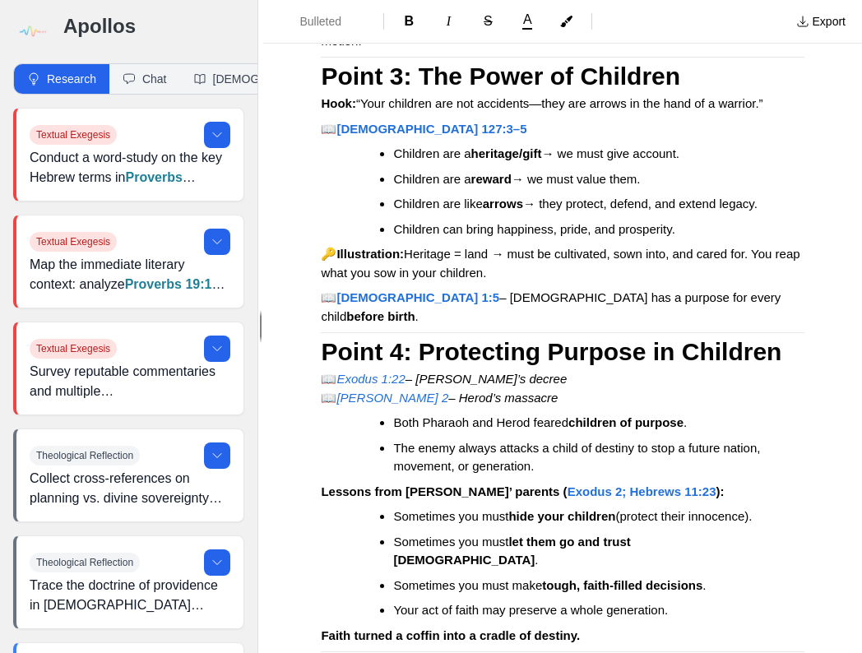
click at [710, 326] on p "📖 Jeremiah 1:5 – God has a purpose for every child before birth ." at bounding box center [563, 307] width 484 height 37
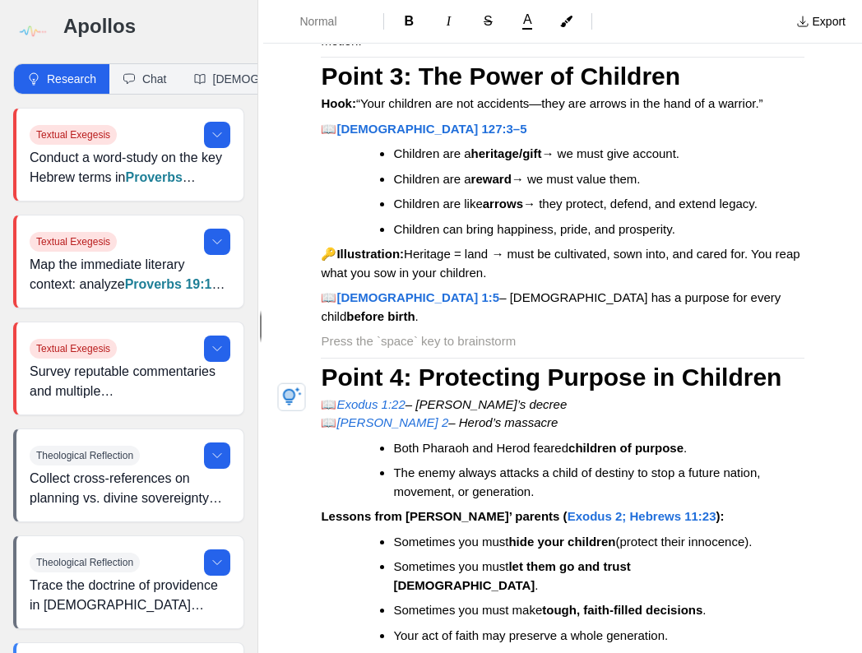
click at [341, 351] on p at bounding box center [563, 341] width 484 height 19
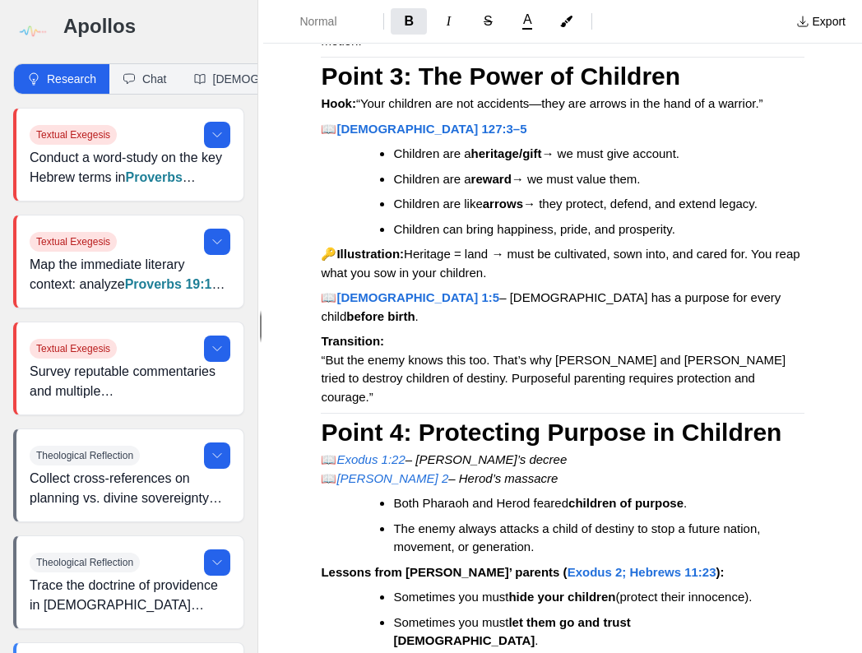
click at [324, 348] on strong "Transition:" at bounding box center [352, 341] width 63 height 14
click at [791, 385] on p "Transition: “But the enemy knows this too. That’s why Pharaoh and Herod tried t…" at bounding box center [563, 369] width 484 height 74
click at [835, 424] on div "Purposeful Parenting for Purposeful Pickneys Intro All parents want their child…" at bounding box center [562, 71] width 599 height 7684
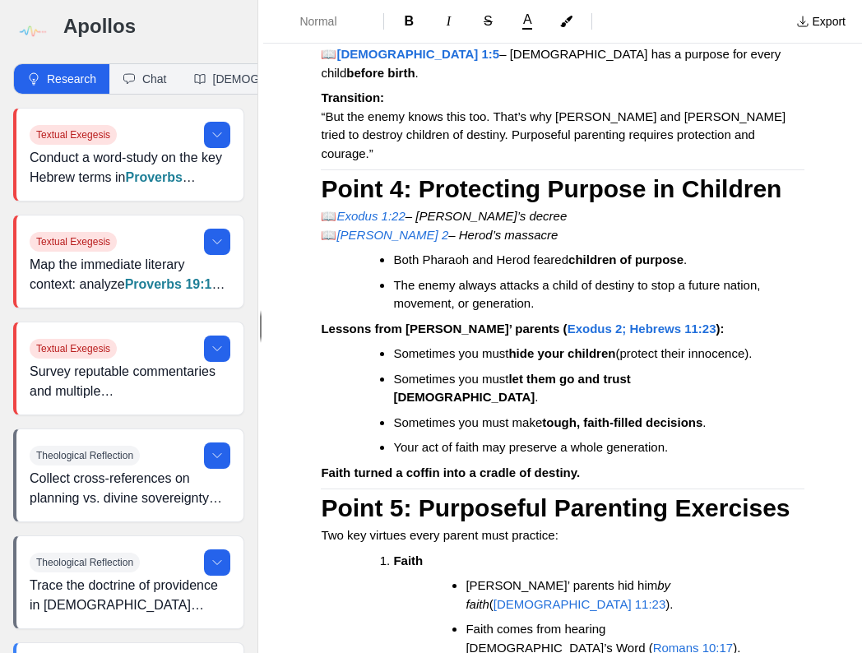
scroll to position [4119, 0]
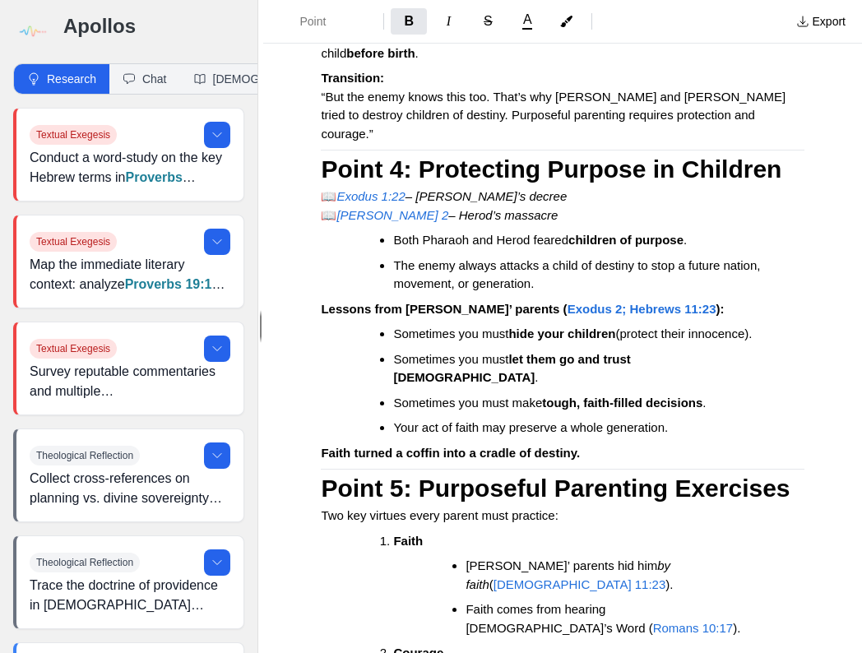
click at [790, 188] on h2 "Point 4: Protecting Purpose in Children" at bounding box center [563, 169] width 484 height 37
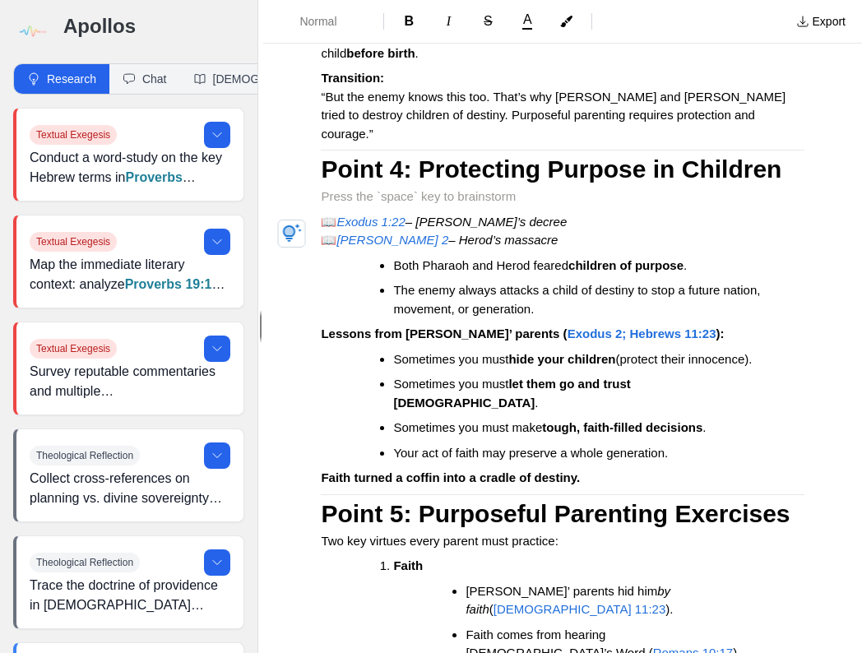
click at [342, 207] on p at bounding box center [563, 197] width 484 height 19
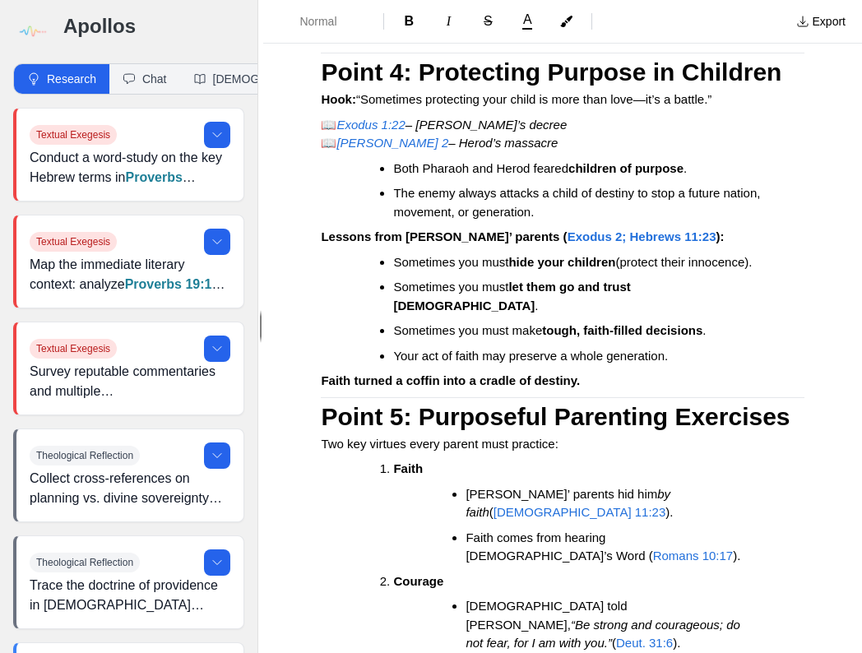
scroll to position [4251, 0]
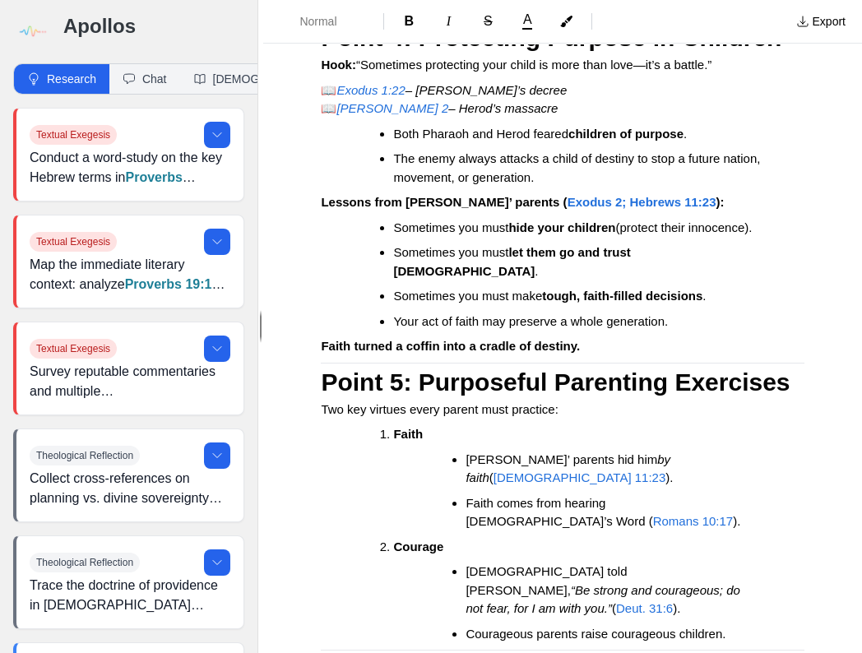
click at [588, 356] on p "Faith turned a coffin into a cradle of destiny." at bounding box center [563, 346] width 484 height 19
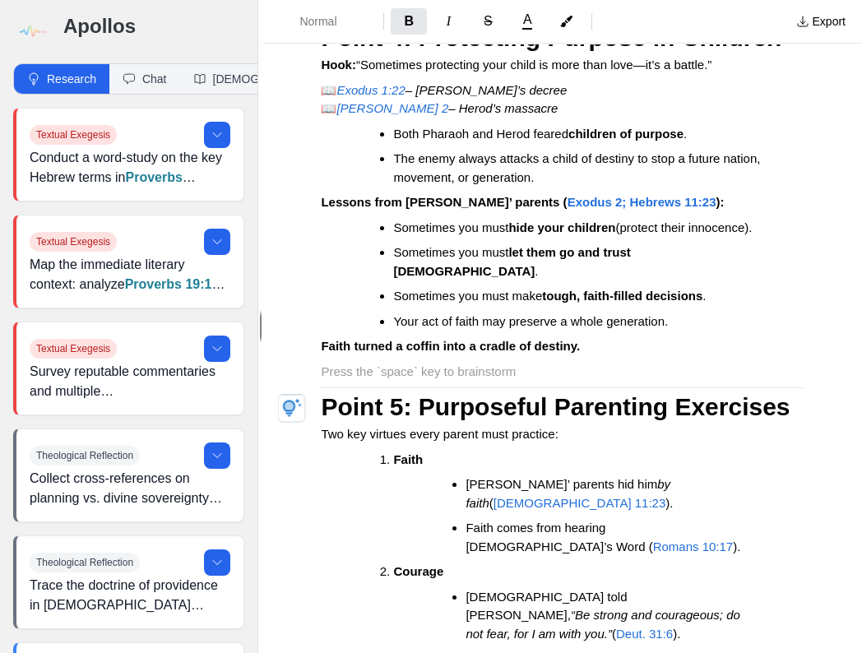
click at [336, 382] on p at bounding box center [563, 372] width 484 height 19
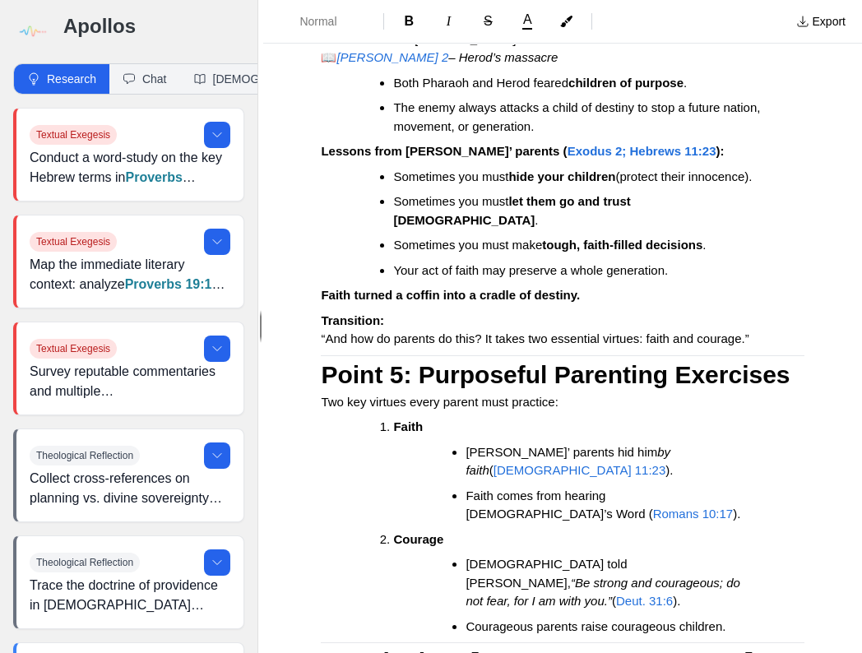
scroll to position [4448, 0]
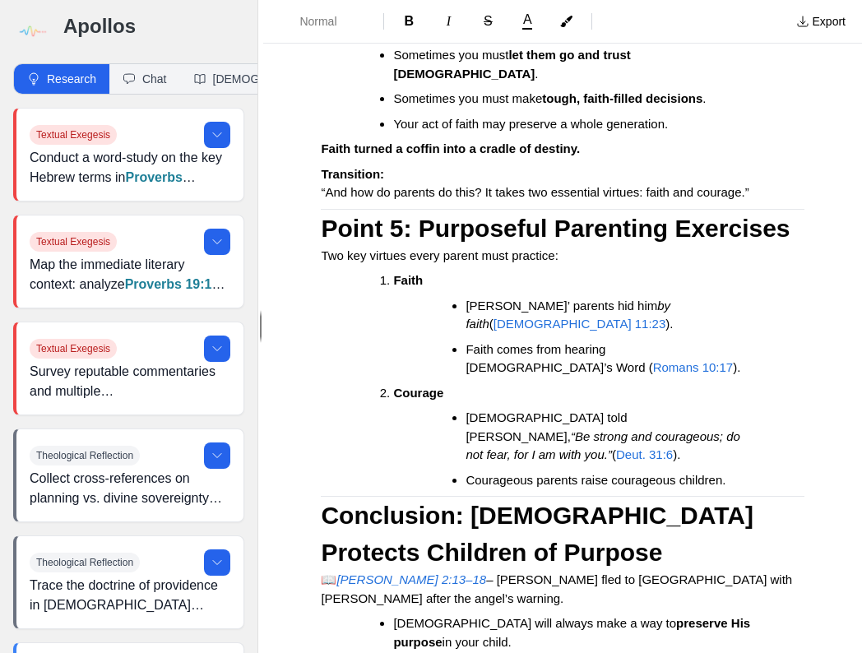
click at [446, 247] on h2 "Point 5: Purposeful Parenting Exercises" at bounding box center [563, 228] width 484 height 37
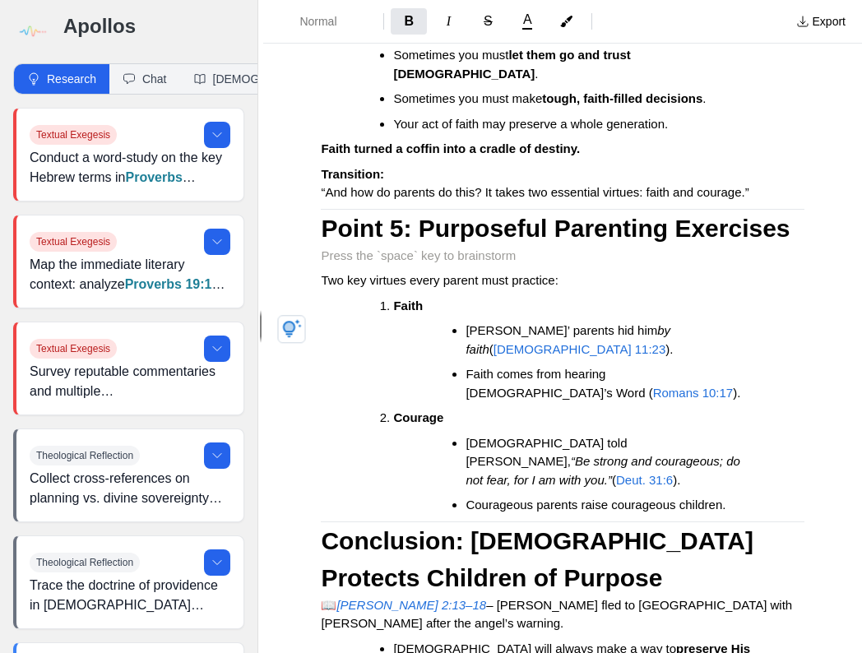
click at [355, 266] on p at bounding box center [563, 256] width 484 height 19
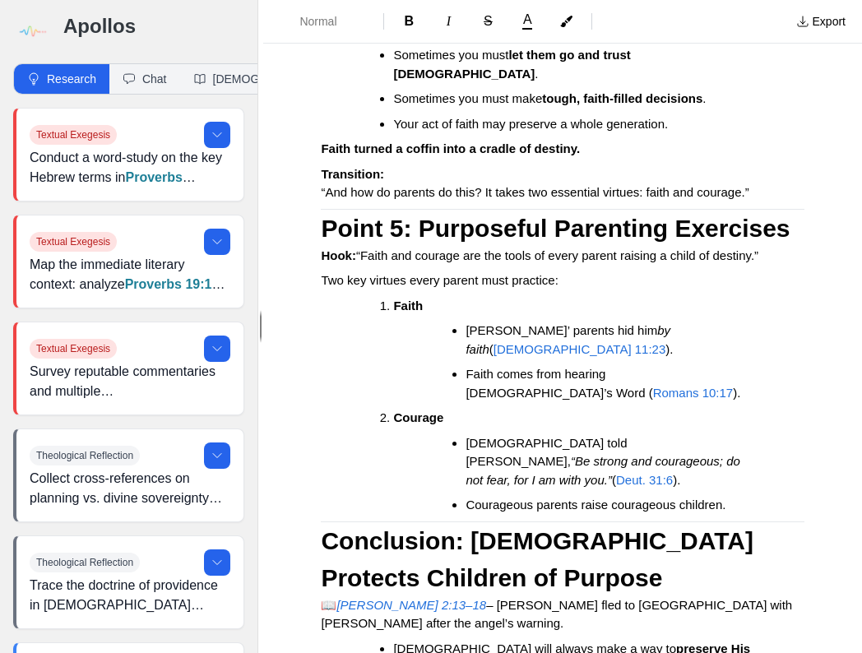
scroll to position [4514, 0]
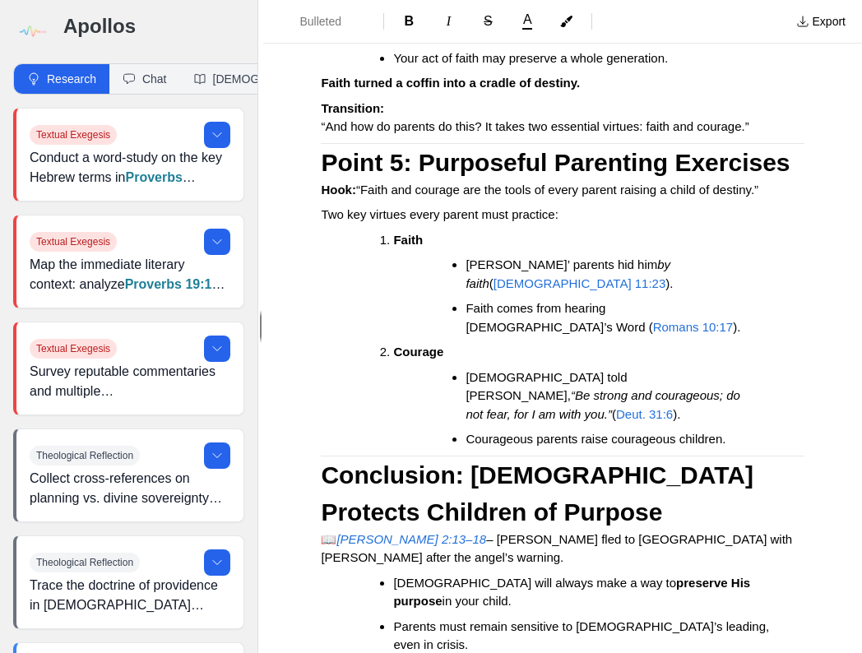
click at [749, 449] on ul "God told Joshua, “Be strong and courageous; do not fear, for I am with you.” ( …" at bounding box center [592, 409] width 372 height 81
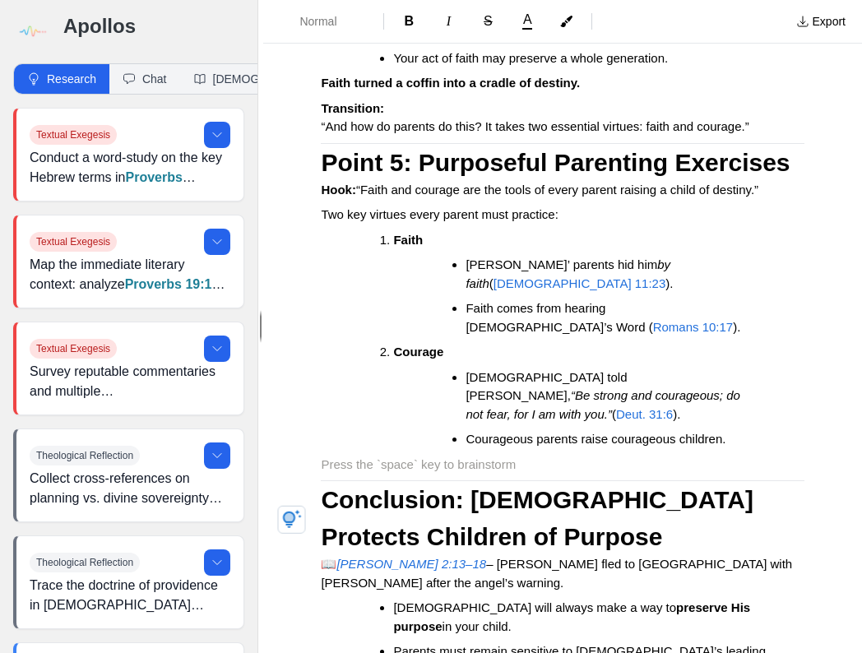
click at [333, 475] on p at bounding box center [563, 465] width 484 height 19
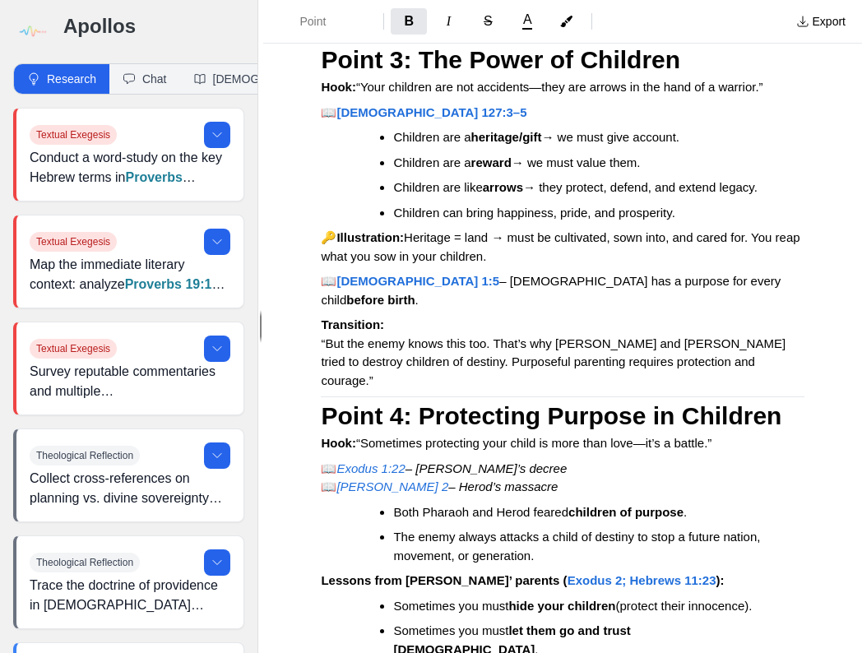
scroll to position [4017, 0]
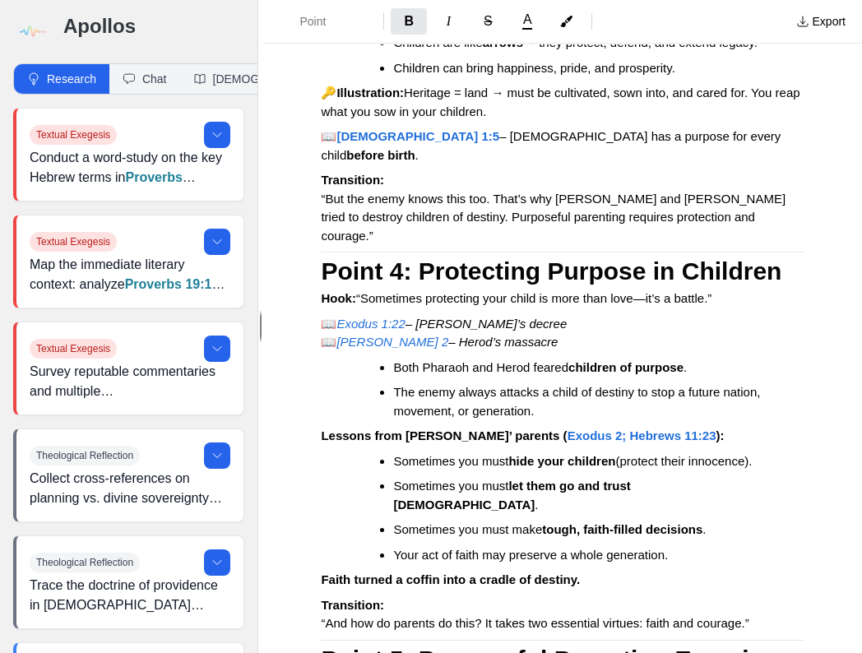
click at [606, 443] on strong "Exodus 2; Hebrews 11:23" at bounding box center [642, 436] width 149 height 14
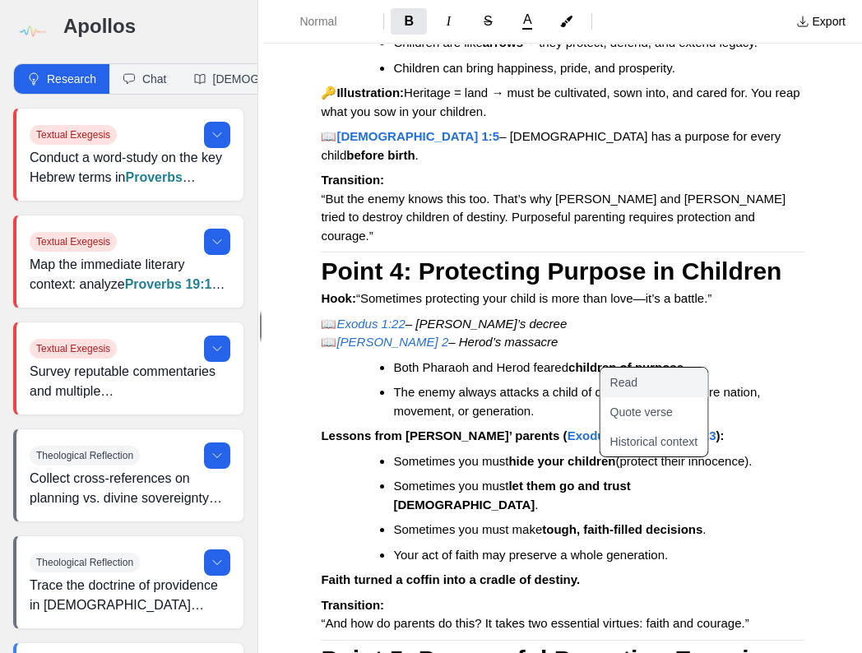
click at [646, 385] on button "Read" at bounding box center [665, 383] width 128 height 30
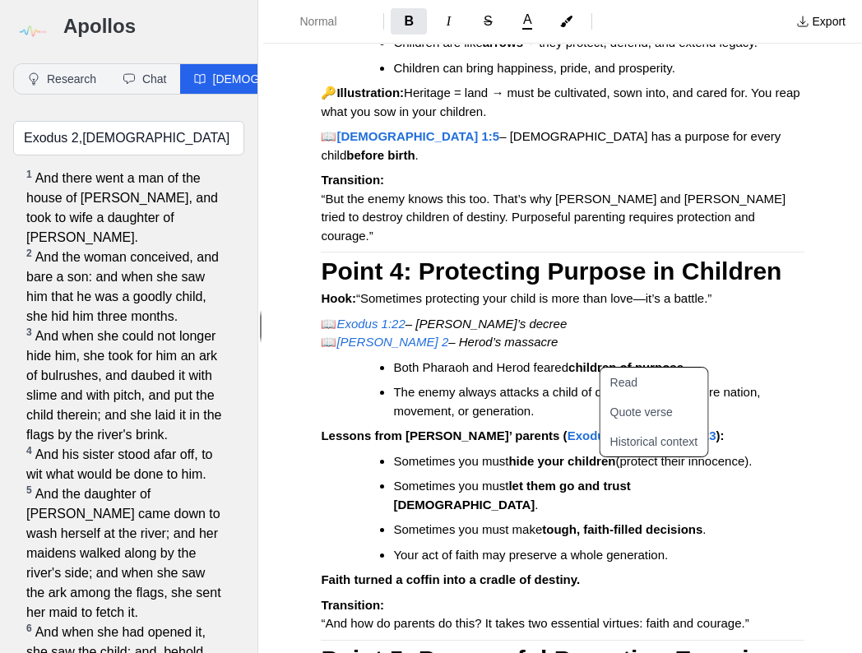
click at [738, 446] on p "Lessons from Moses’ parents ( Exodus 2; Hebrews 11:23 ):" at bounding box center [563, 436] width 484 height 19
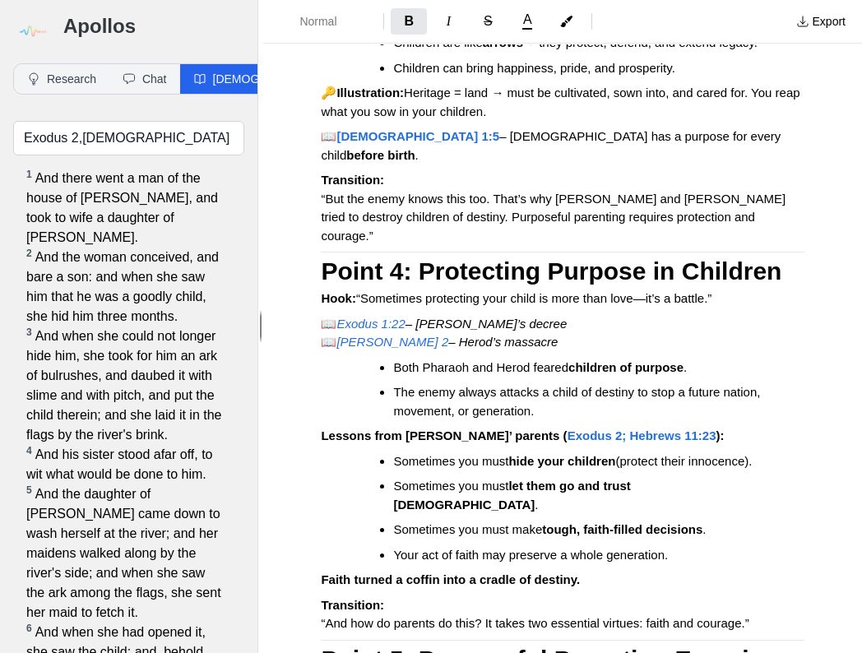
click at [568, 443] on strong "Exodus 2; Hebrews 11:23" at bounding box center [642, 436] width 149 height 14
click at [568, 443] on strong "Exodus 2; Hebrews 11:23" at bounding box center [647, 436] width 159 height 14
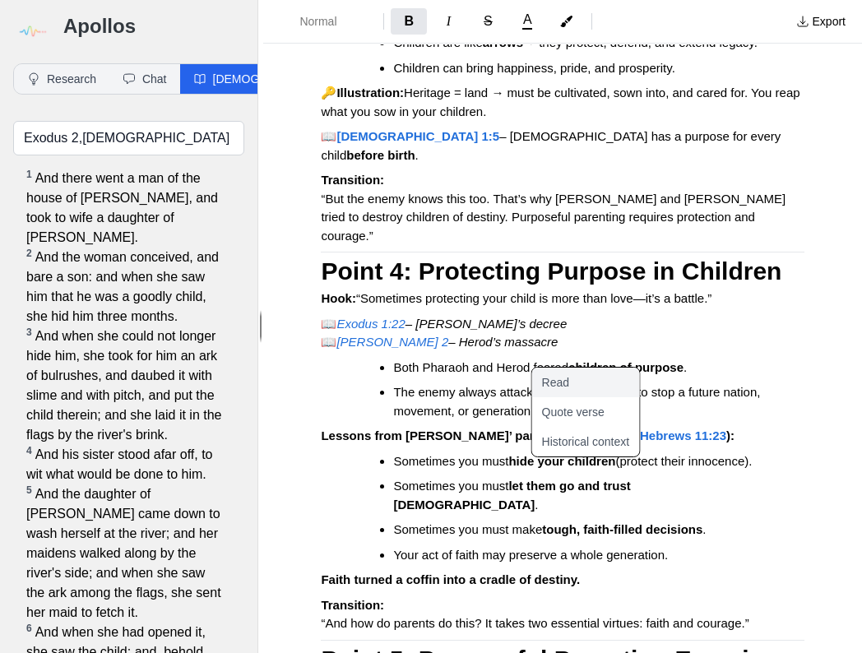
click at [550, 379] on button "Read" at bounding box center [596, 383] width 128 height 30
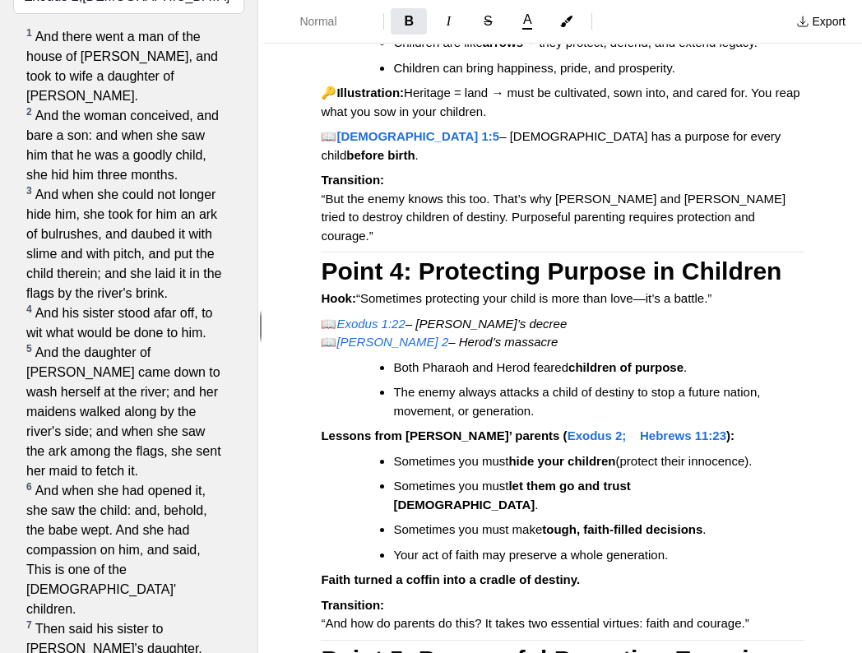
scroll to position [0, 0]
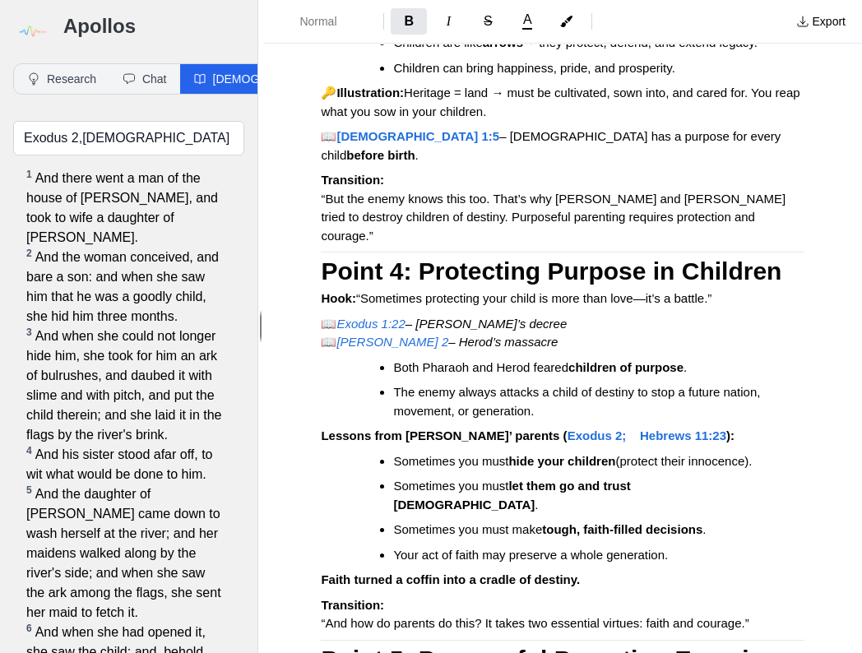
click at [578, 443] on strong "Exodus 2; Hebrews 11:23" at bounding box center [647, 436] width 159 height 14
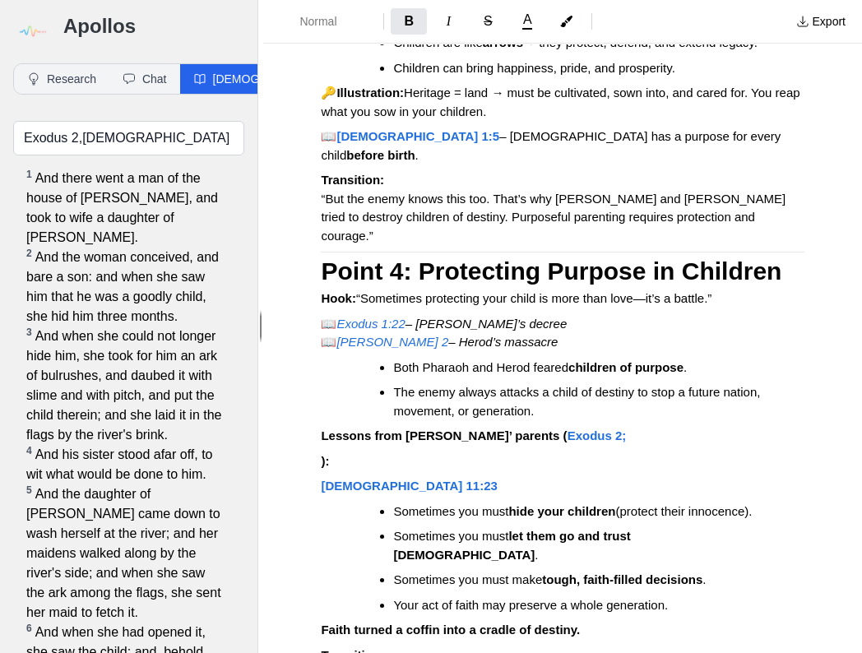
click at [320, 522] on div "Purposeful Parenting for Purposeful Pickneys Intro All parents want their child…" at bounding box center [562, 12] width 599 height 7889
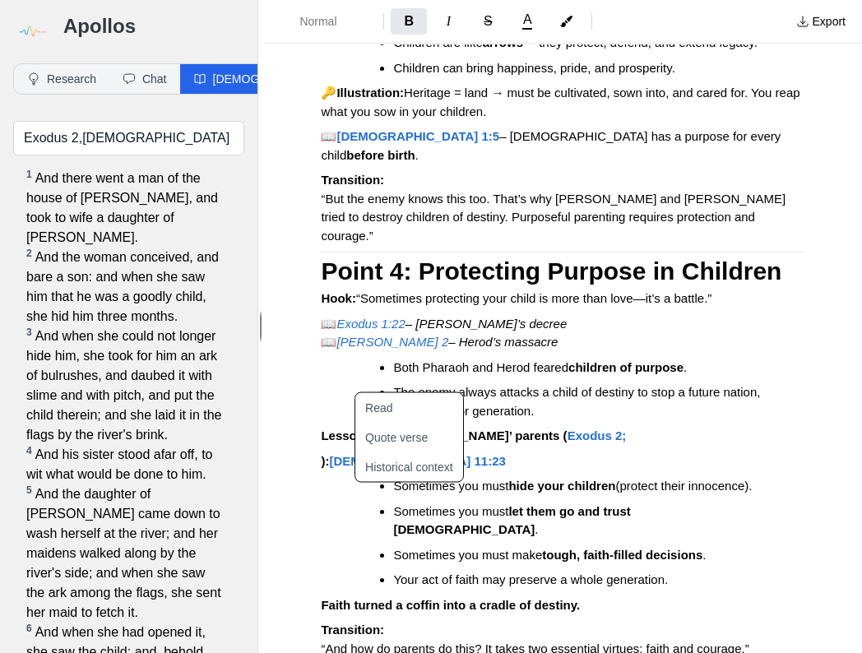
click at [359, 468] on strong "[DEMOGRAPHIC_DATA] 11:23" at bounding box center [417, 461] width 176 height 14
click at [391, 409] on button "Read" at bounding box center [419, 408] width 128 height 30
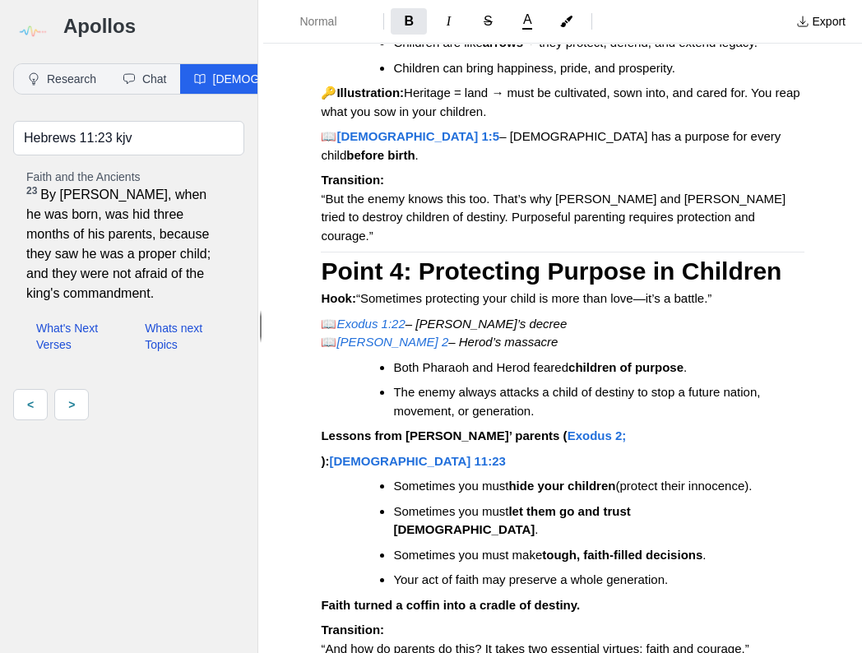
click at [330, 468] on strong "[DEMOGRAPHIC_DATA] 11:23" at bounding box center [417, 461] width 176 height 14
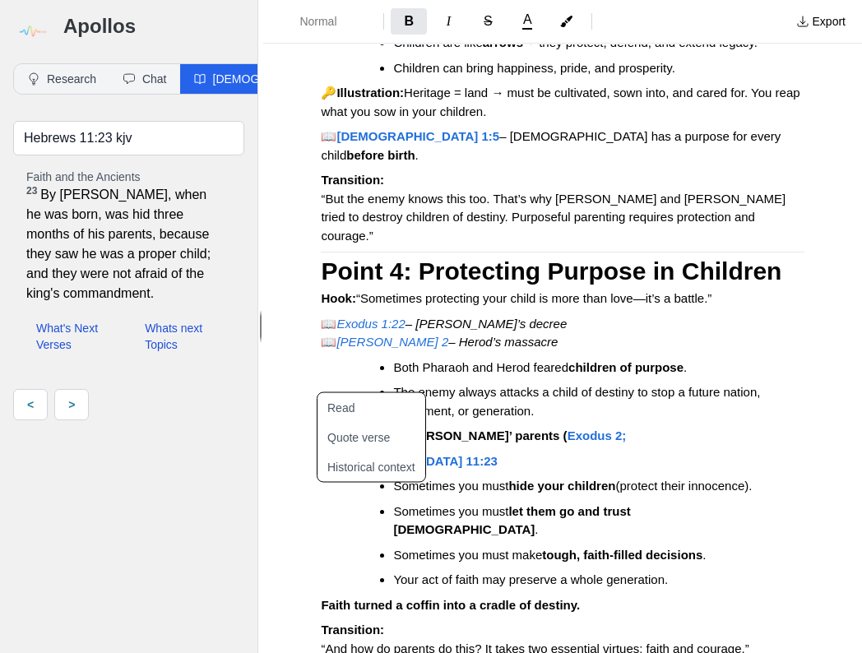
click at [439, 471] on p "[DEMOGRAPHIC_DATA] 11:23" at bounding box center [563, 462] width 484 height 19
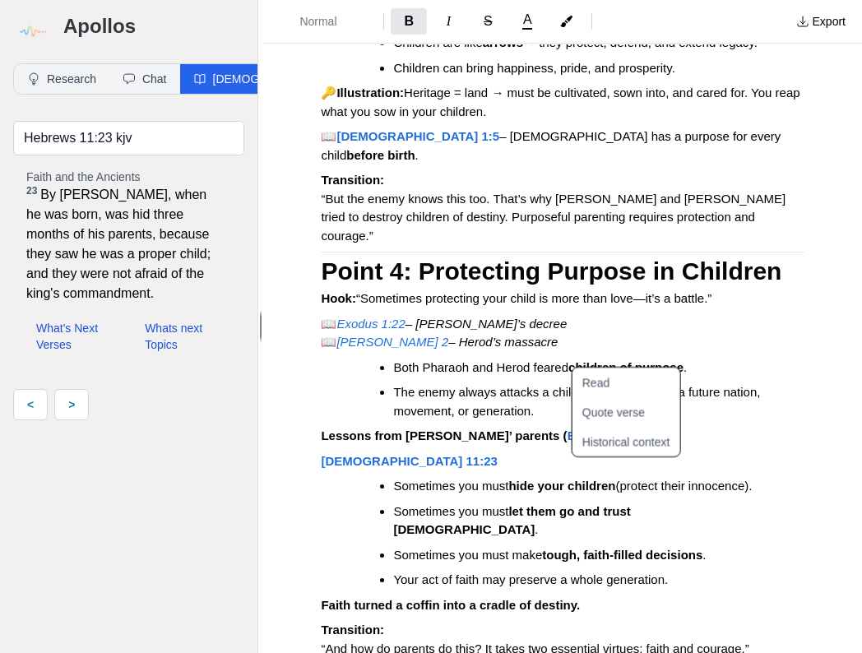
click at [601, 446] on p "Lessons from Moses’ parents ( Exodus 2;" at bounding box center [563, 436] width 484 height 19
click at [568, 443] on strong "Exodus 2;" at bounding box center [597, 436] width 59 height 14
click at [555, 384] on button "Read" at bounding box center [596, 383] width 128 height 30
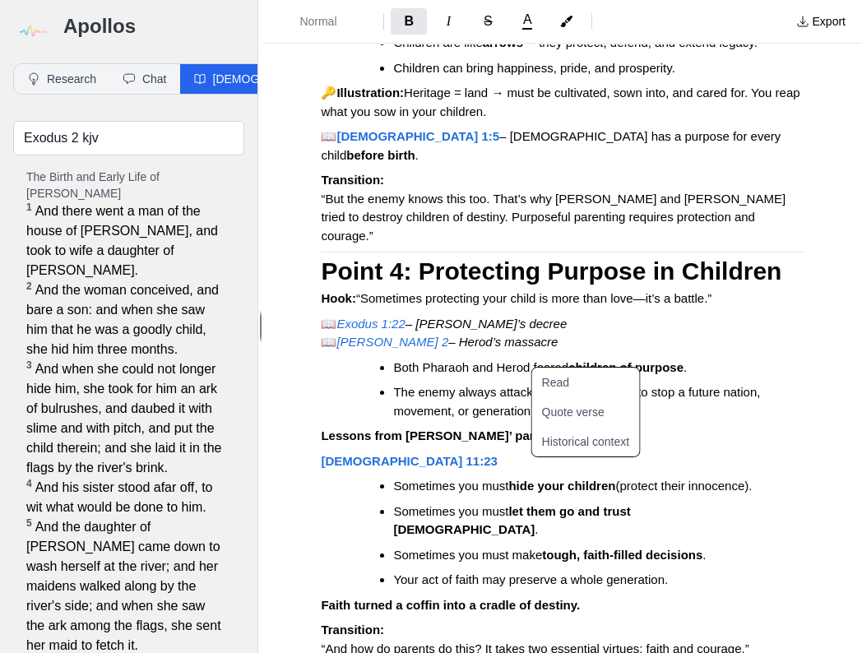
click at [369, 468] on strong "[DEMOGRAPHIC_DATA] 11:23" at bounding box center [409, 461] width 176 height 14
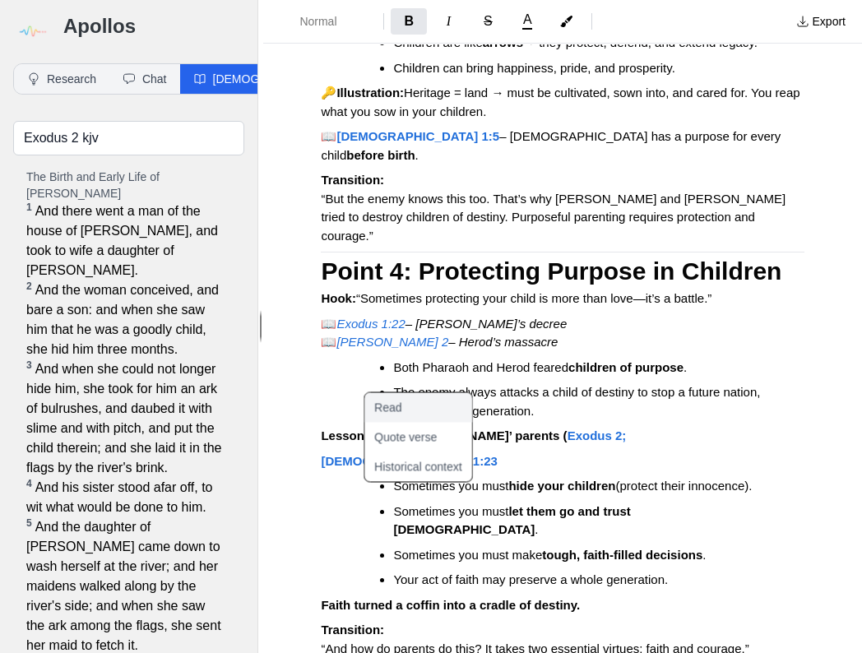
click at [392, 415] on button "Read" at bounding box center [429, 408] width 128 height 30
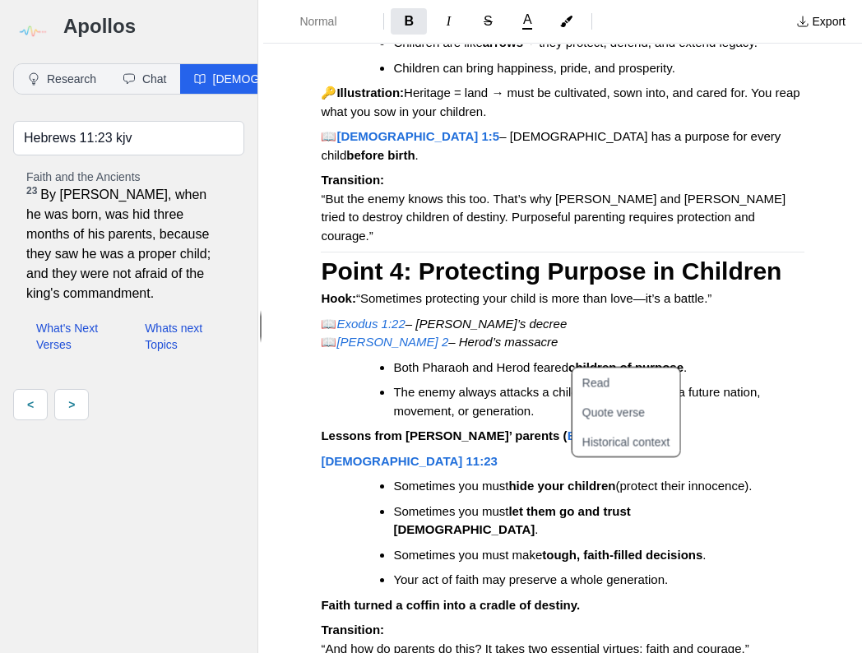
click at [702, 446] on p "Lessons from Moses’ parents ( Exodus 2;" at bounding box center [563, 436] width 484 height 19
click at [800, 400] on div "Purposeful Parenting for Purposeful Pickneys Intro All parents want their child…" at bounding box center [562, 0] width 599 height 7865
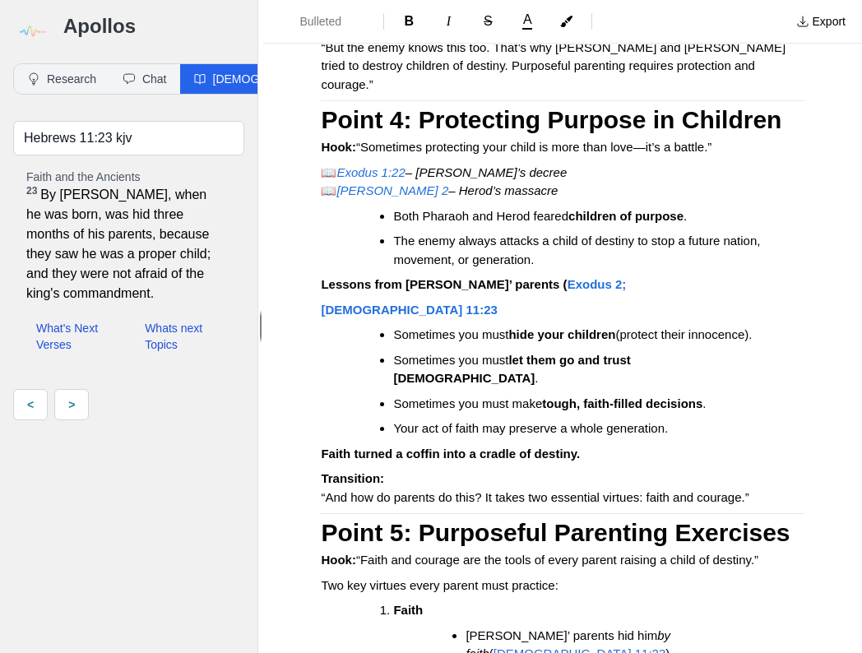
scroll to position [4215, 0]
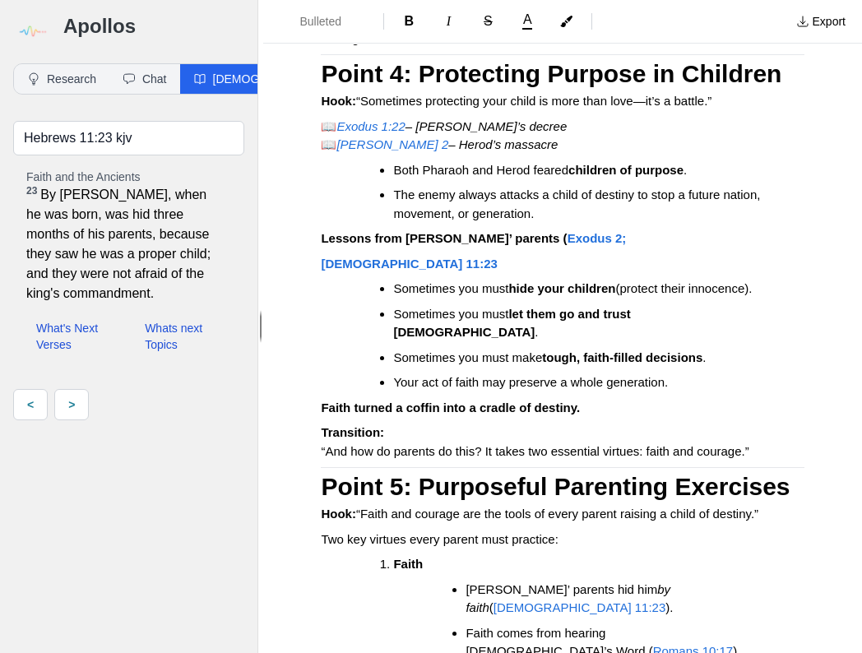
click at [376, 151] on em "[PERSON_NAME] 2" at bounding box center [393, 144] width 112 height 14
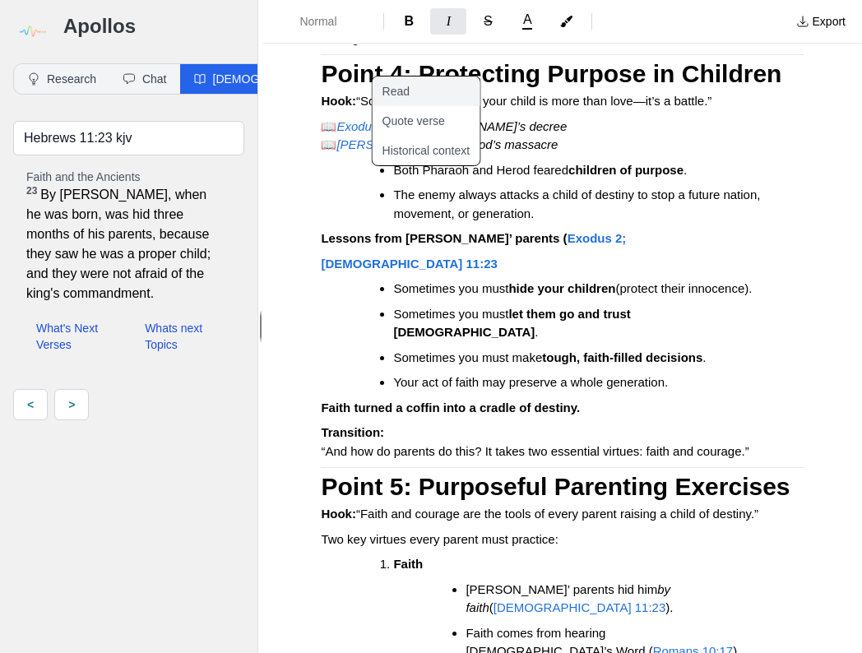
click at [388, 93] on button "Read" at bounding box center [437, 92] width 128 height 30
type input "Matthew 2 kjv"
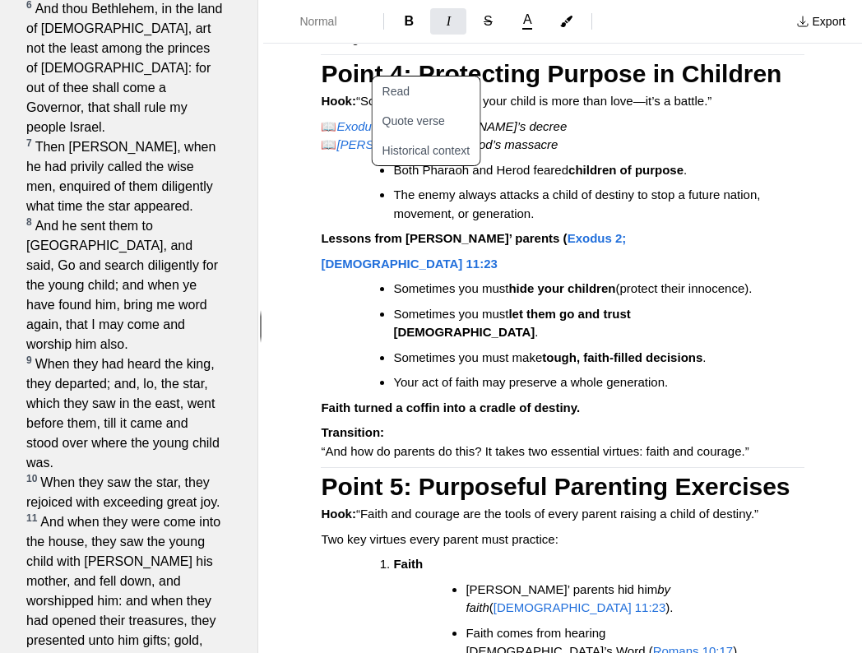
scroll to position [724, 0]
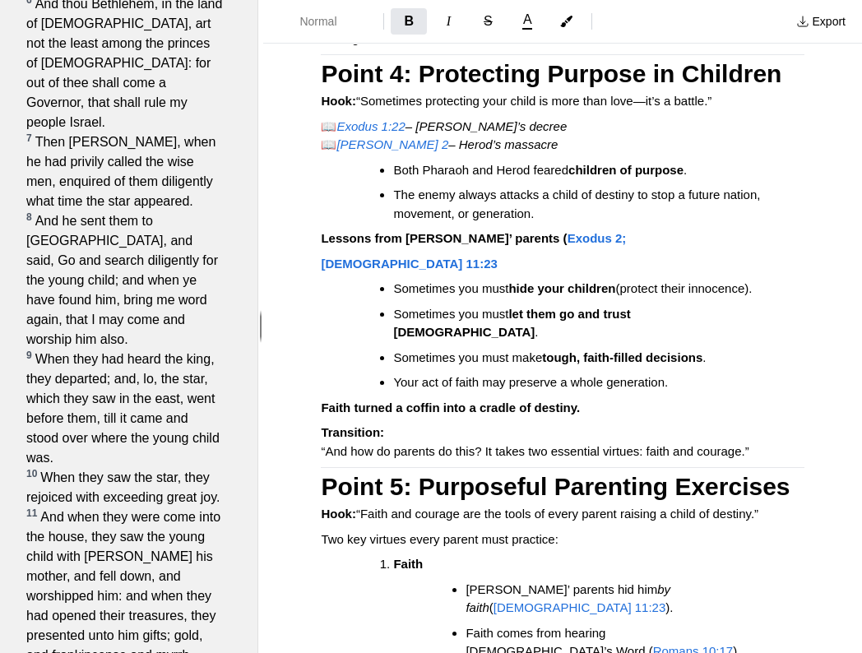
click at [725, 248] on p "Lessons from Moses’ parents ( Exodus 2;" at bounding box center [563, 239] width 484 height 19
click at [690, 274] on p "[DEMOGRAPHIC_DATA] 11:23" at bounding box center [563, 264] width 484 height 19
click at [490, 274] on p "[DEMOGRAPHIC_DATA] 11:23" at bounding box center [563, 264] width 484 height 19
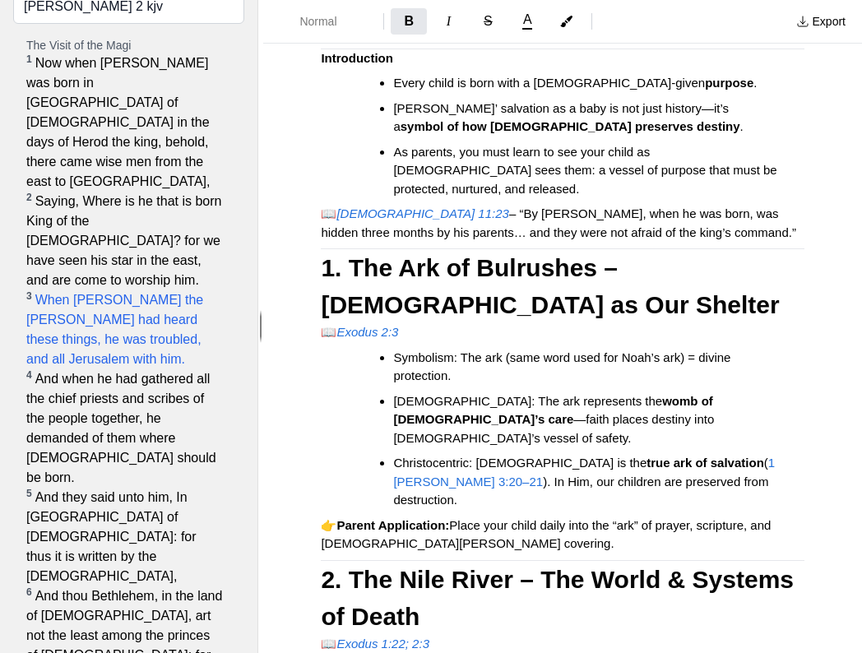
scroll to position [0, 0]
